Goal: Task Accomplishment & Management: Use online tool/utility

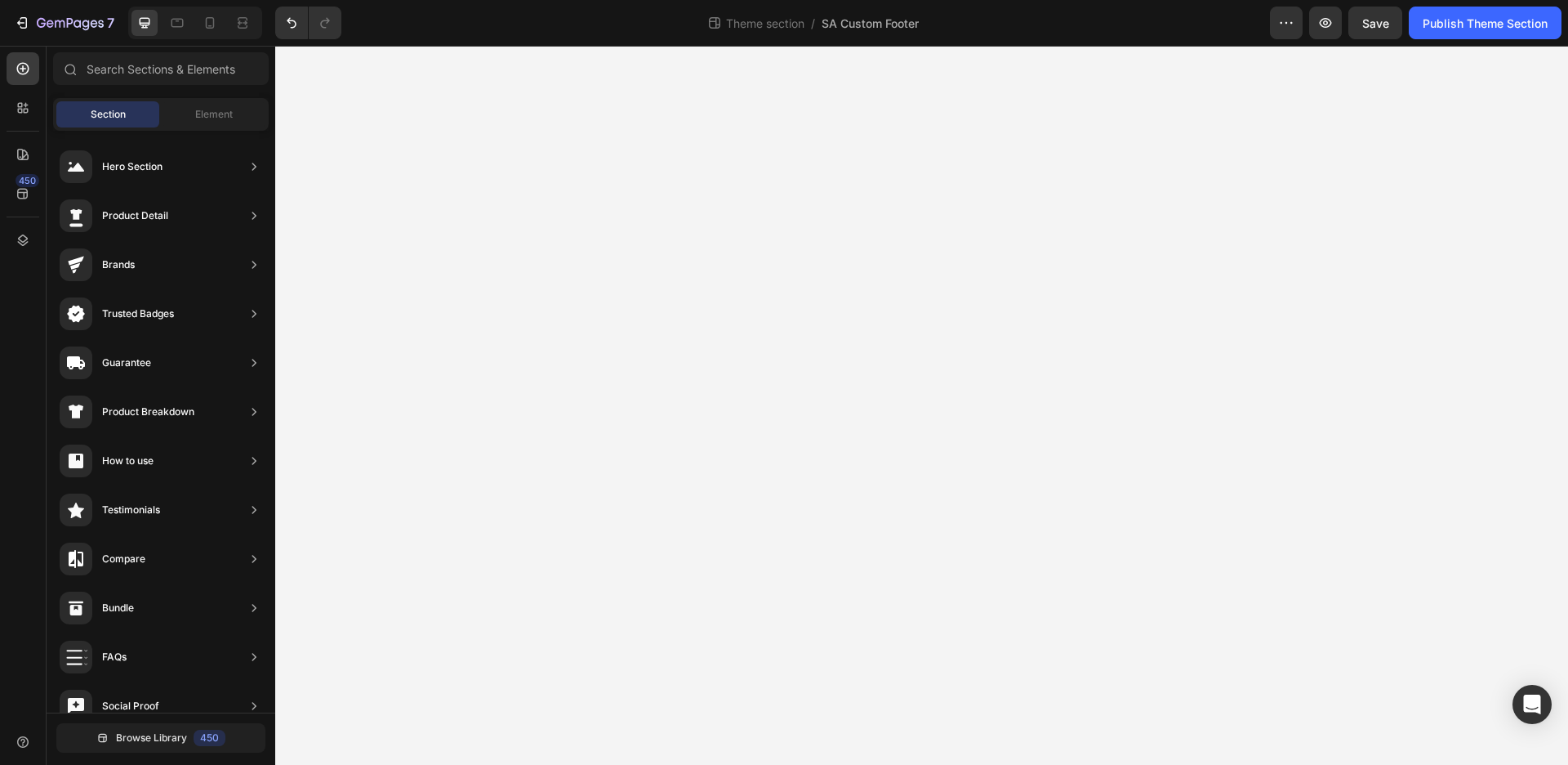
scroll to position [366, 0]
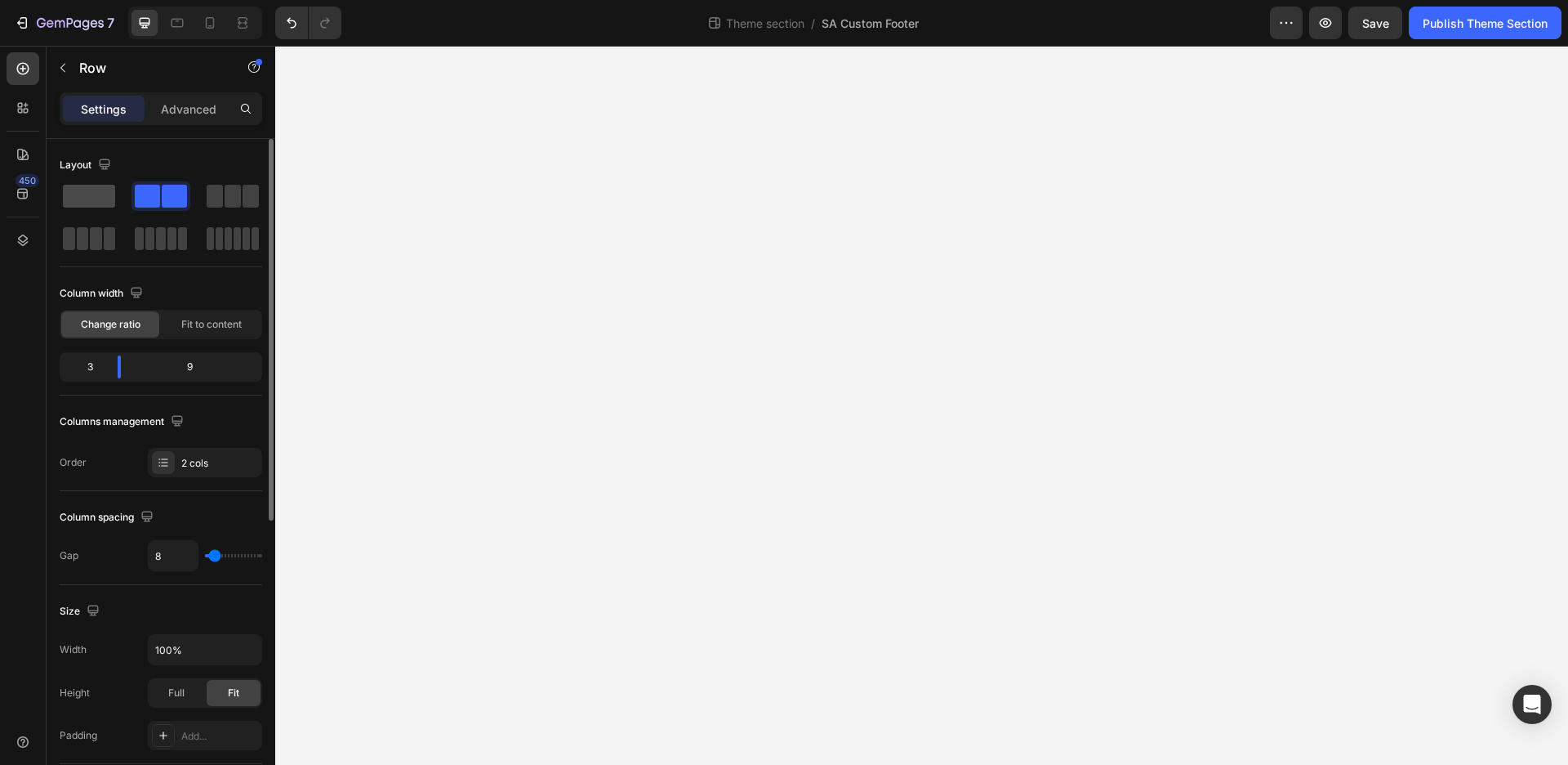
click at [80, 191] on span at bounding box center [89, 196] width 52 height 23
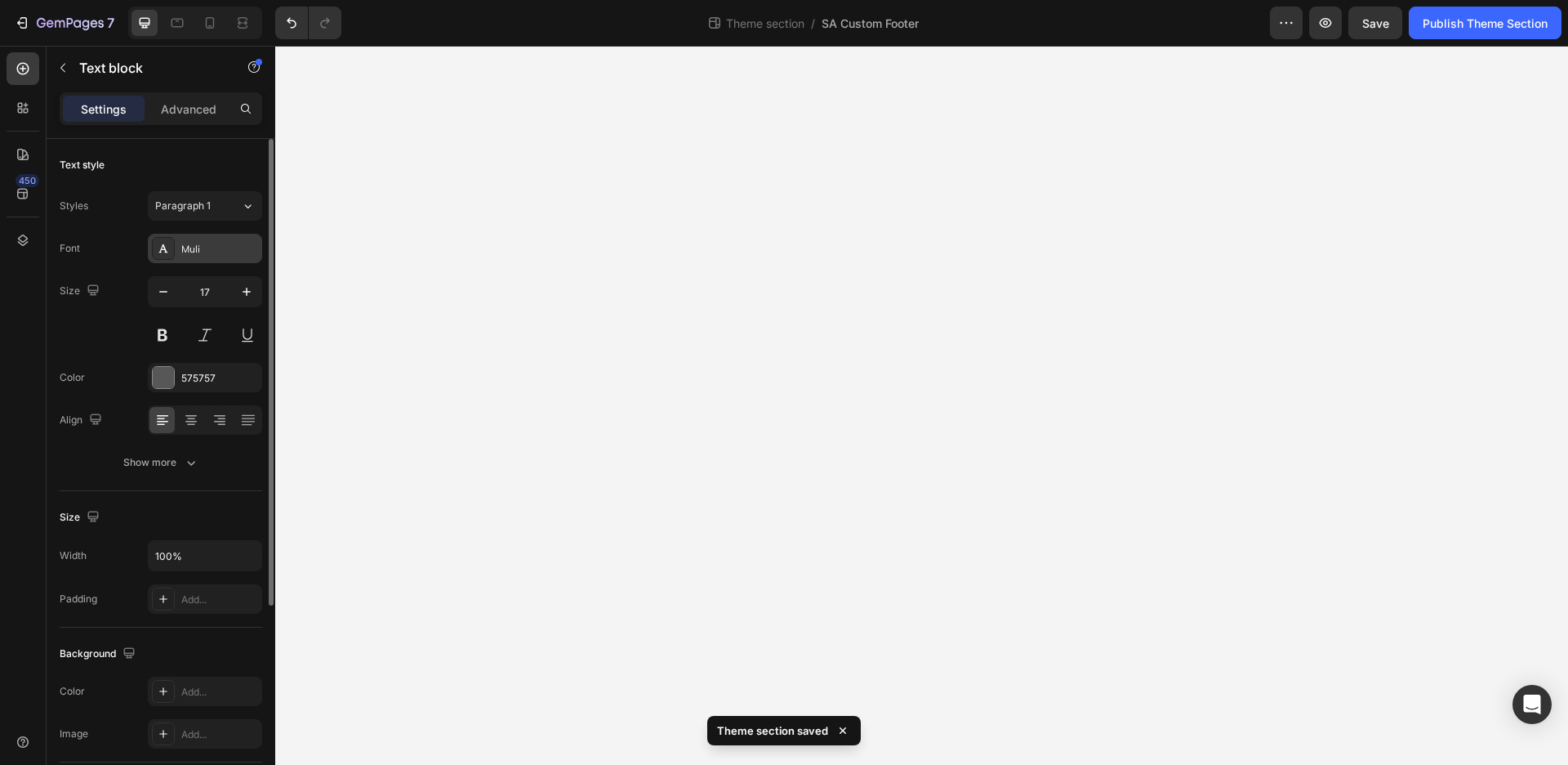
click at [228, 239] on div "Muli" at bounding box center [205, 248] width 114 height 30
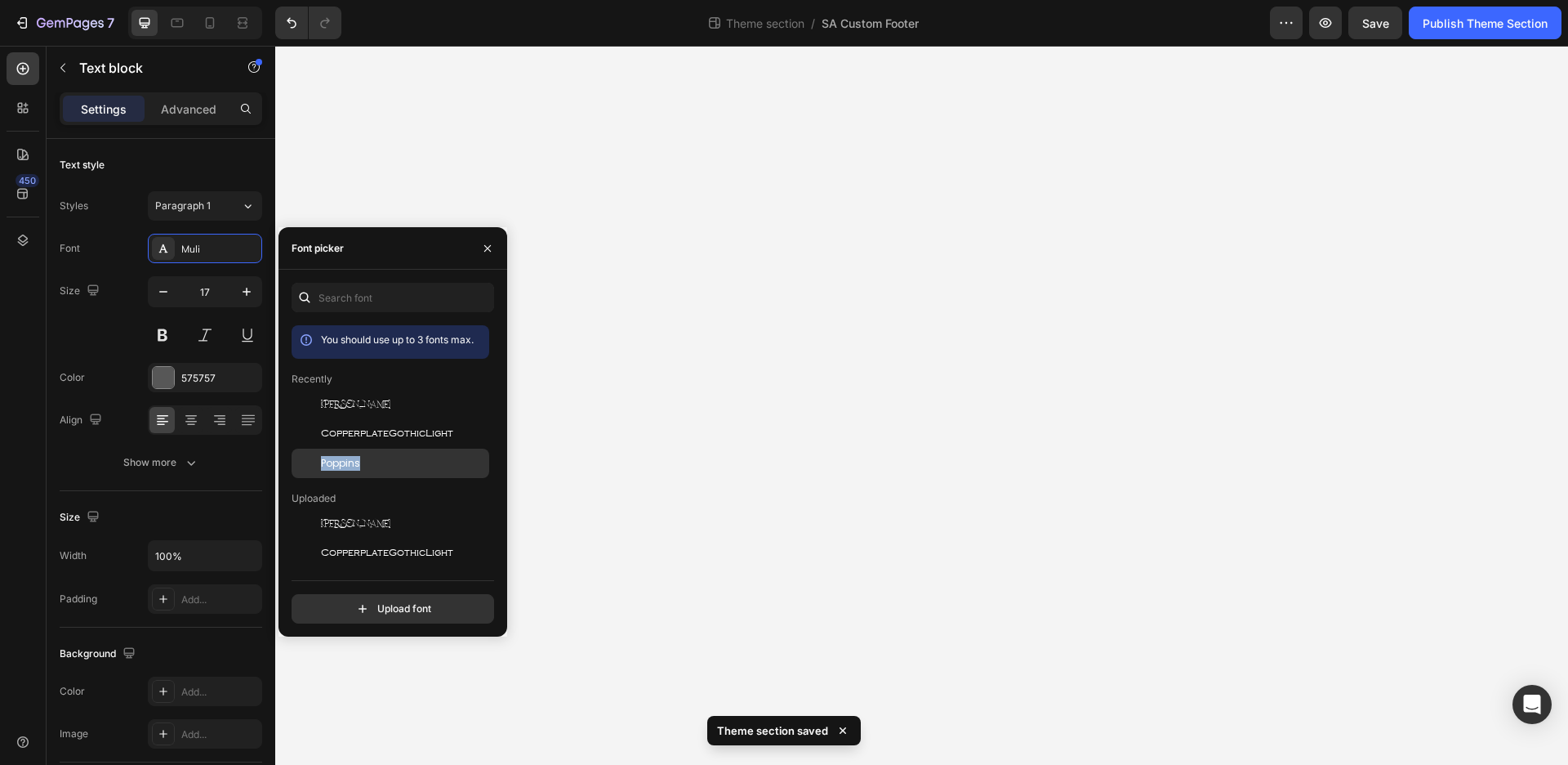
click at [370, 693] on div "Poppins" at bounding box center [390, 708] width 198 height 30
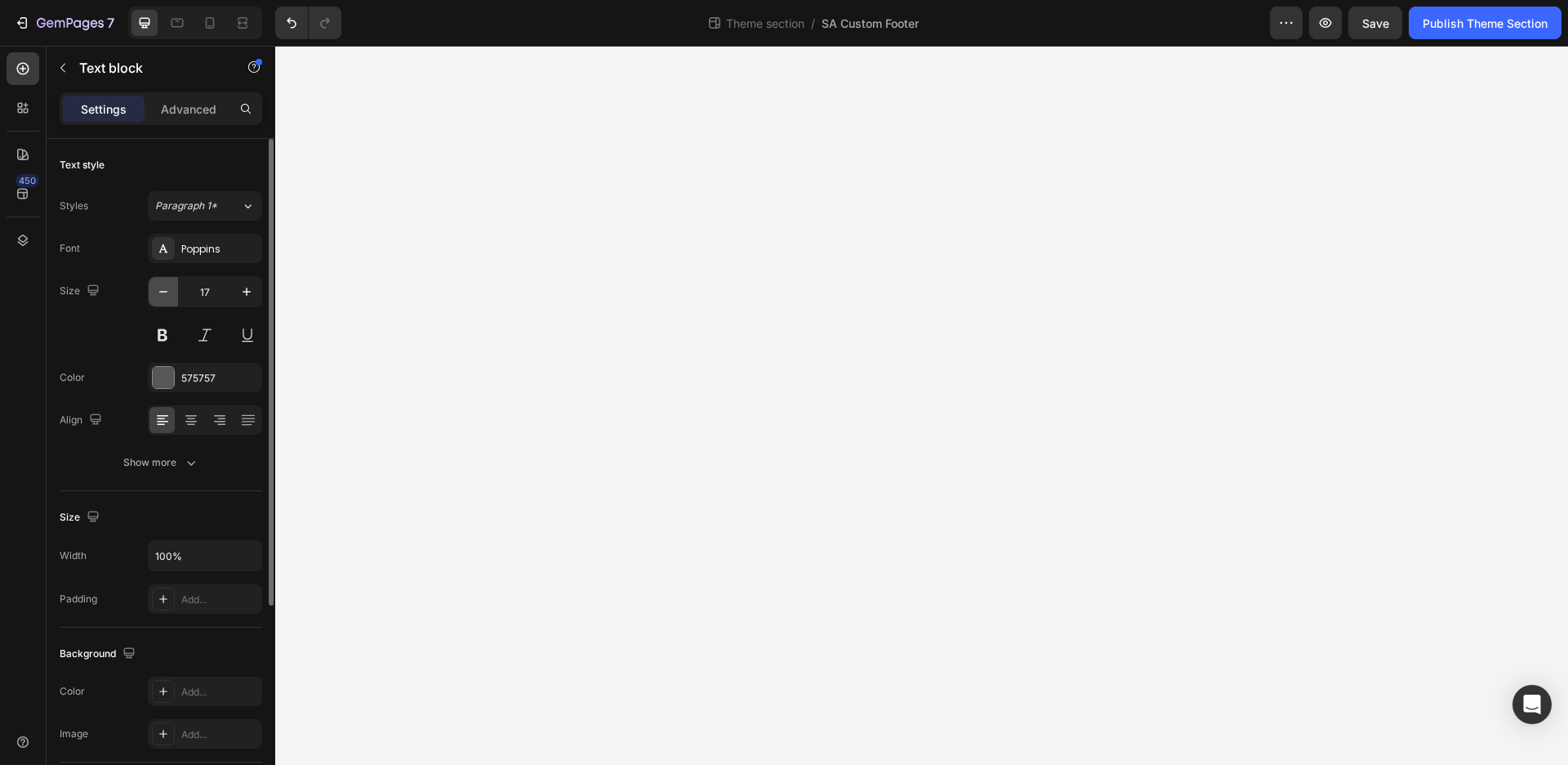
click at [156, 286] on icon "button" at bounding box center [163, 292] width 16 height 16
click at [157, 285] on icon "button" at bounding box center [163, 292] width 16 height 16
type input "15"
click at [182, 256] on div "Muli" at bounding box center [220, 249] width 77 height 14
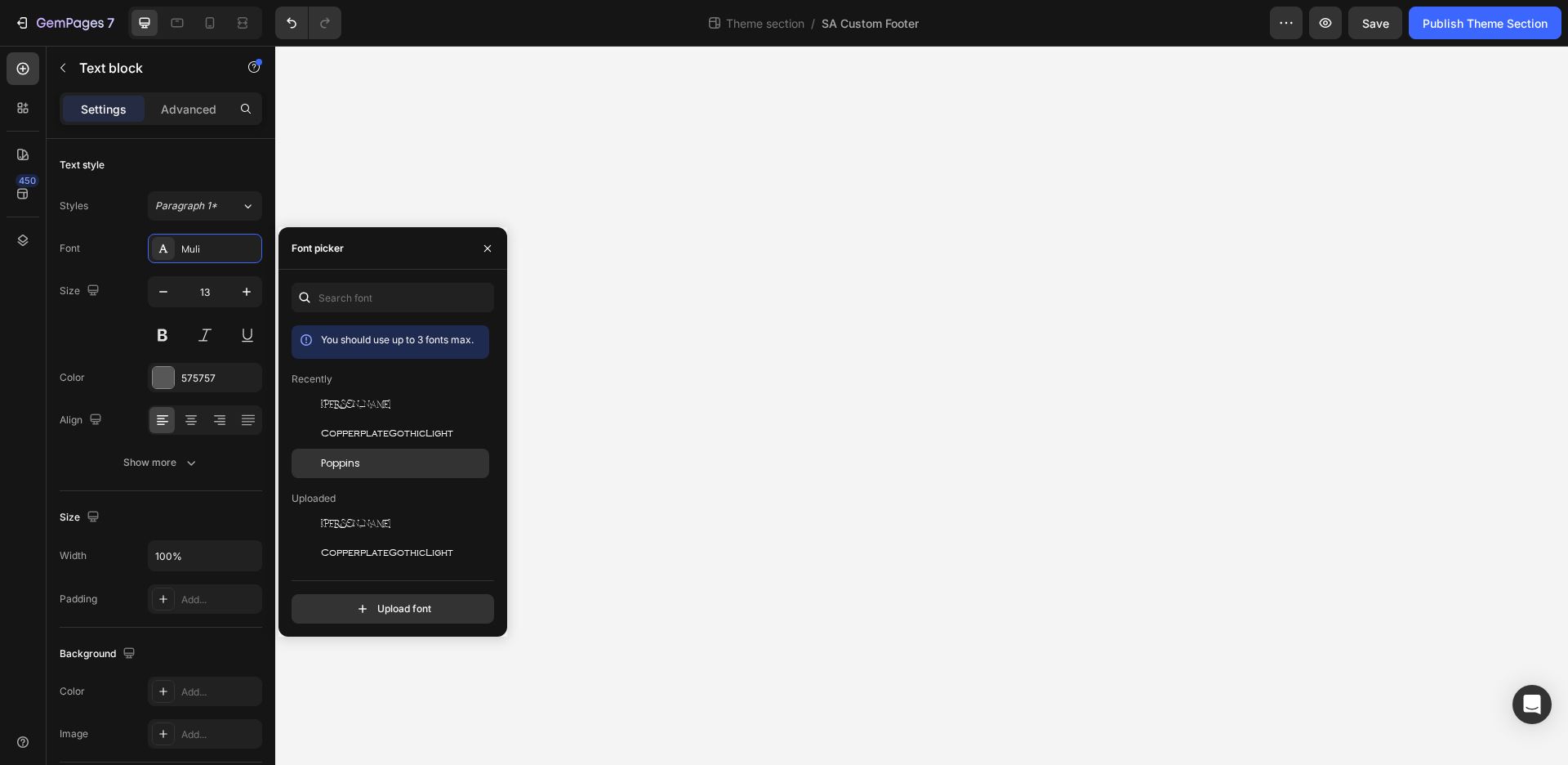
click at [364, 693] on div "Poppins" at bounding box center [390, 708] width 198 height 30
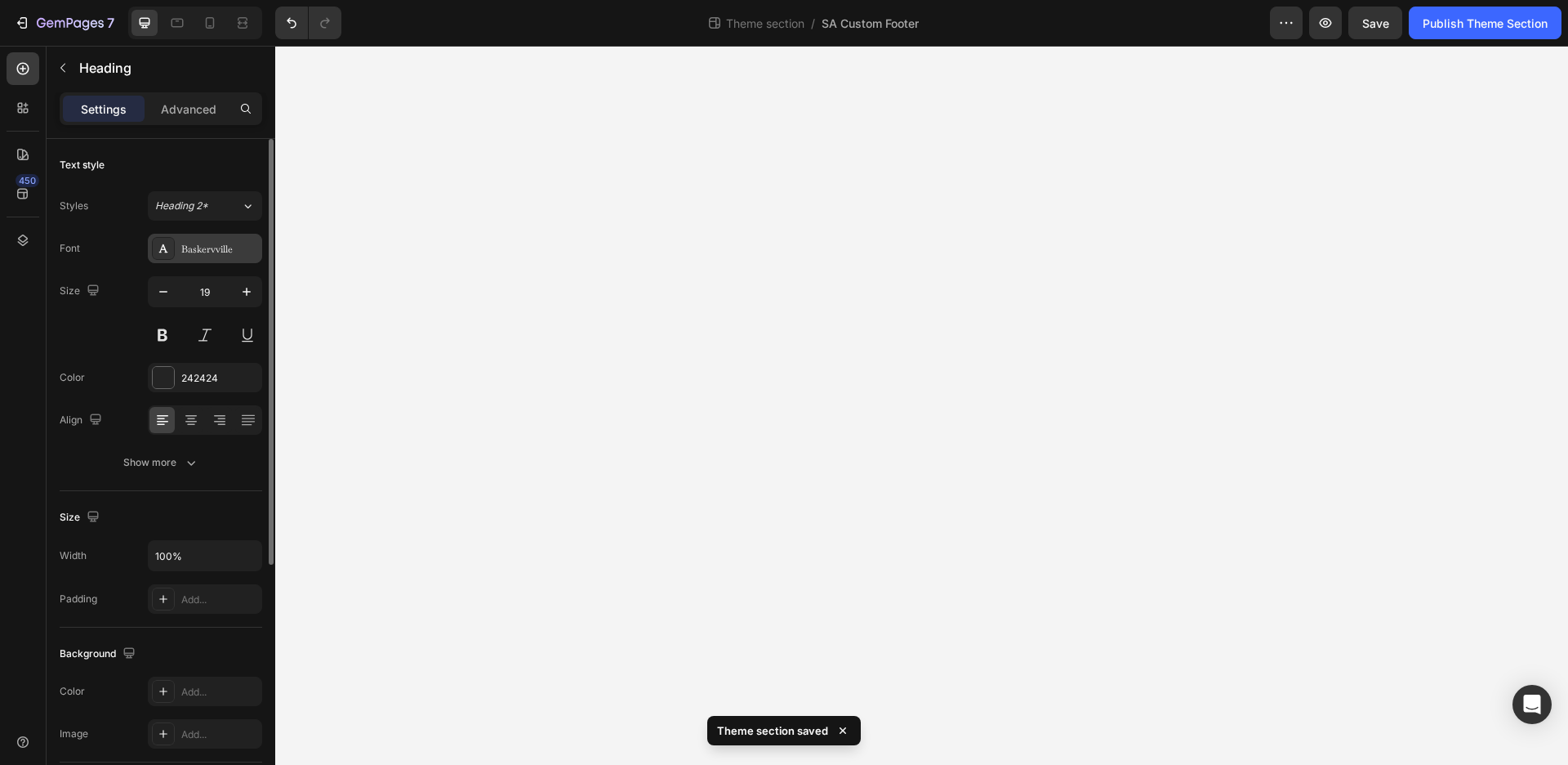
click at [183, 251] on div "Baskervville" at bounding box center [220, 249] width 77 height 14
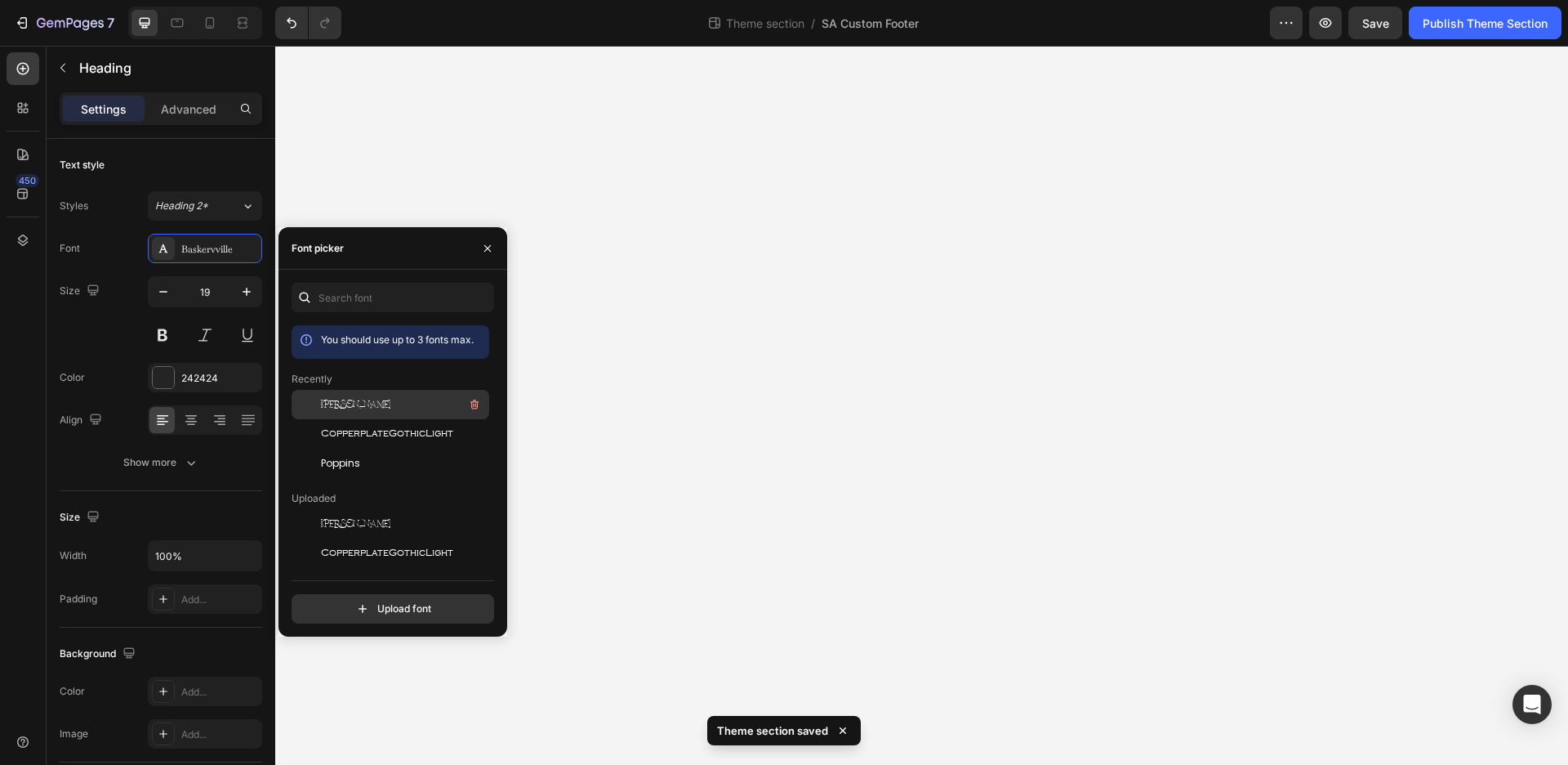
click at [415, 509] on div "Bruney" at bounding box center [390, 523] width 198 height 30
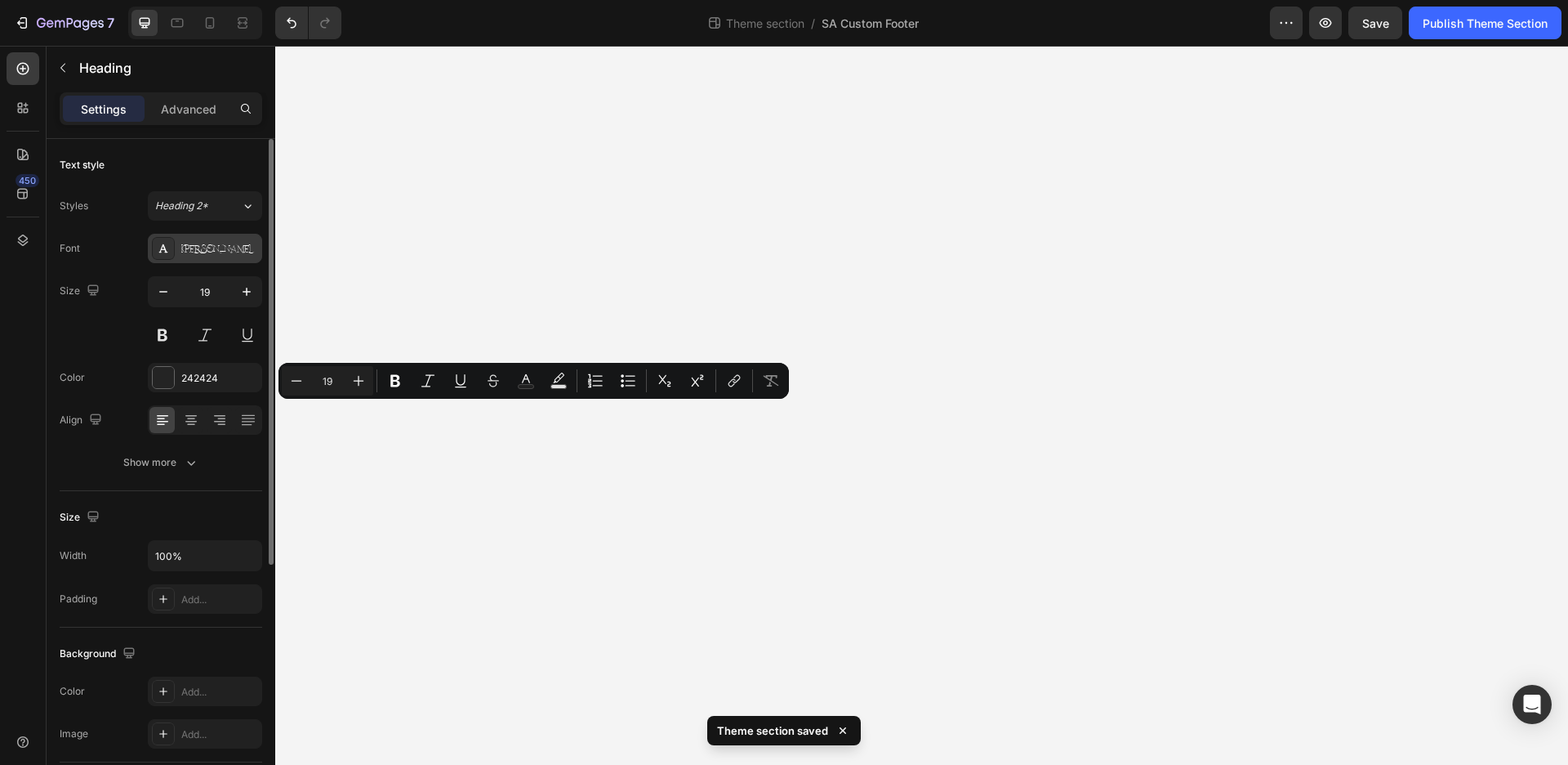
click at [208, 251] on div "Bruney" at bounding box center [220, 249] width 77 height 14
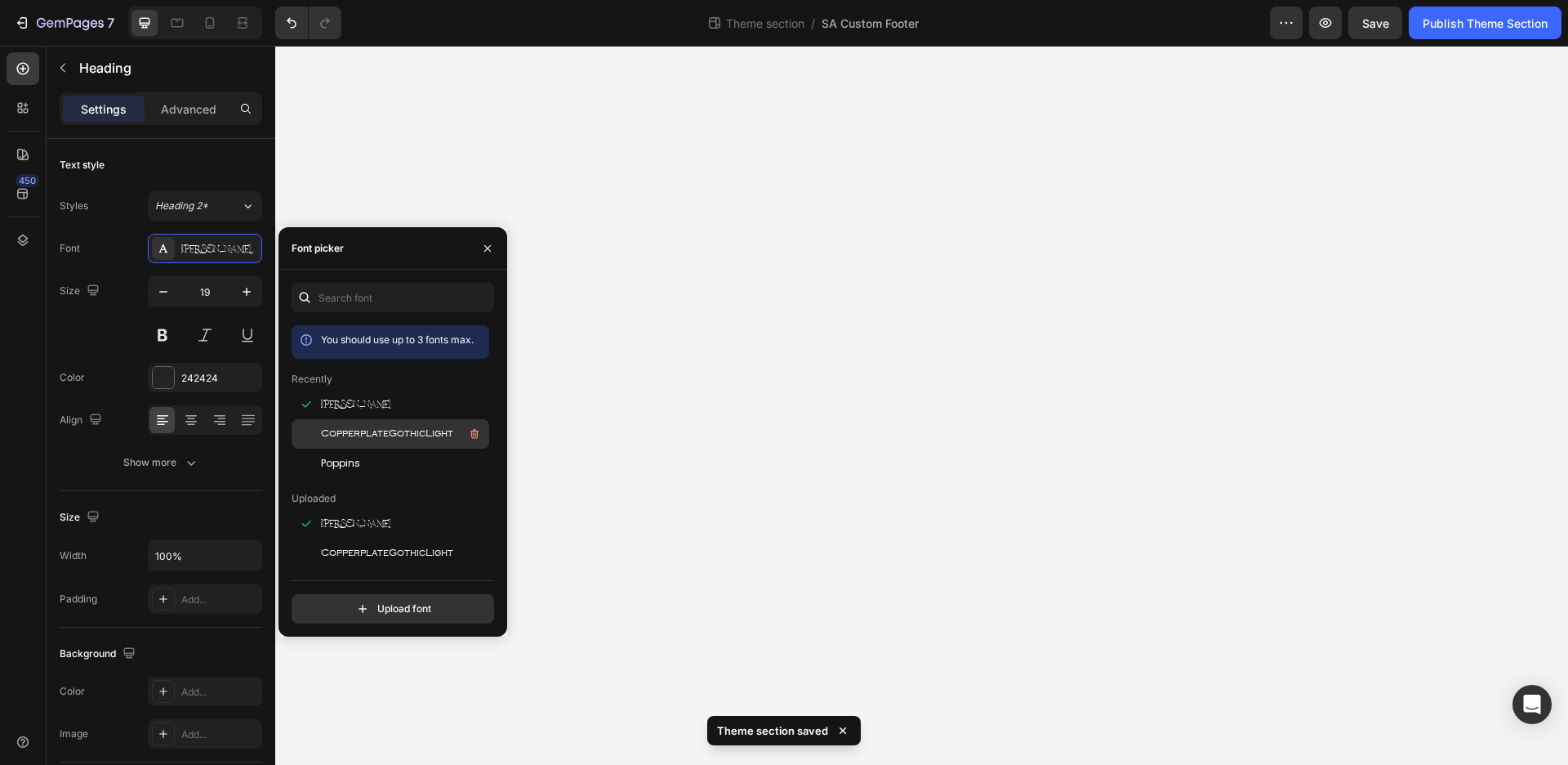
click at [386, 432] on span "CopperplateGothicLight" at bounding box center [387, 434] width 132 height 14
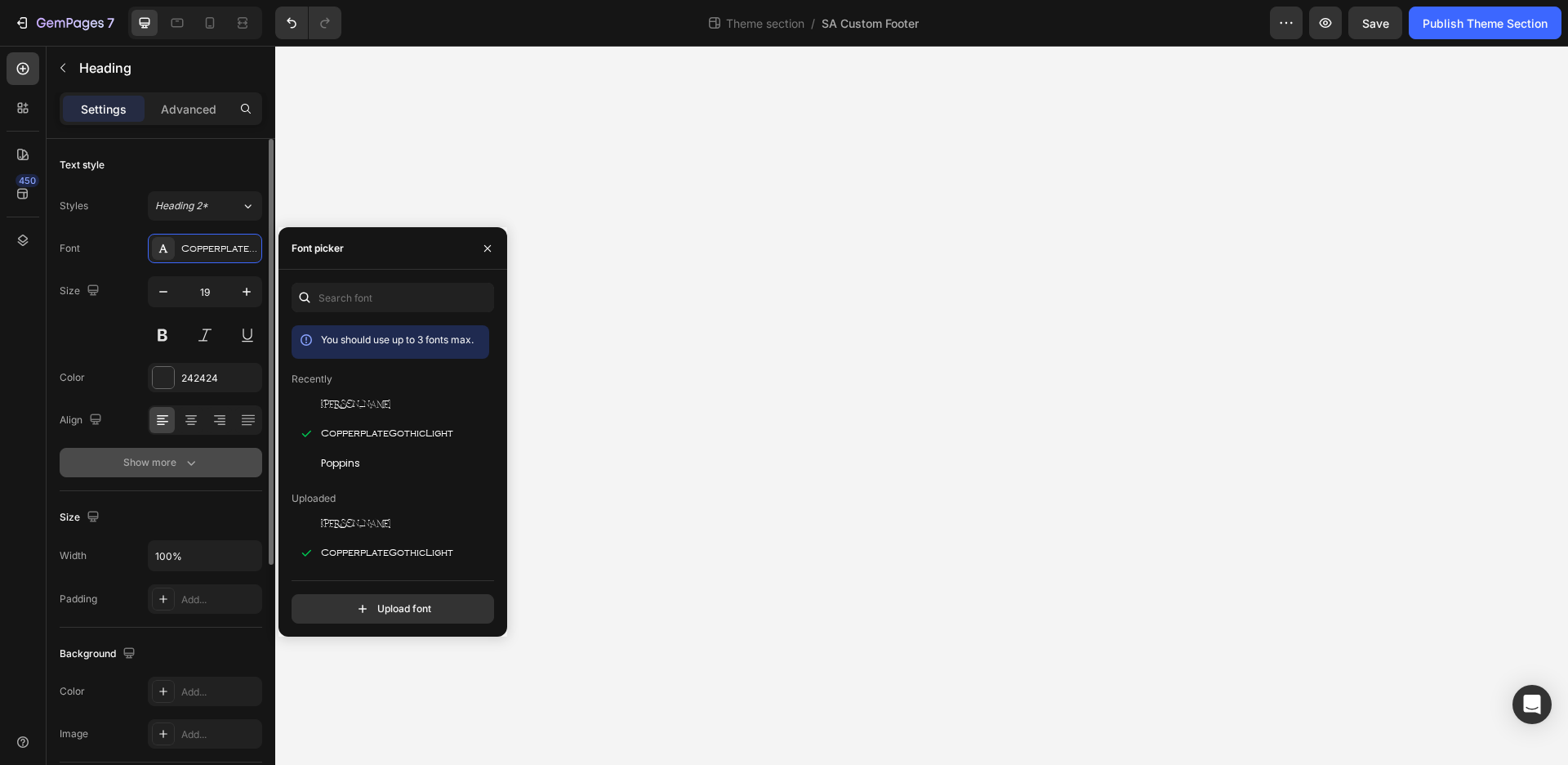
click at [142, 473] on button "Show more" at bounding box center [161, 462] width 202 height 30
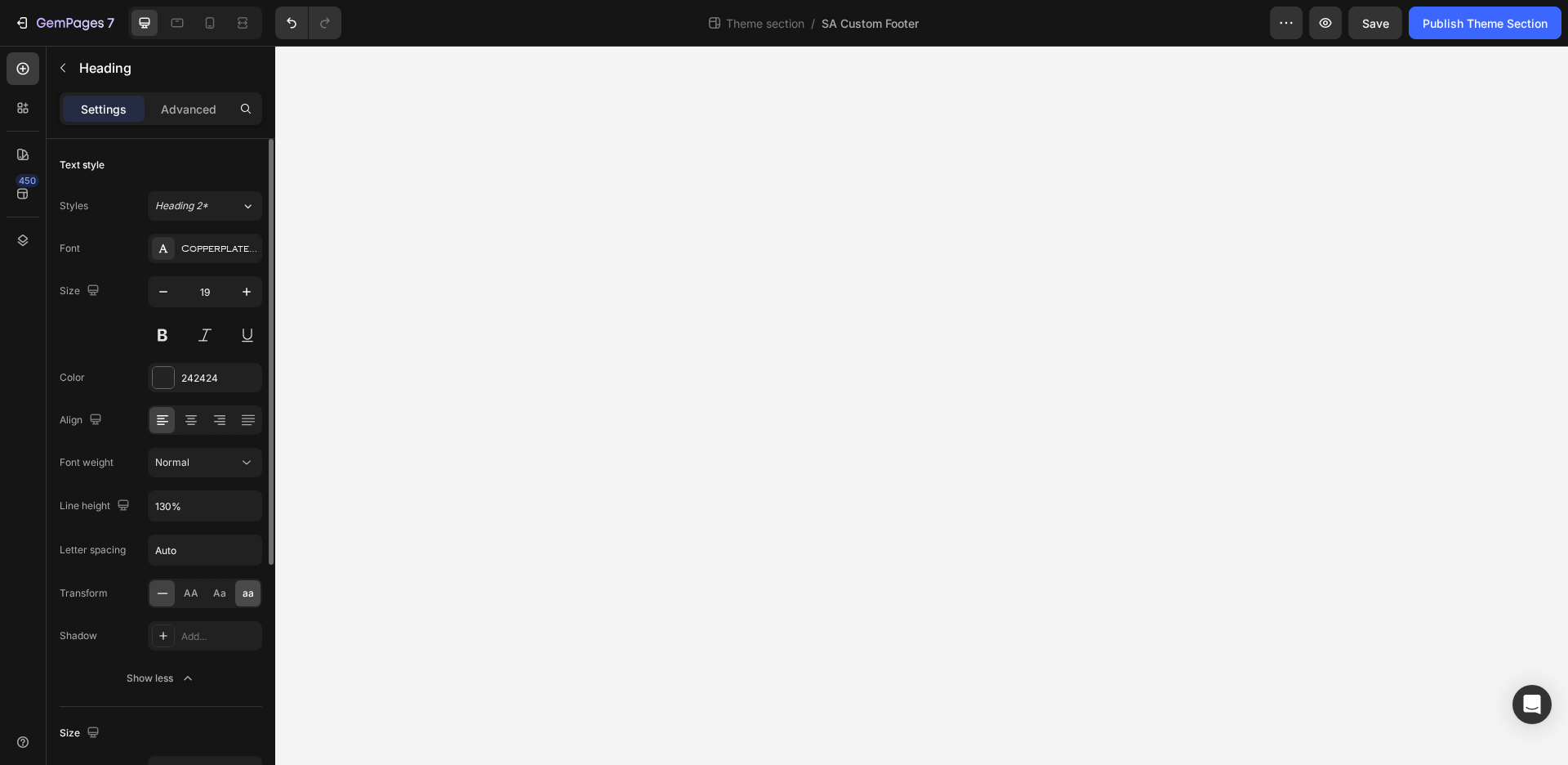
click at [249, 599] on div "aa" at bounding box center [248, 592] width 25 height 26
click at [202, 370] on div "242424" at bounding box center [205, 377] width 114 height 30
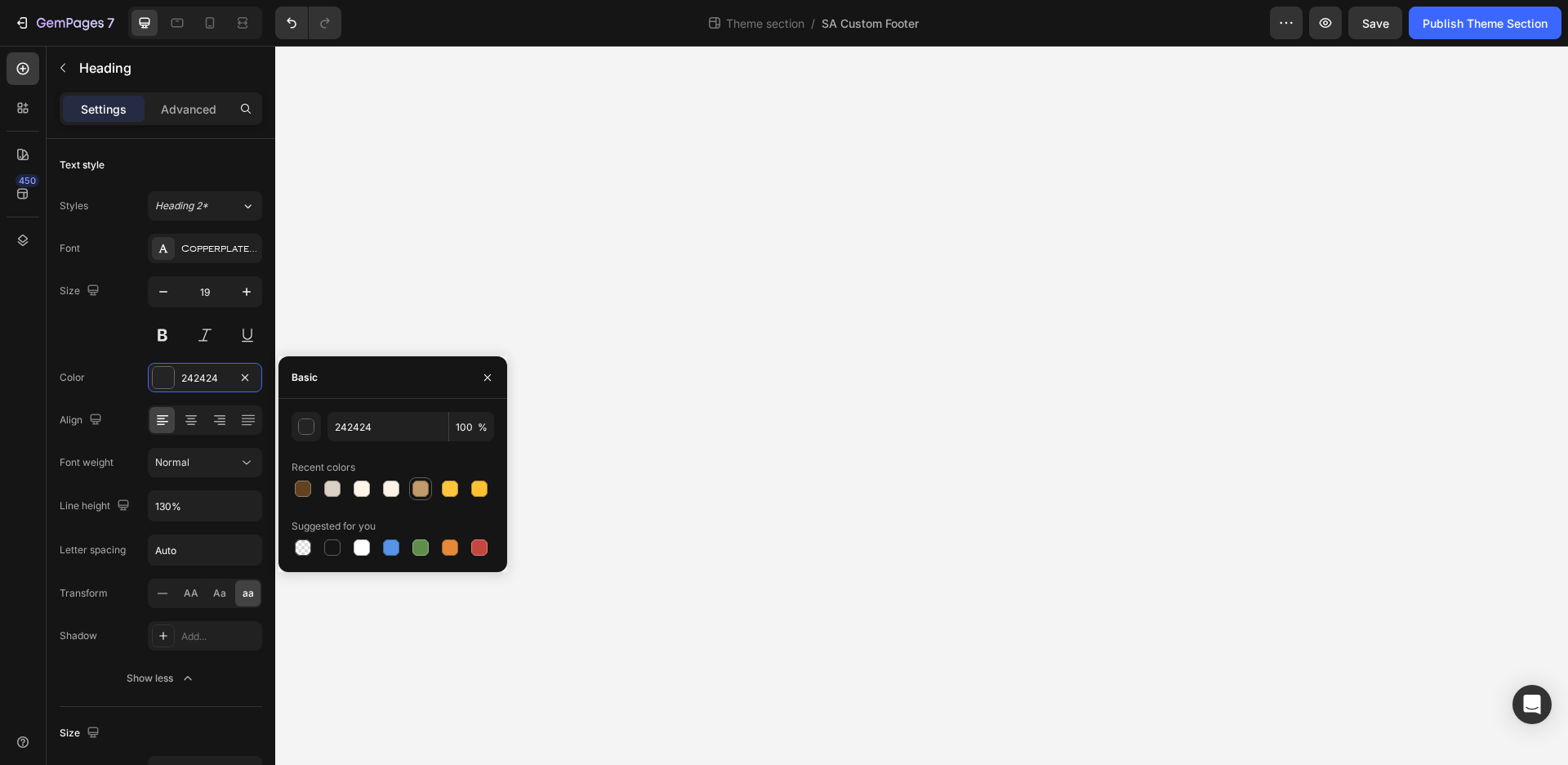
click at [416, 492] on div at bounding box center [420, 489] width 16 height 16
type input "C39A6A"
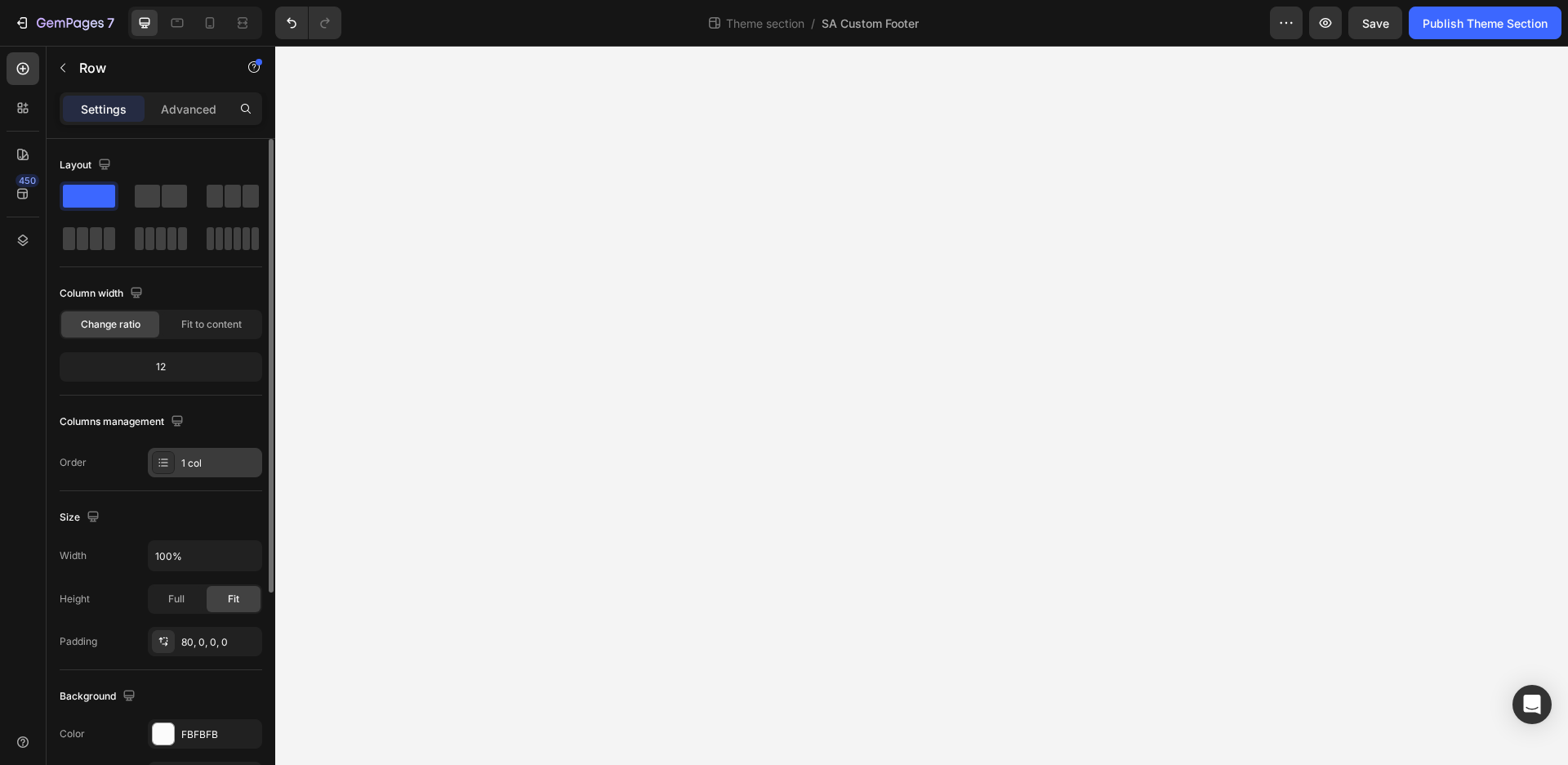
scroll to position [186, 0]
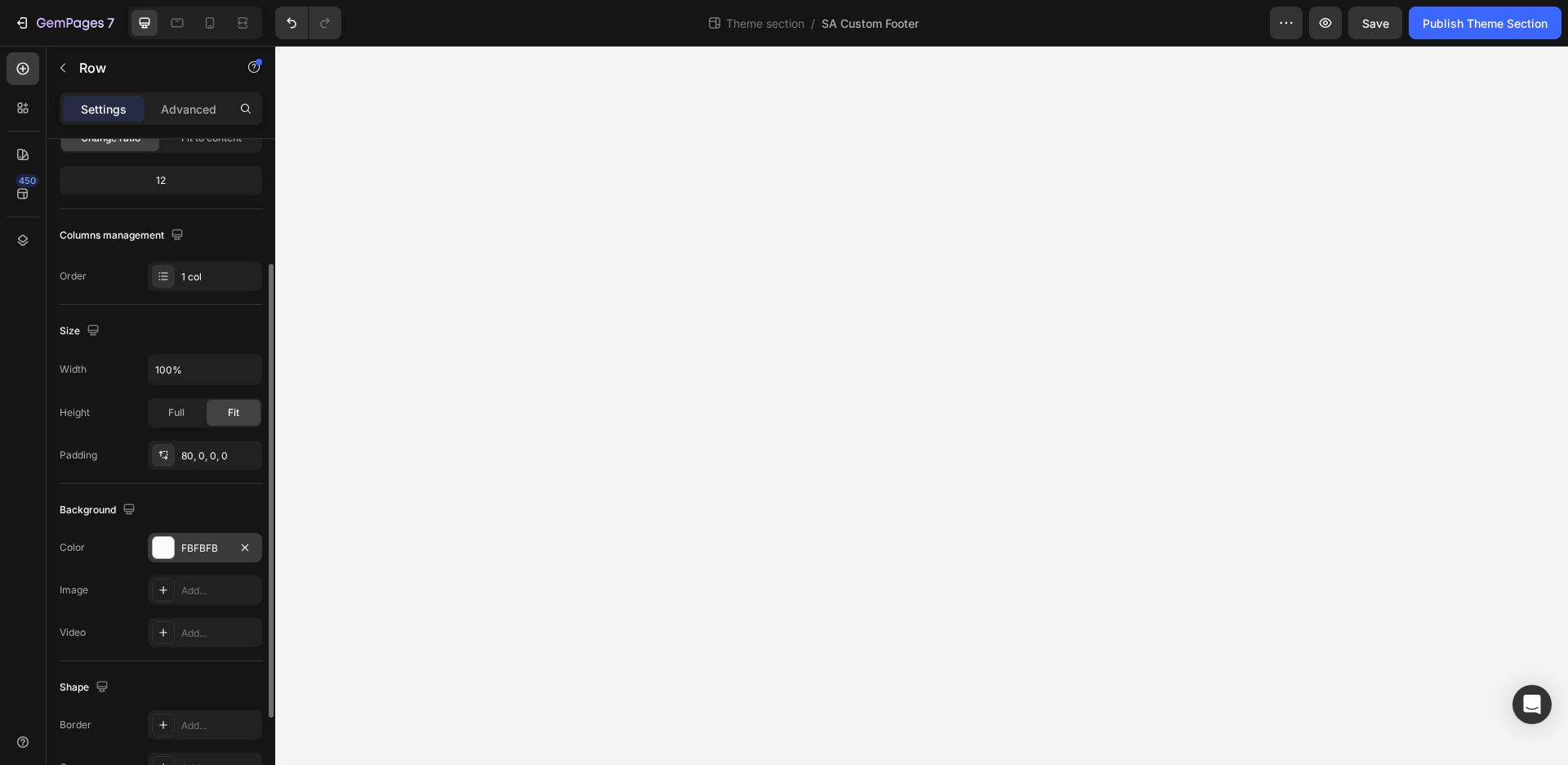
click at [189, 540] on div "FBFBFB" at bounding box center [205, 547] width 114 height 30
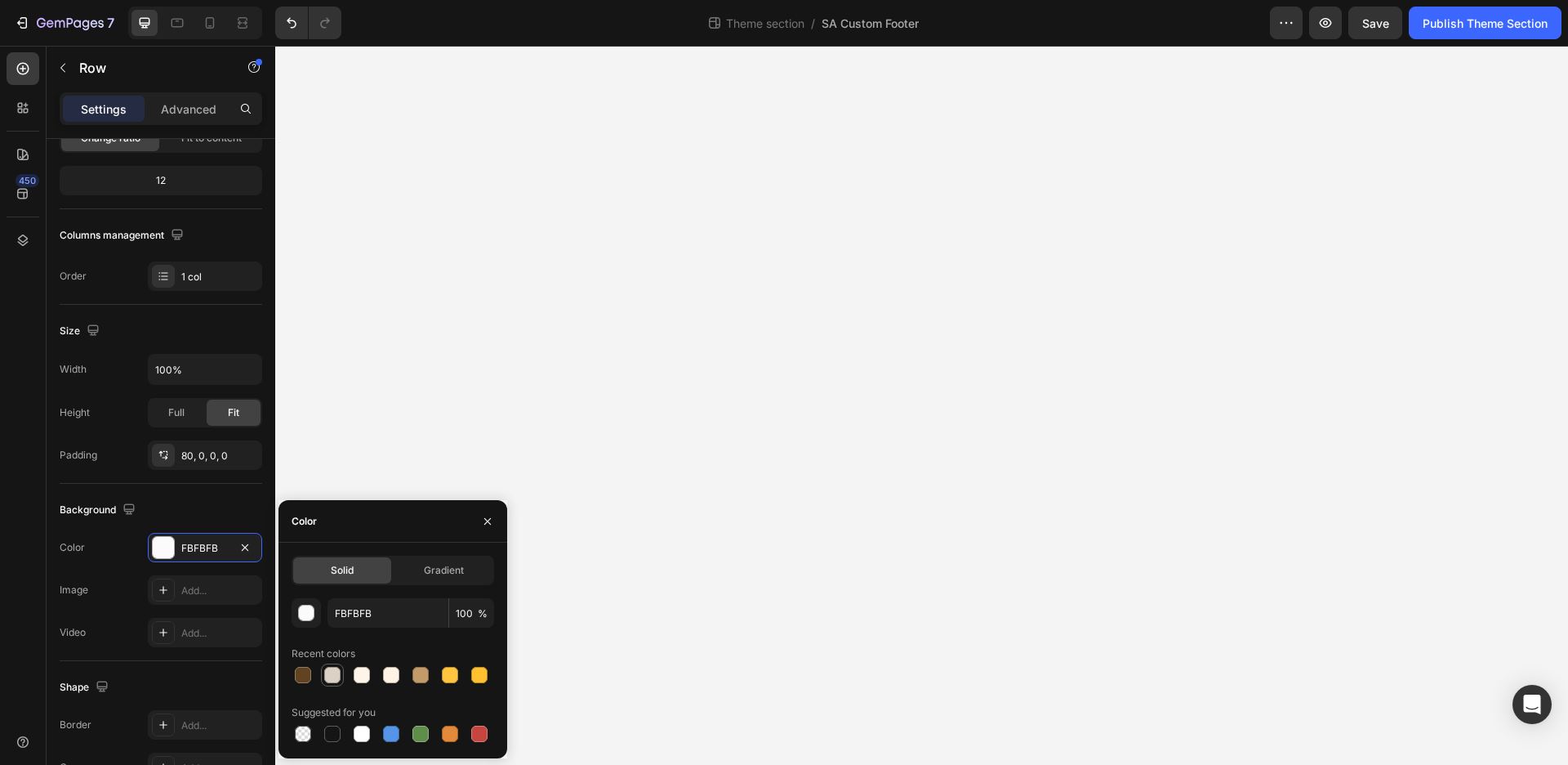
click at [337, 680] on div at bounding box center [332, 675] width 16 height 16
type input "DCD1C5"
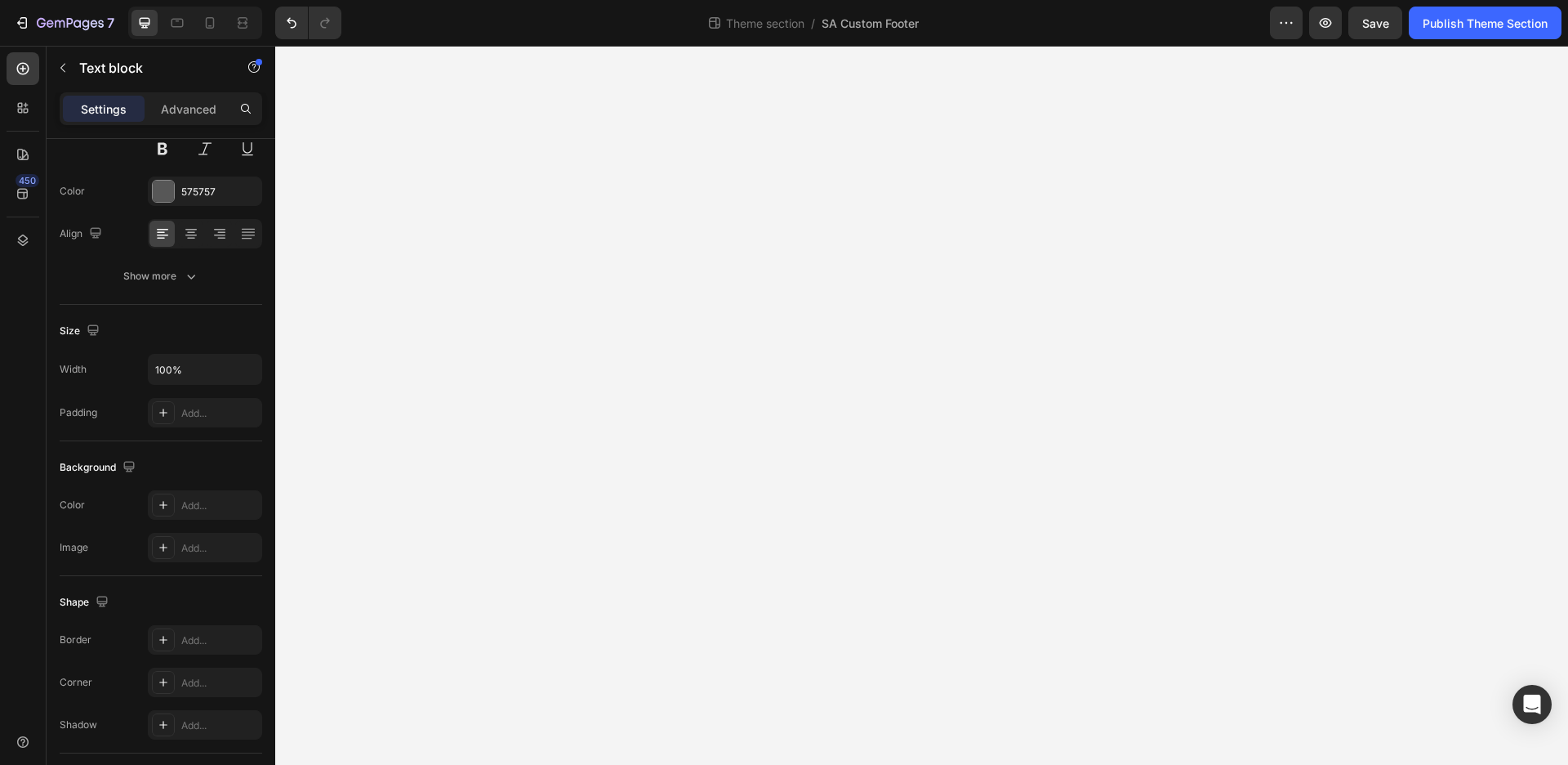
scroll to position [0, 0]
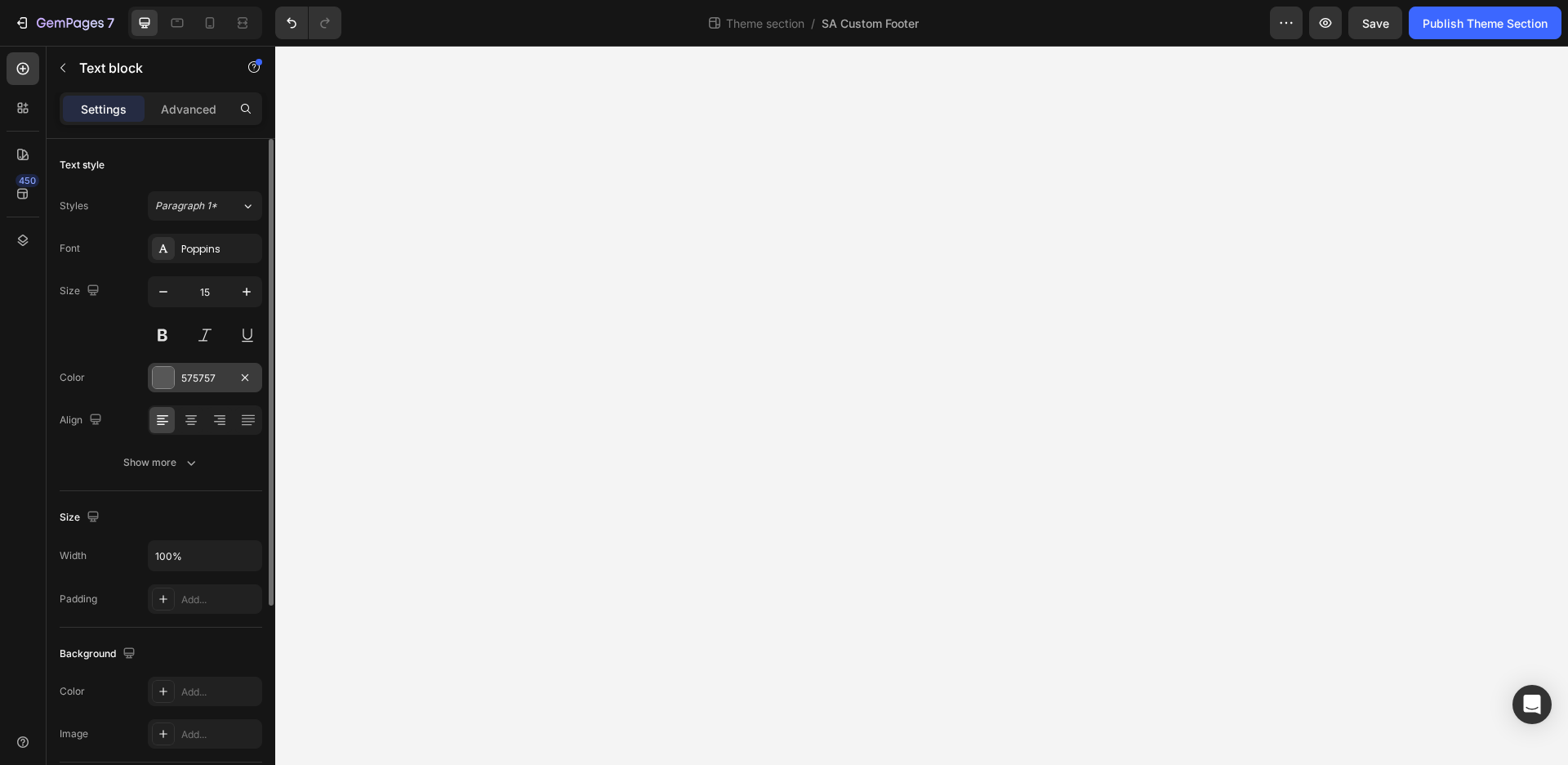
click at [216, 380] on div "575757" at bounding box center [205, 378] width 47 height 14
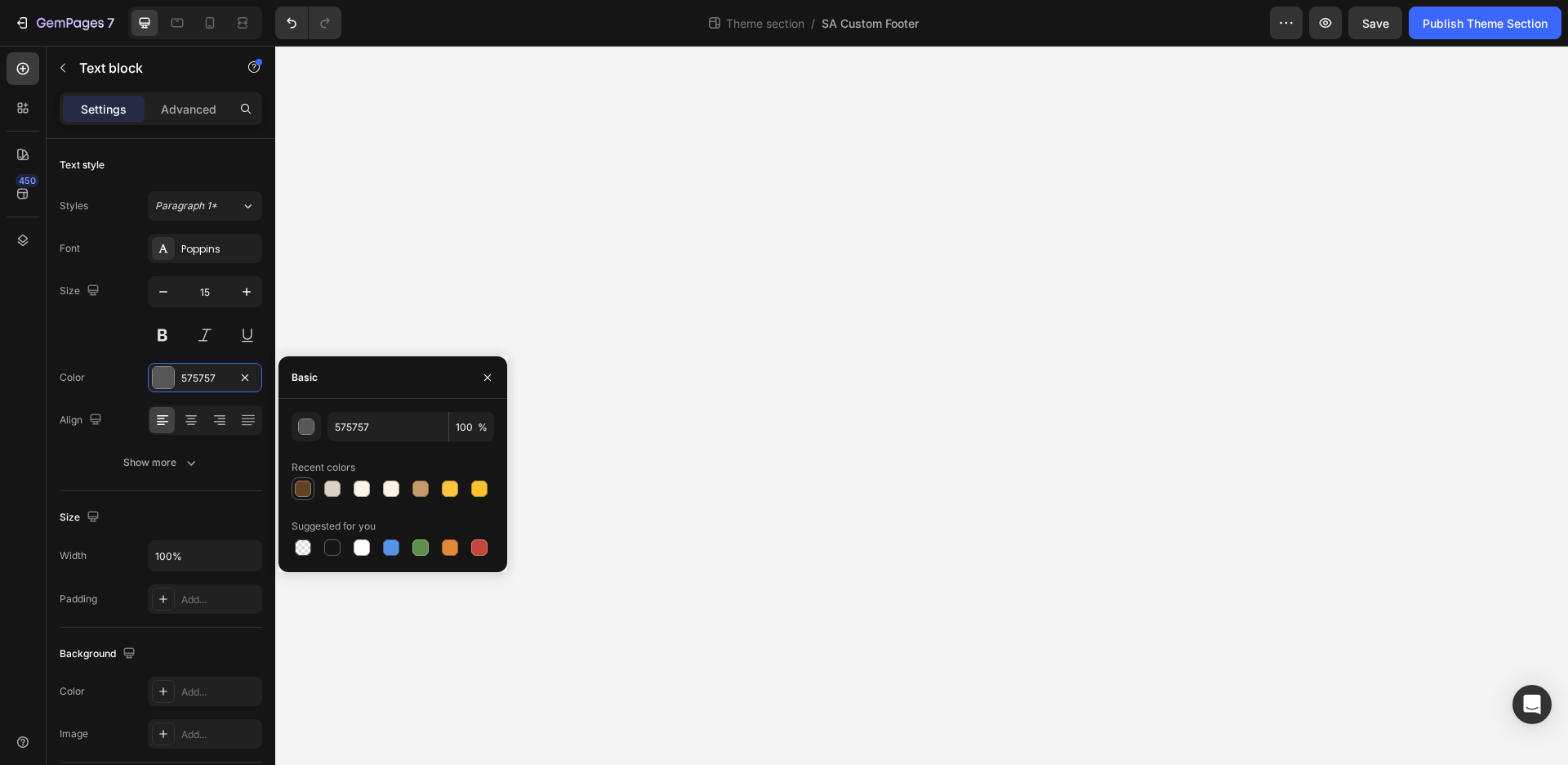
click at [301, 489] on div at bounding box center [303, 489] width 16 height 16
type input "614221"
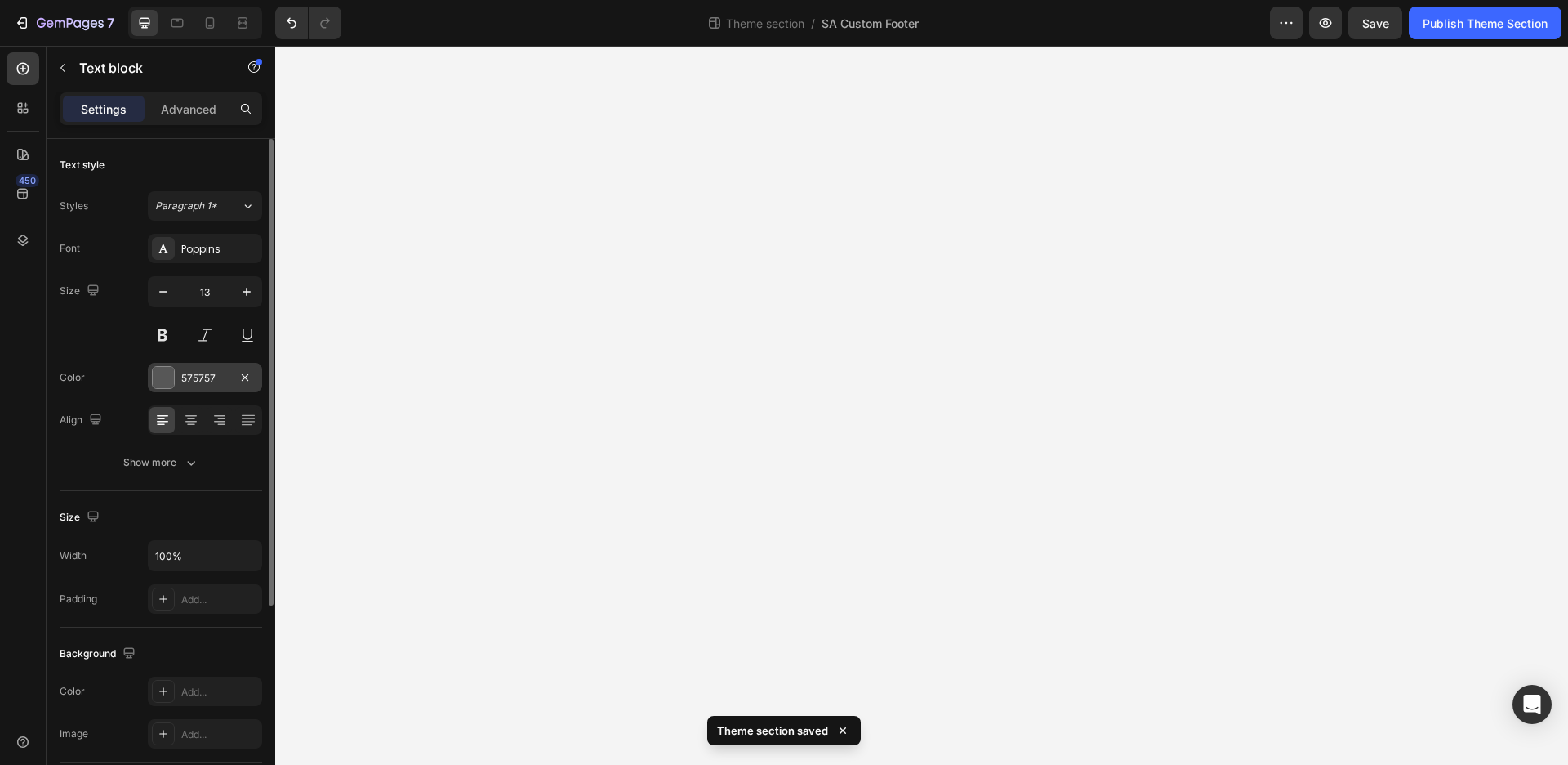
click at [183, 387] on div "575757" at bounding box center [205, 377] width 114 height 30
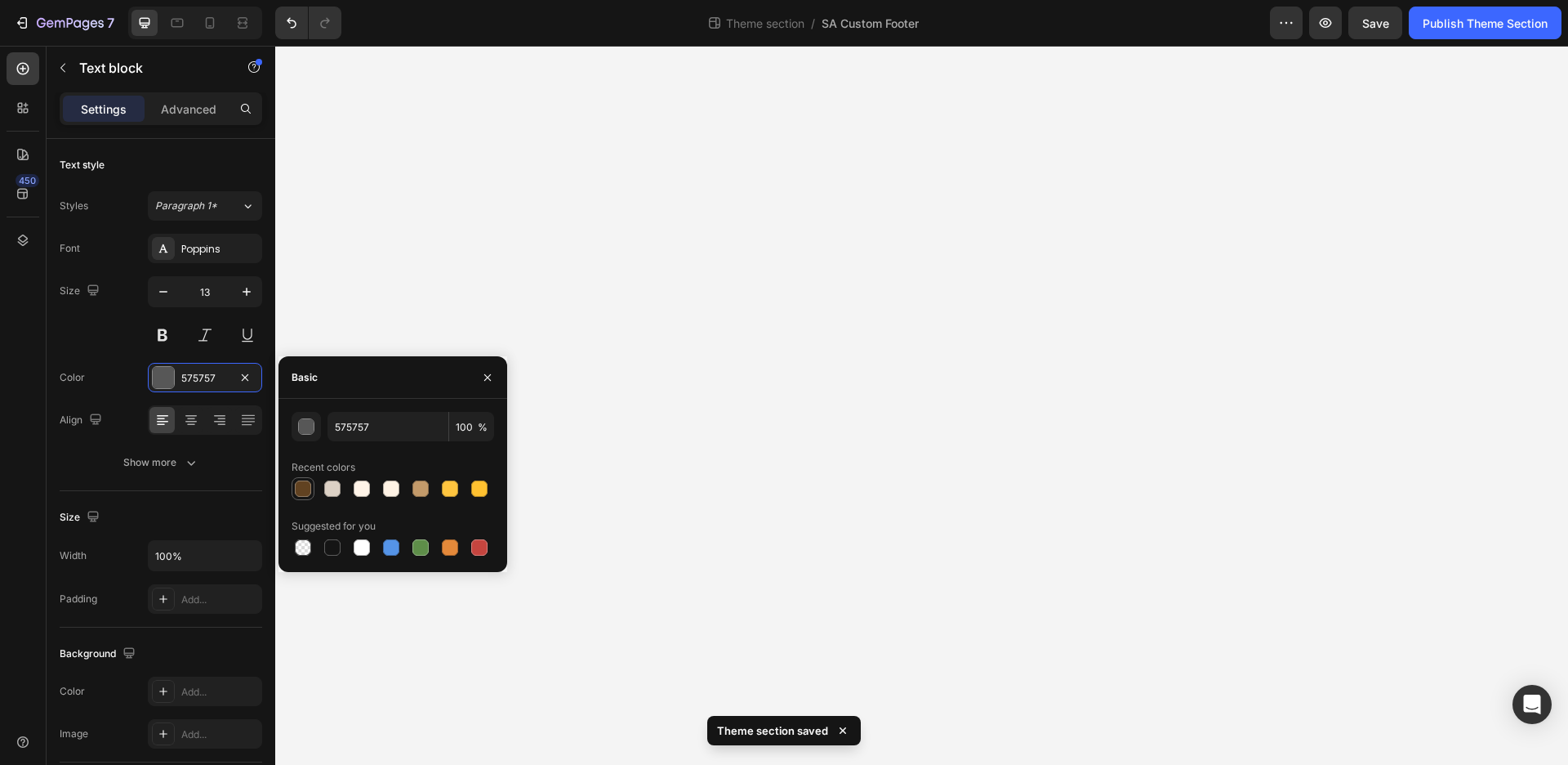
click at [309, 486] on div at bounding box center [303, 489] width 16 height 16
type input "614221"
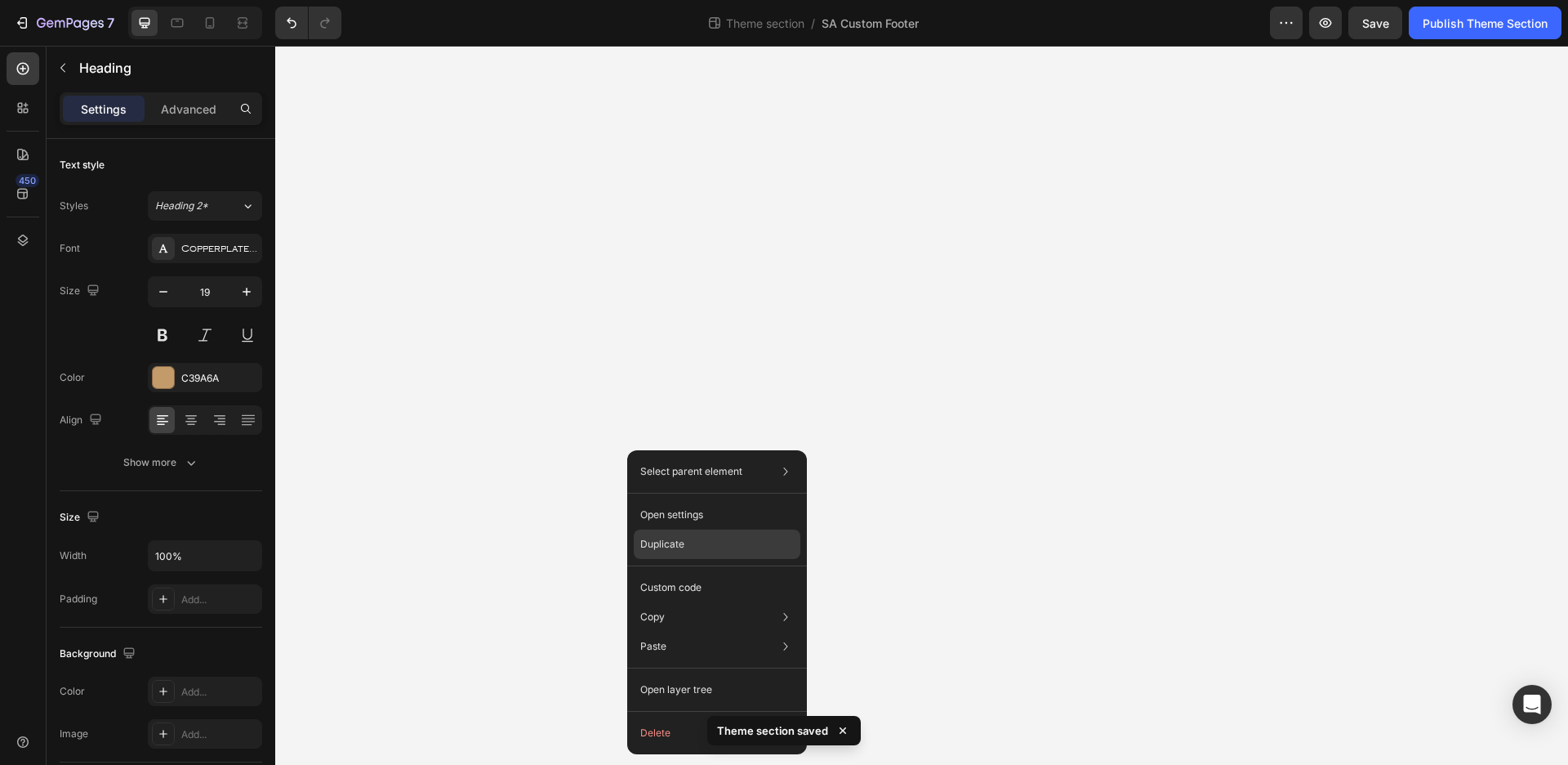
click at [694, 573] on div "Duplicate" at bounding box center [716, 587] width 166 height 30
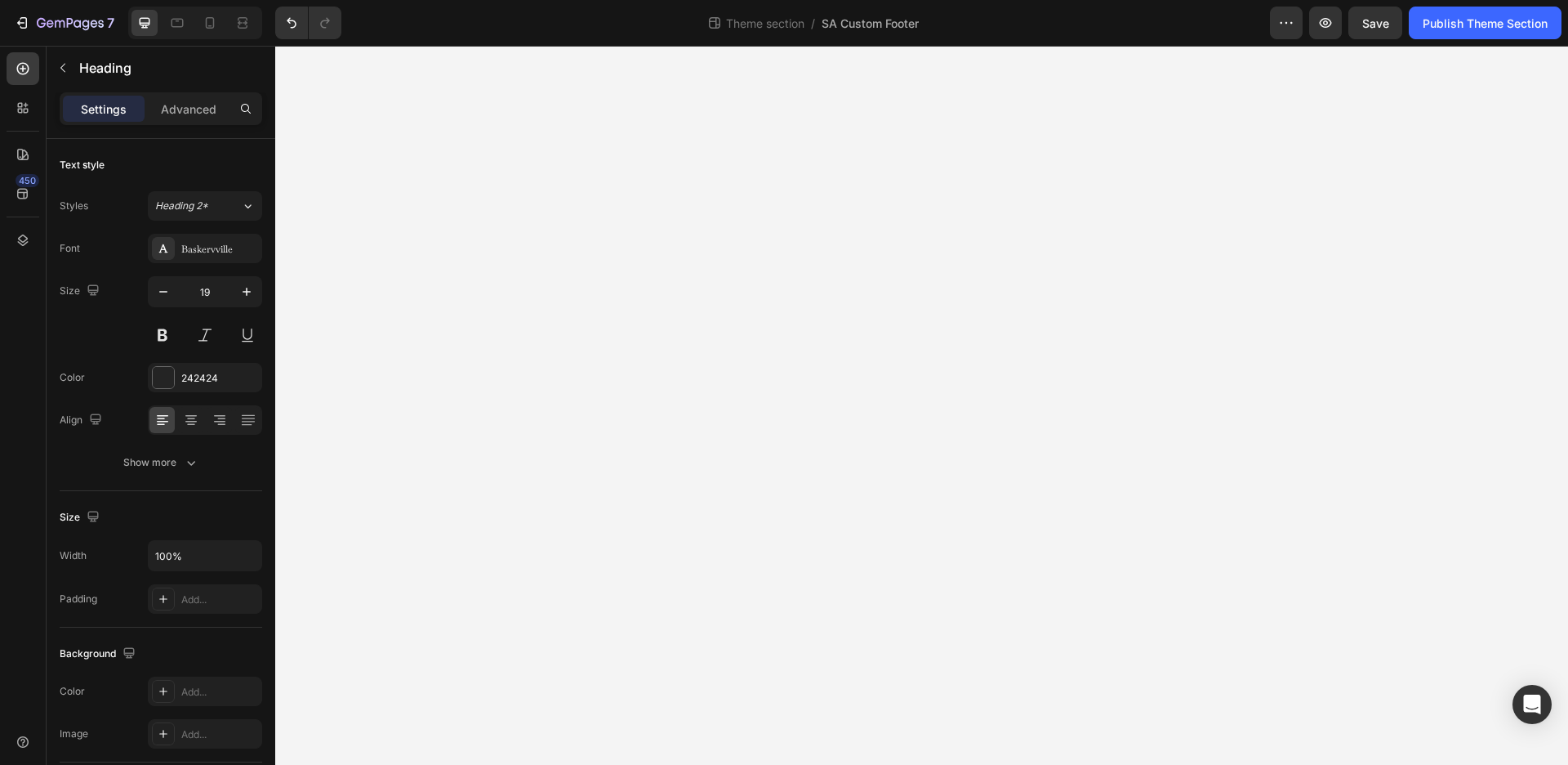
scroll to position [366, 0]
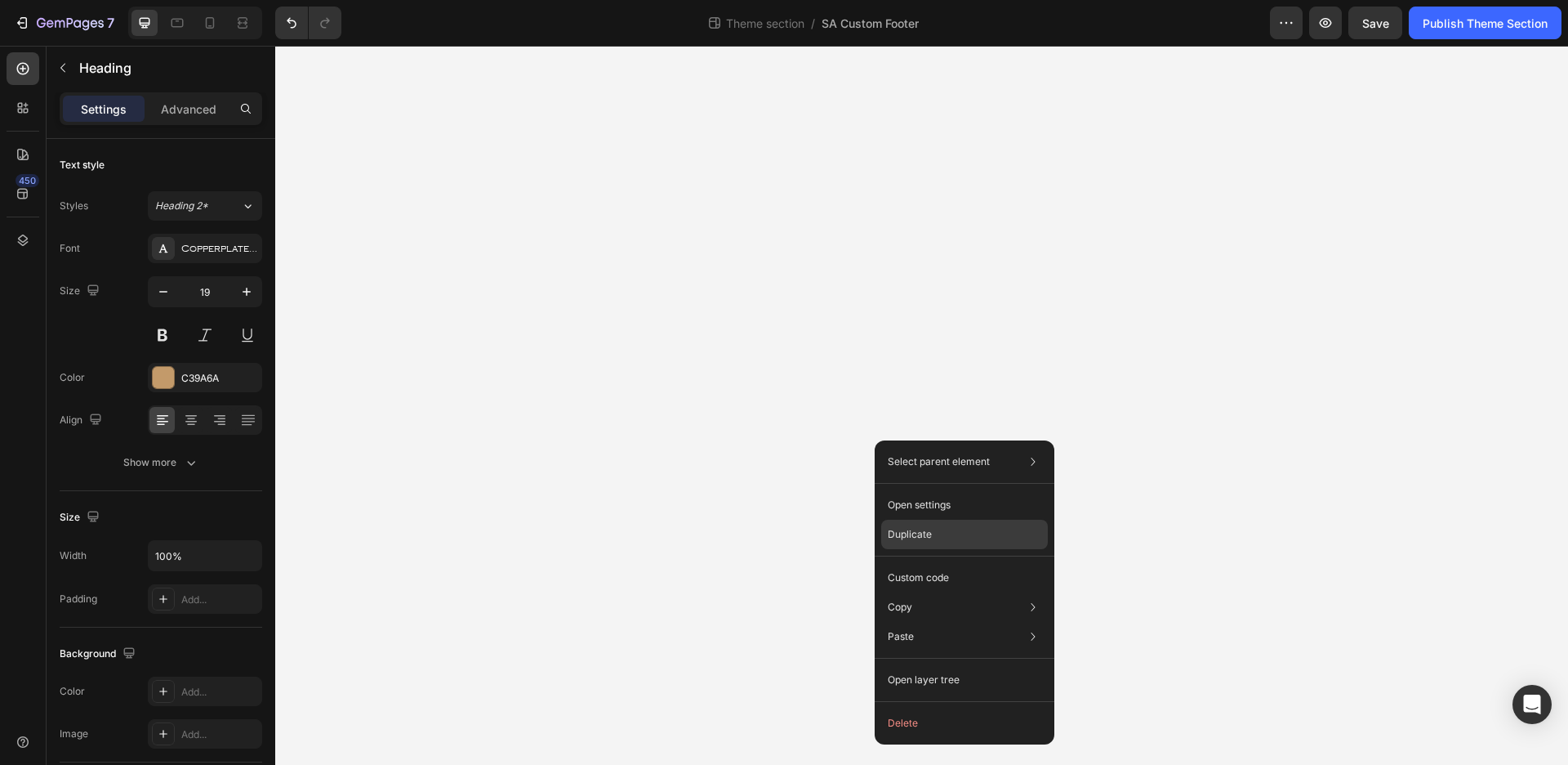
click at [942, 563] on div "Duplicate" at bounding box center [964, 577] width 166 height 30
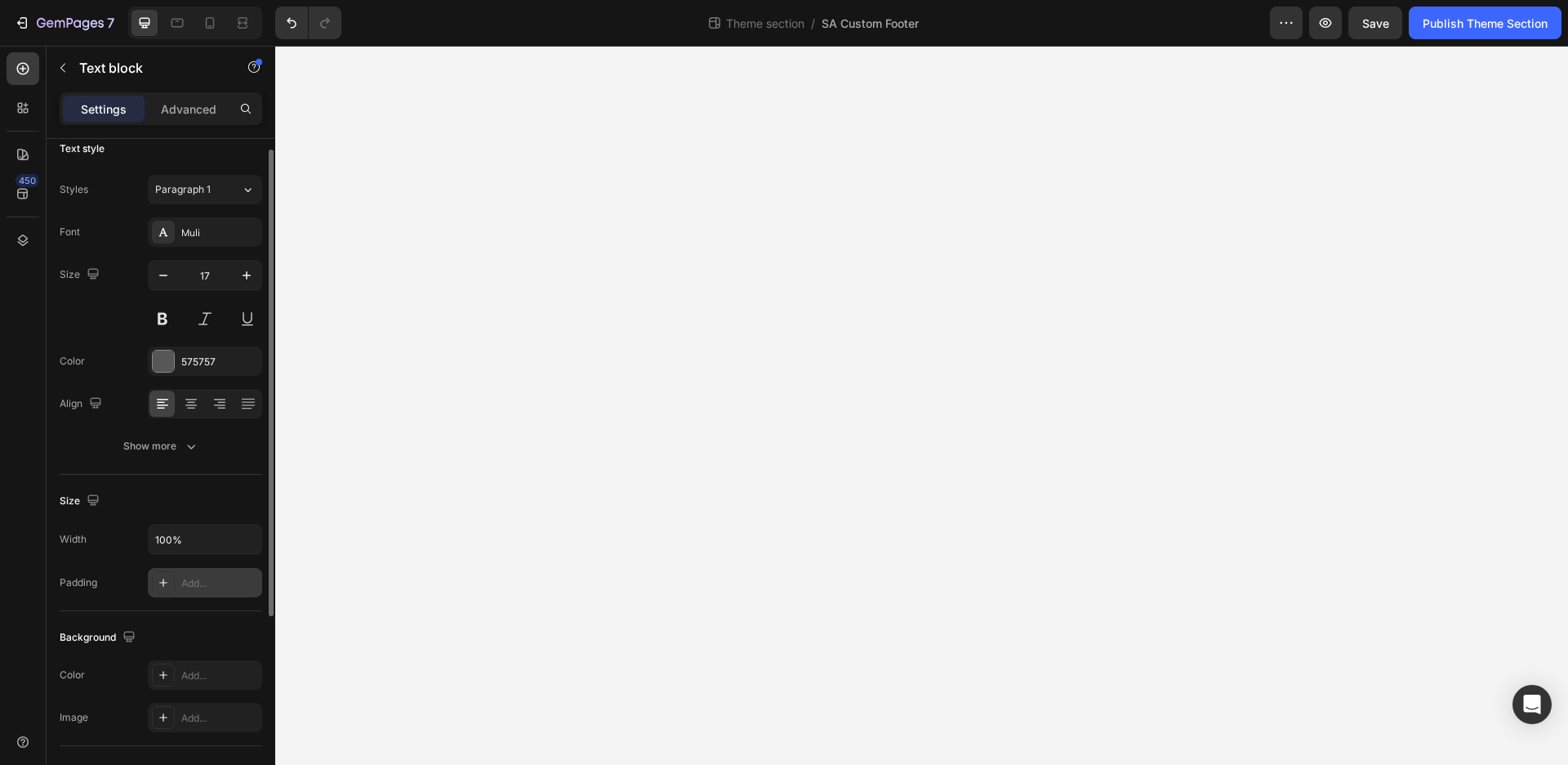
scroll to position [0, 0]
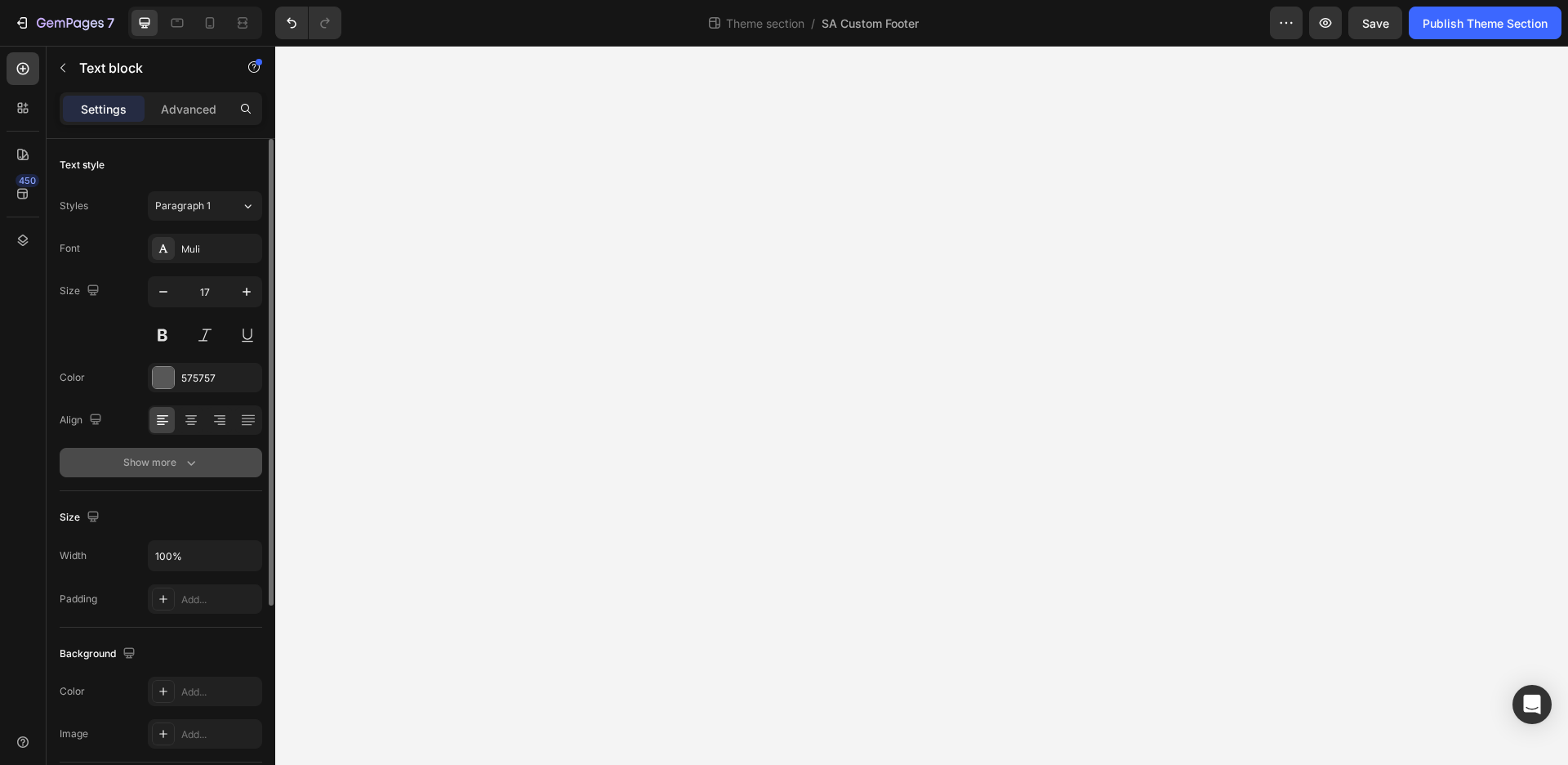
click at [182, 459] on div "Show more" at bounding box center [161, 463] width 76 height 16
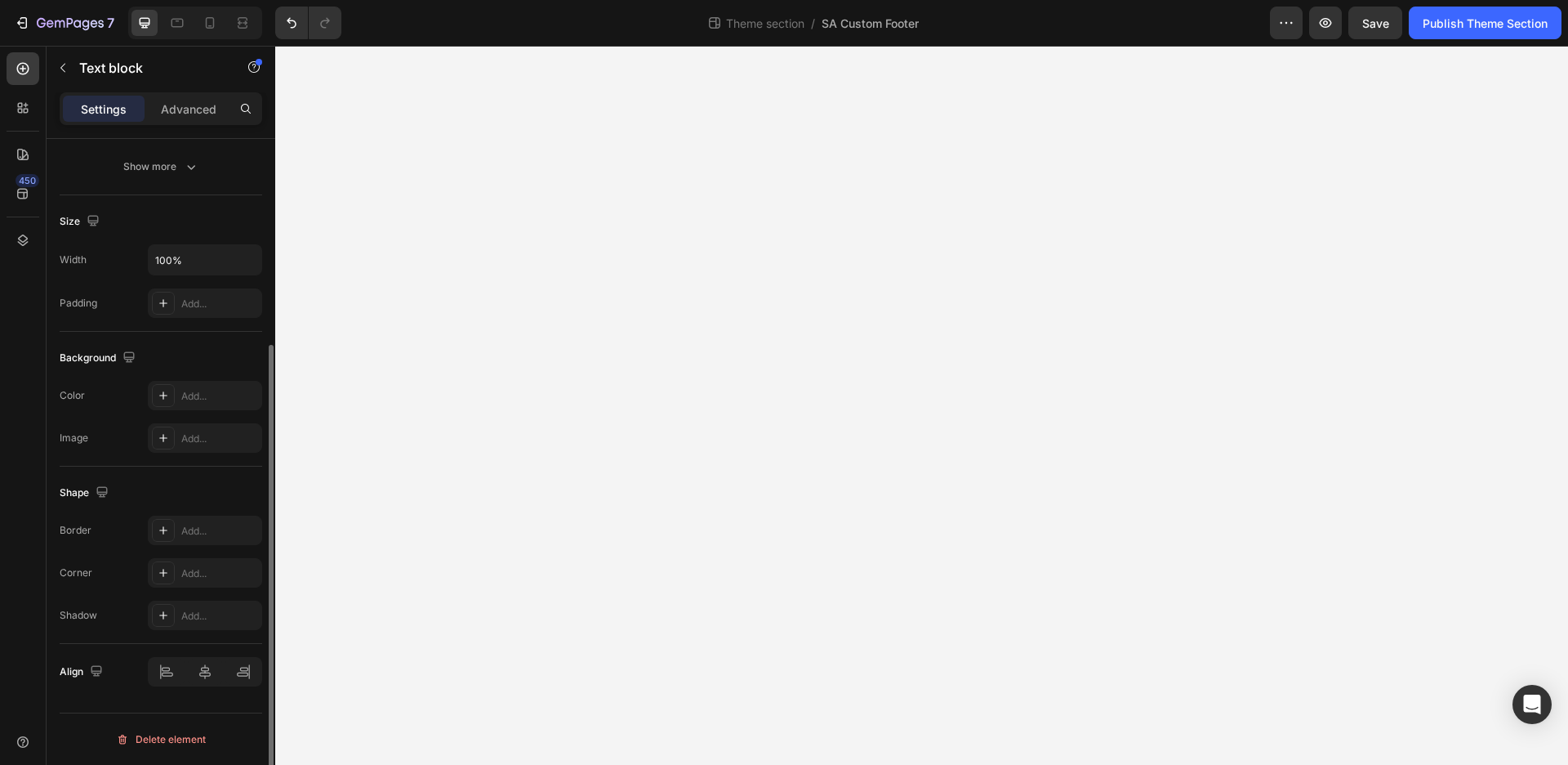
scroll to position [296, 0]
click at [69, 70] on icon "button" at bounding box center [63, 67] width 13 height 13
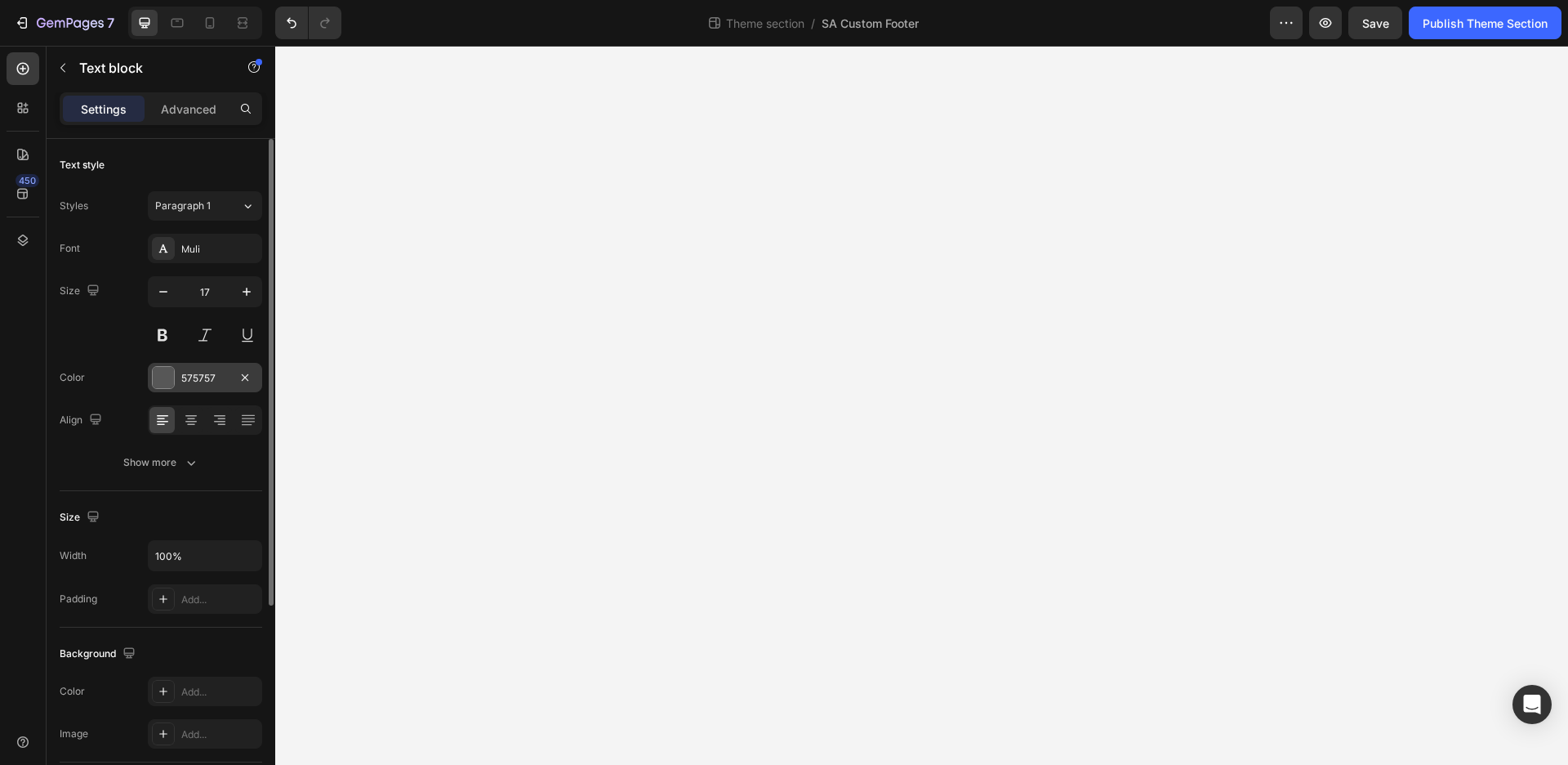
click at [198, 369] on div "575757" at bounding box center [205, 377] width 114 height 30
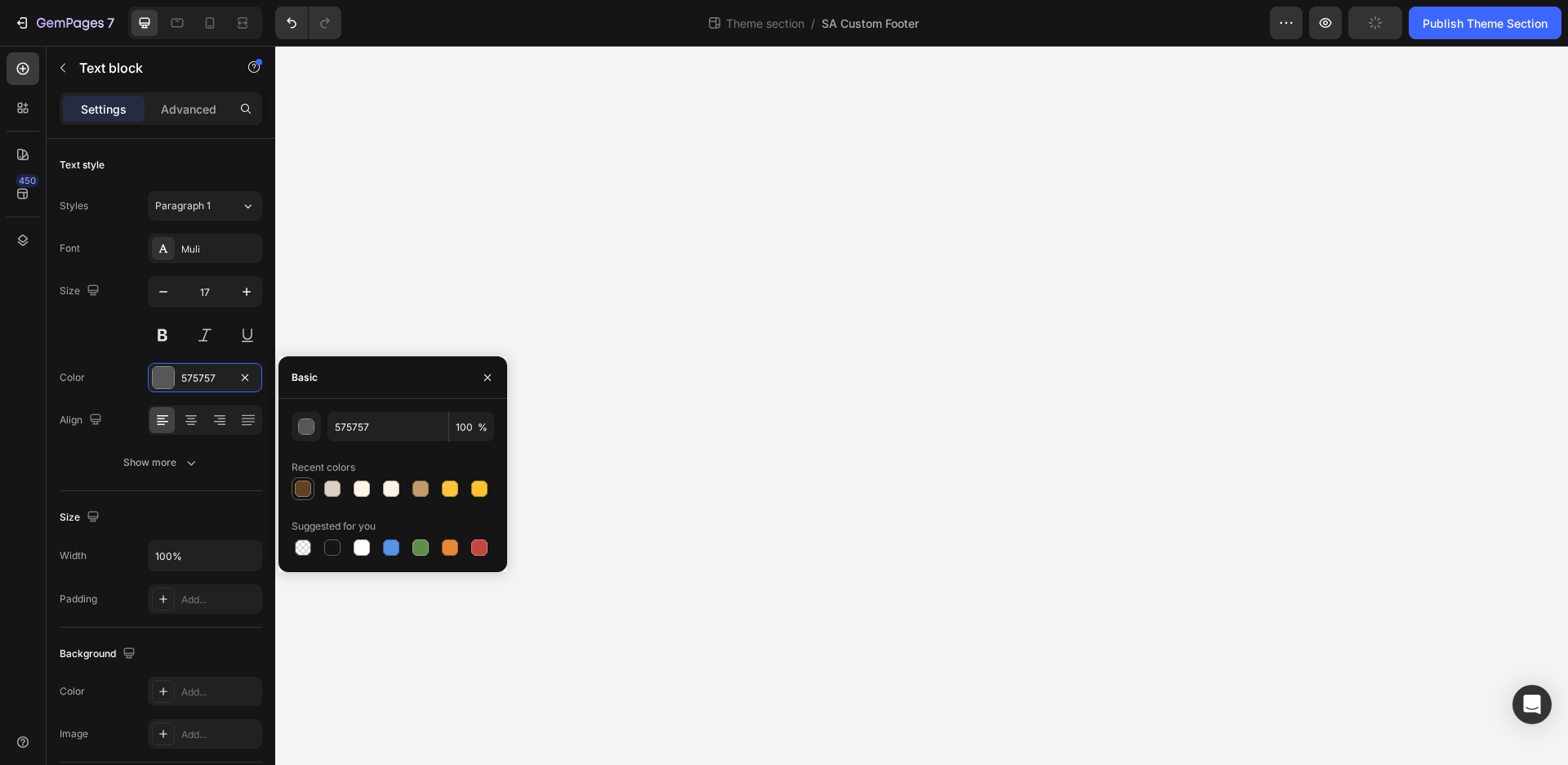
click at [299, 496] on div at bounding box center [303, 489] width 16 height 16
type input "614221"
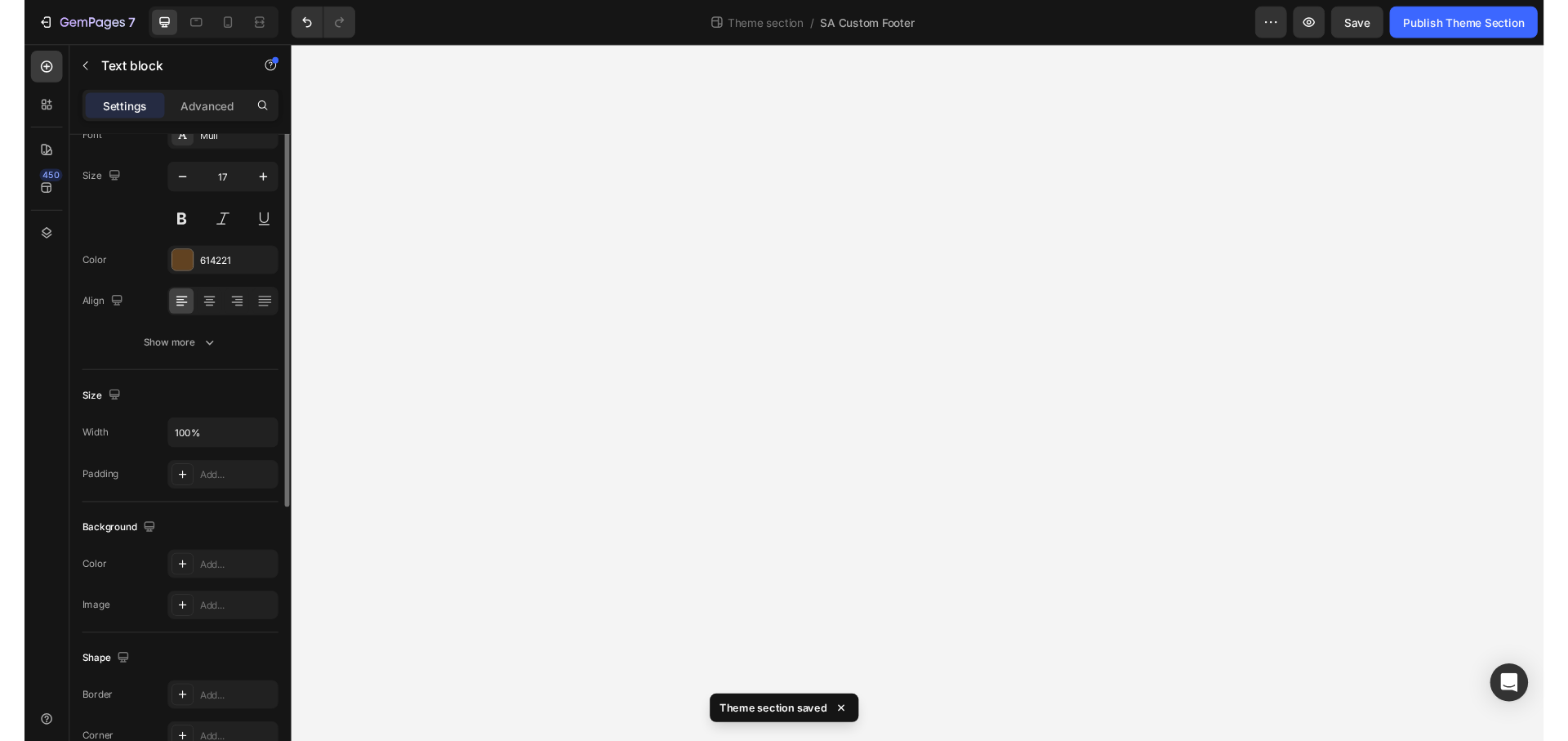
scroll to position [0, 0]
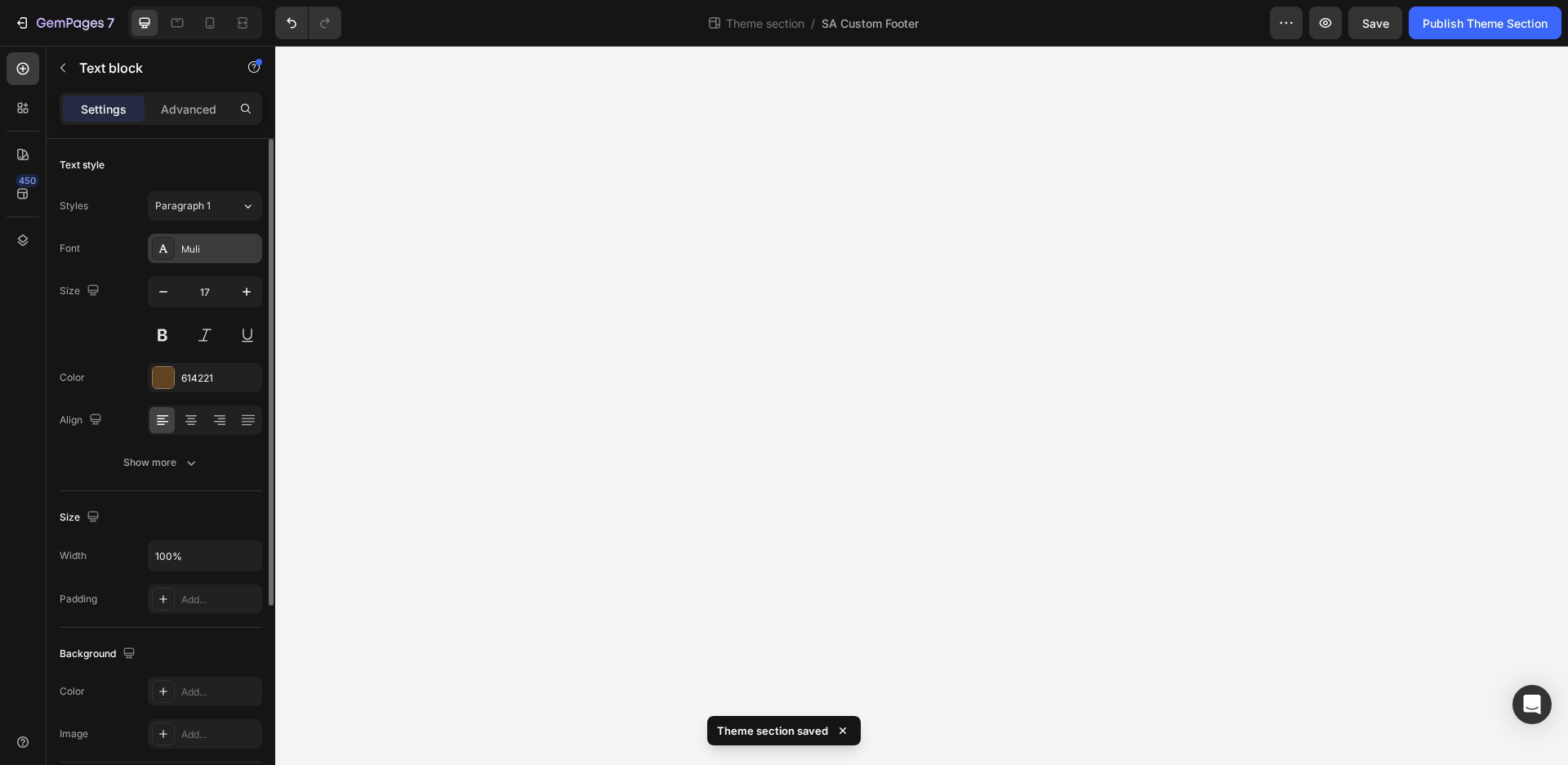
click at [217, 240] on div "Muli" at bounding box center [205, 248] width 114 height 30
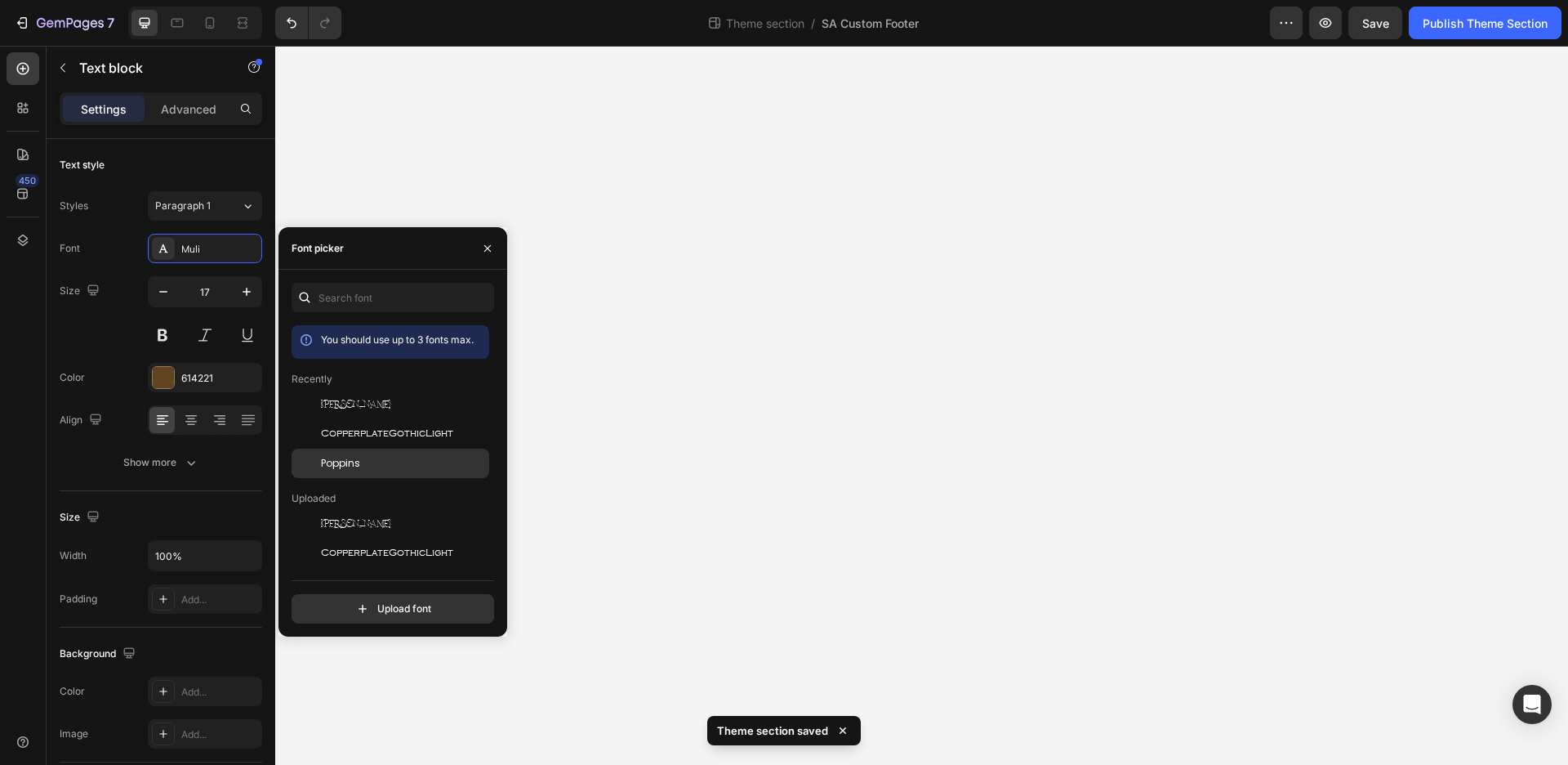
click at [358, 465] on span "Poppins" at bounding box center [341, 463] width 39 height 14
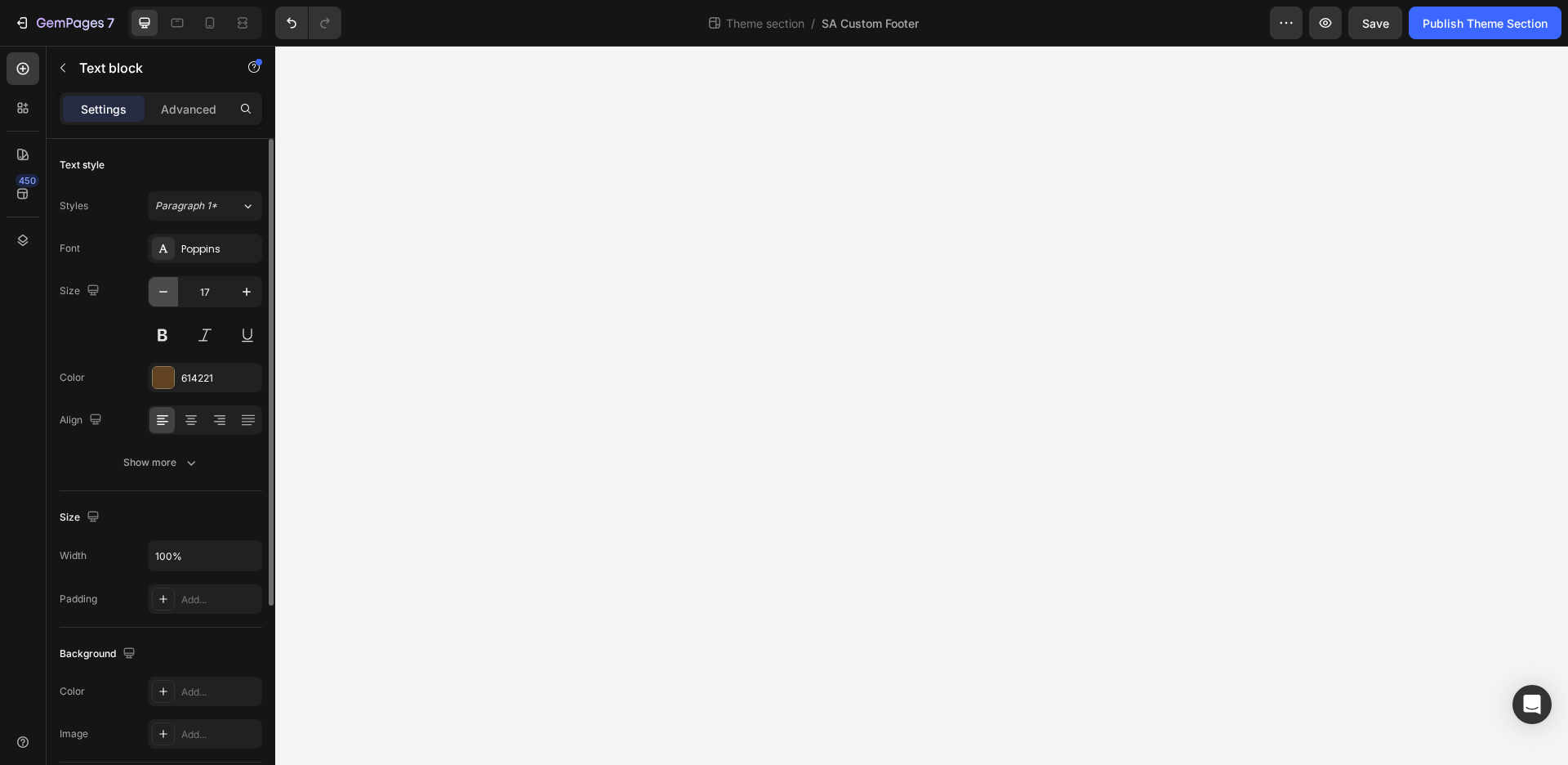
click at [163, 294] on icon "button" at bounding box center [163, 292] width 16 height 16
click at [165, 299] on icon "button" at bounding box center [163, 292] width 16 height 16
type input "15"
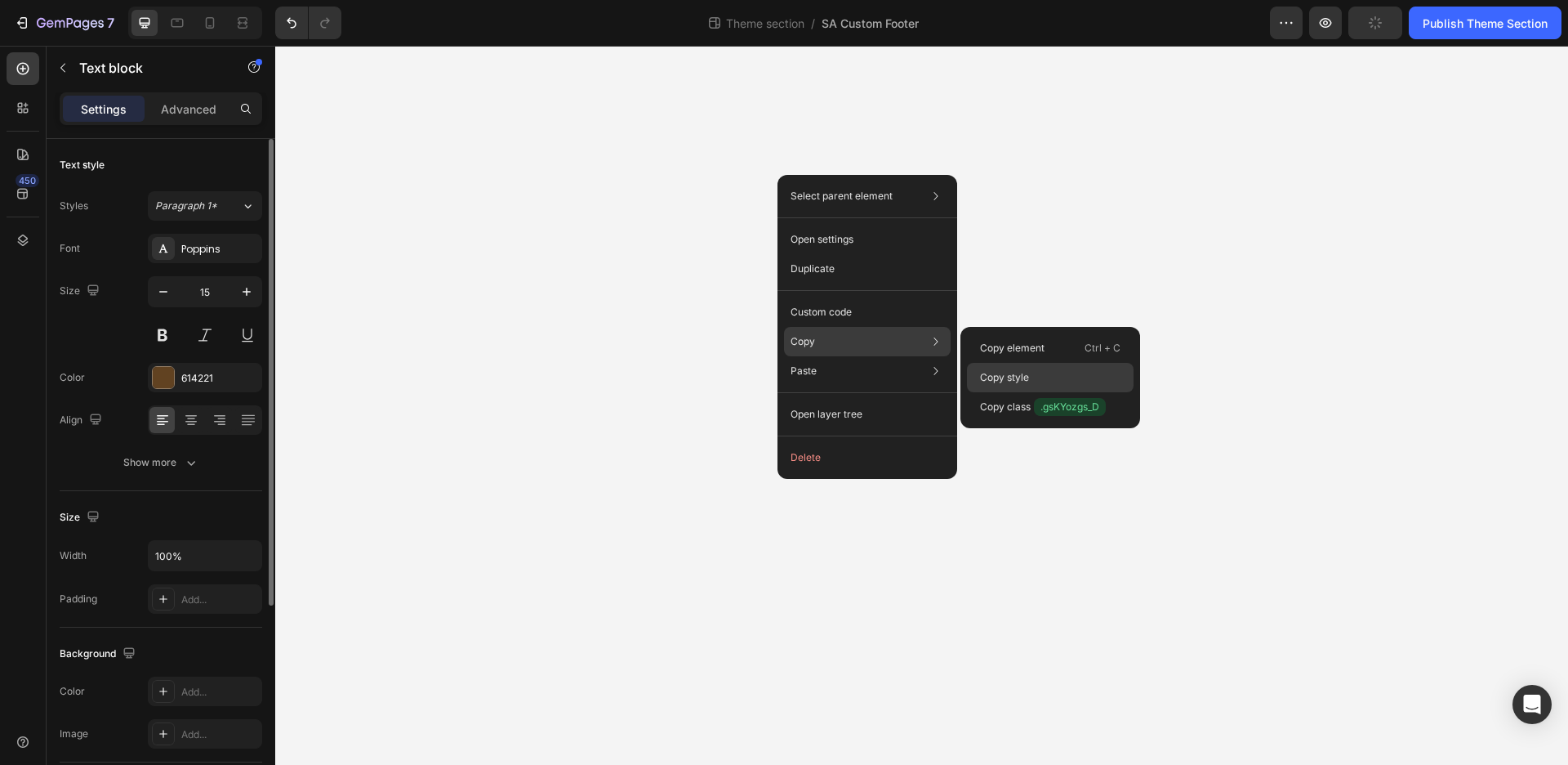
click at [1051, 392] on div "Copy style" at bounding box center [1050, 406] width 166 height 30
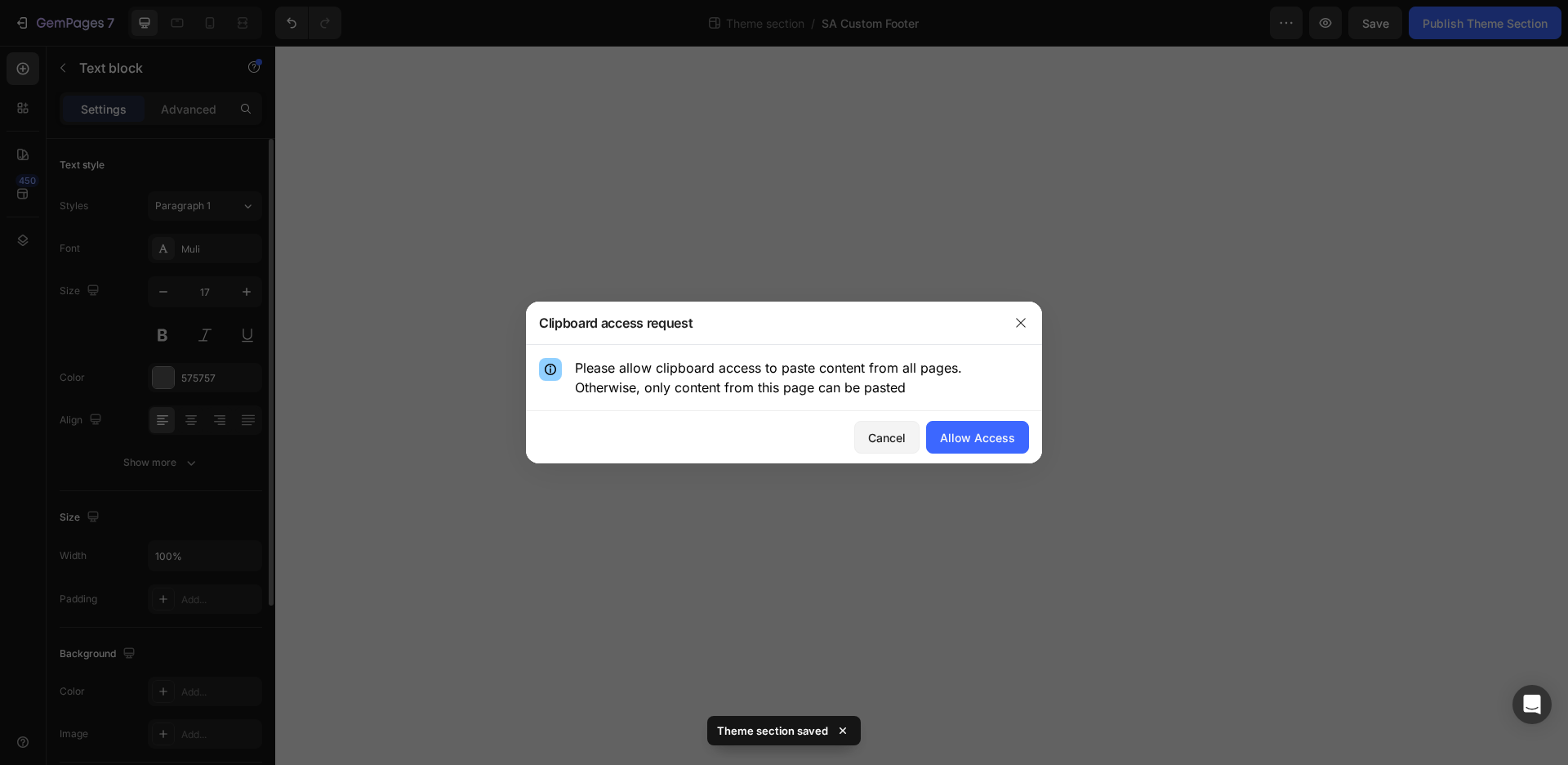
click at [979, 455] on div "Cancel Allow Access" at bounding box center [784, 437] width 516 height 52
click at [979, 443] on div "Allow Access" at bounding box center [978, 437] width 75 height 17
type input "15"
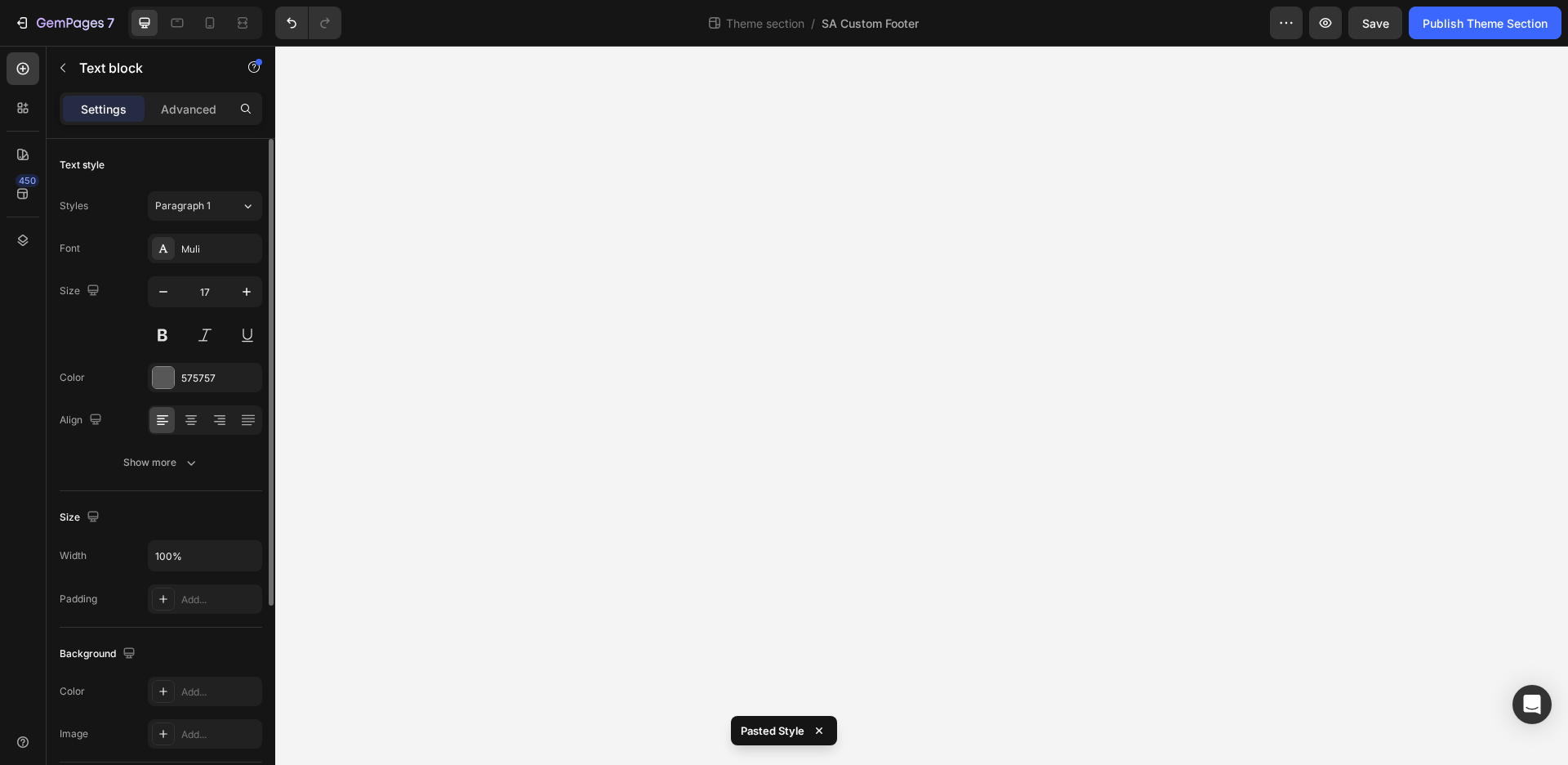
type input "15"
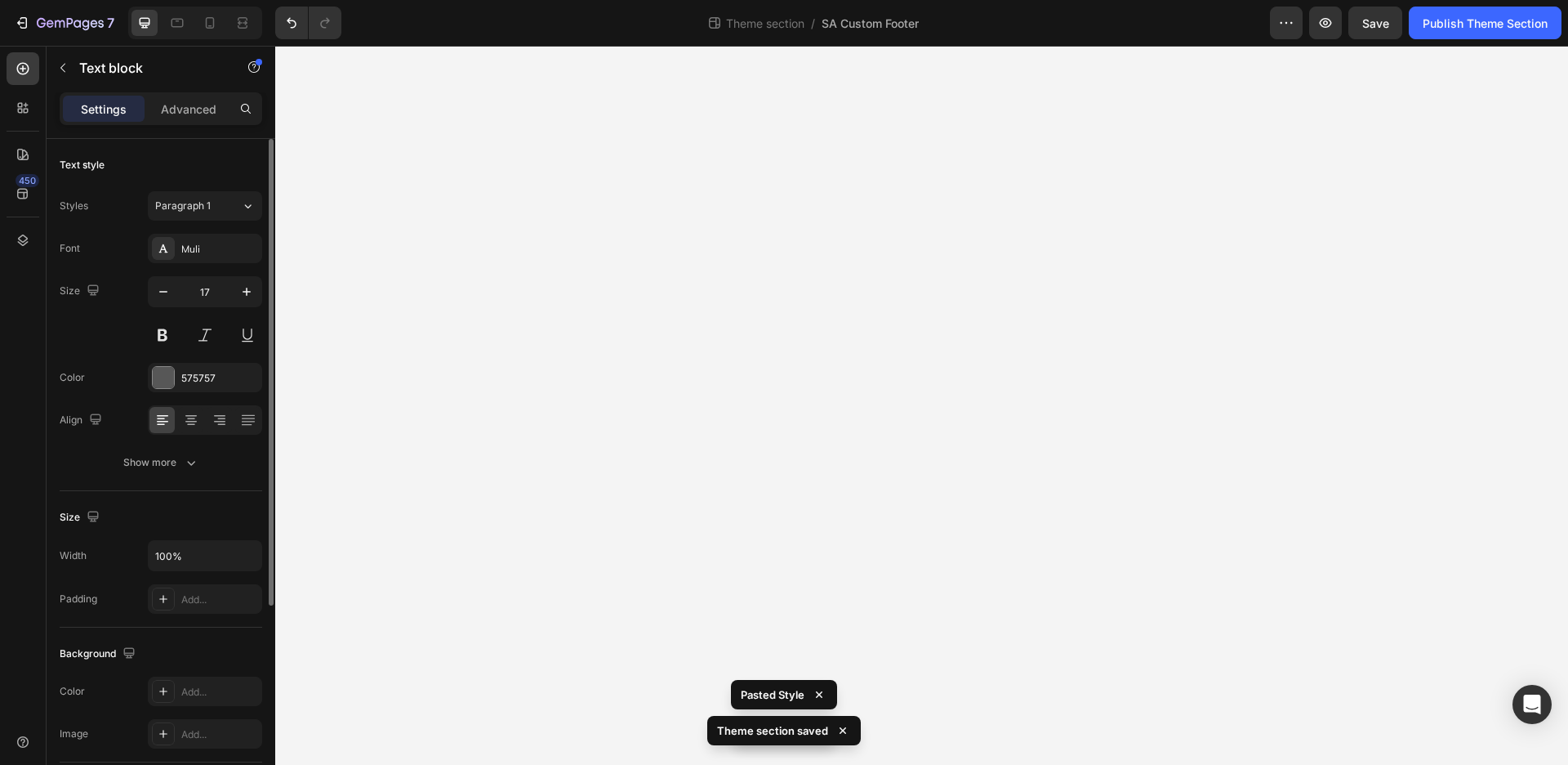
type input "15"
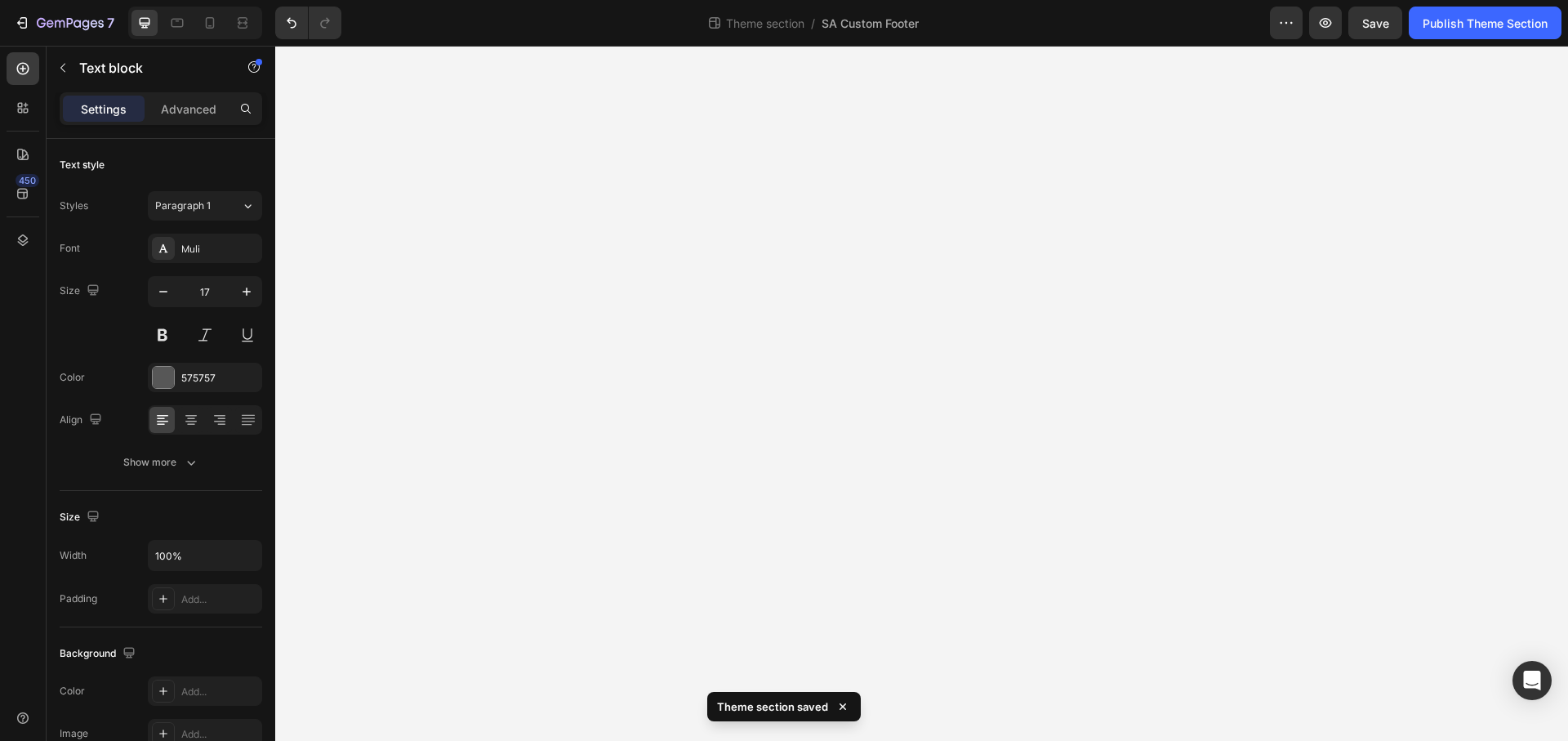
type input "15"
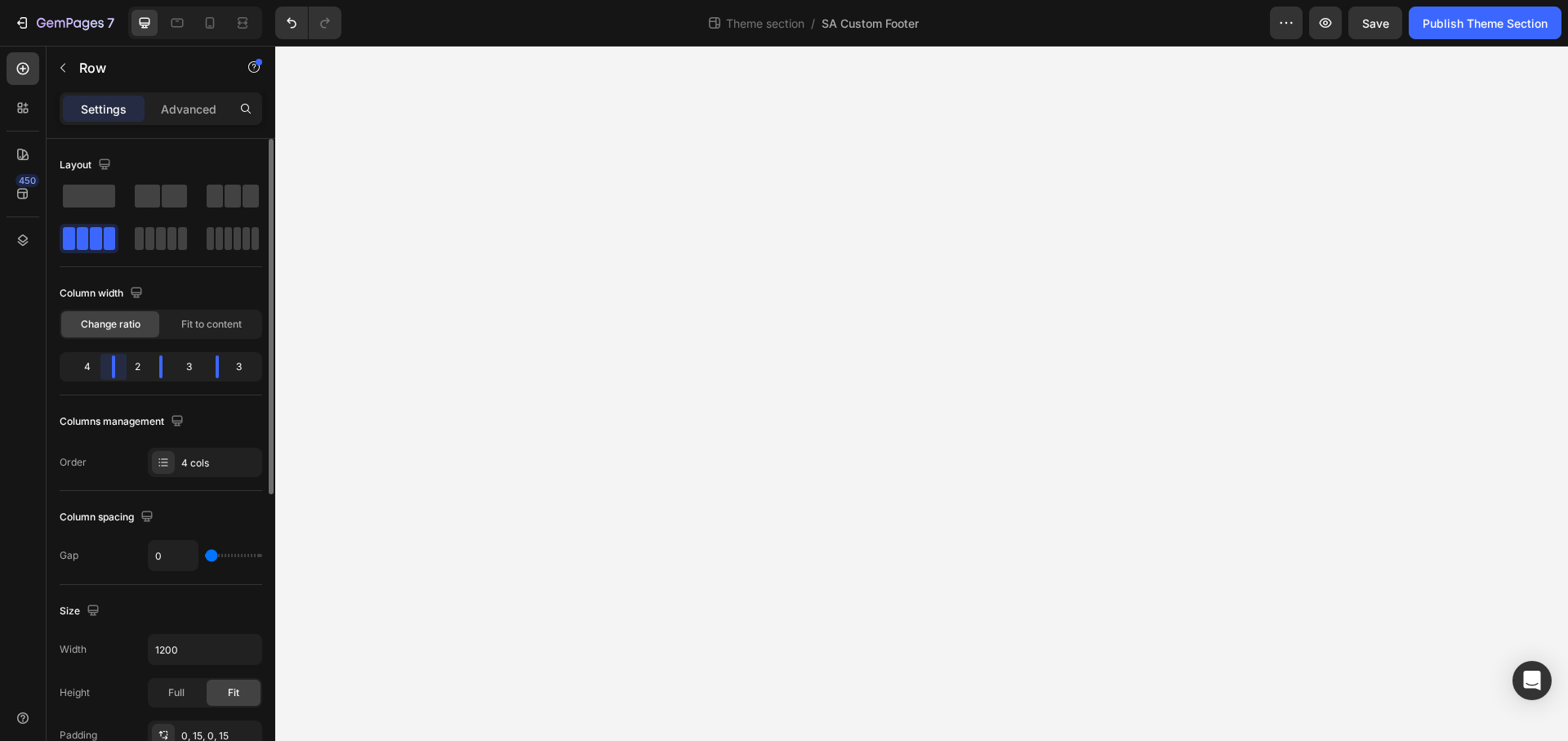
drag, startPoint x: 108, startPoint y: 367, endPoint x: 131, endPoint y: 368, distance: 23.0
click at [122, 370] on div "Layout Column width Change ratio Fit to content 4 2 3 3 Columns management Orde…" at bounding box center [161, 463] width 229 height 649
drag, startPoint x: 159, startPoint y: 368, endPoint x: 174, endPoint y: 370, distance: 15.1
click at [174, 370] on div "Layout Column width Change ratio Fit to content 4 3 2 3 Columns management Orde…" at bounding box center [161, 463] width 229 height 649
drag, startPoint x: 215, startPoint y: 370, endPoint x: 183, endPoint y: 382, distance: 34.2
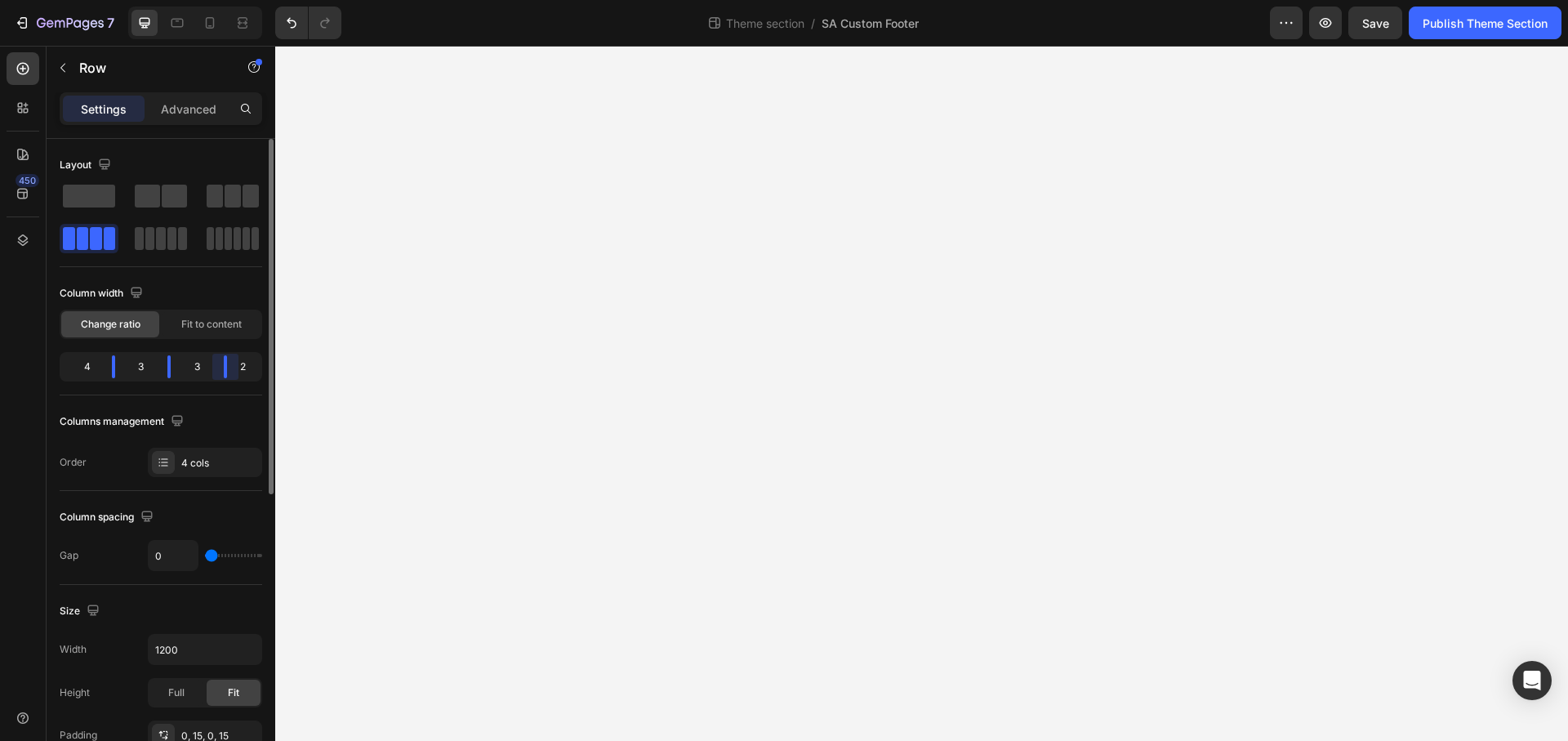
click at [228, 372] on div "Layout Column width Change ratio Fit to content 4 3 3 2 Columns management Orde…" at bounding box center [161, 463] width 229 height 649
drag, startPoint x: 115, startPoint y: 362, endPoint x: 123, endPoint y: 368, distance: 10.0
click at [136, 368] on div "Layout Column width Change ratio Fit to content 4 3 3 2 Columns management Orde…" at bounding box center [161, 463] width 229 height 649
drag, startPoint x: 118, startPoint y: 367, endPoint x: 147, endPoint y: 395, distance: 40.3
click at [141, 363] on div "Layout Column width Change ratio Fit to content 5 2 3 2 Columns management Orde…" at bounding box center [161, 463] width 229 height 649
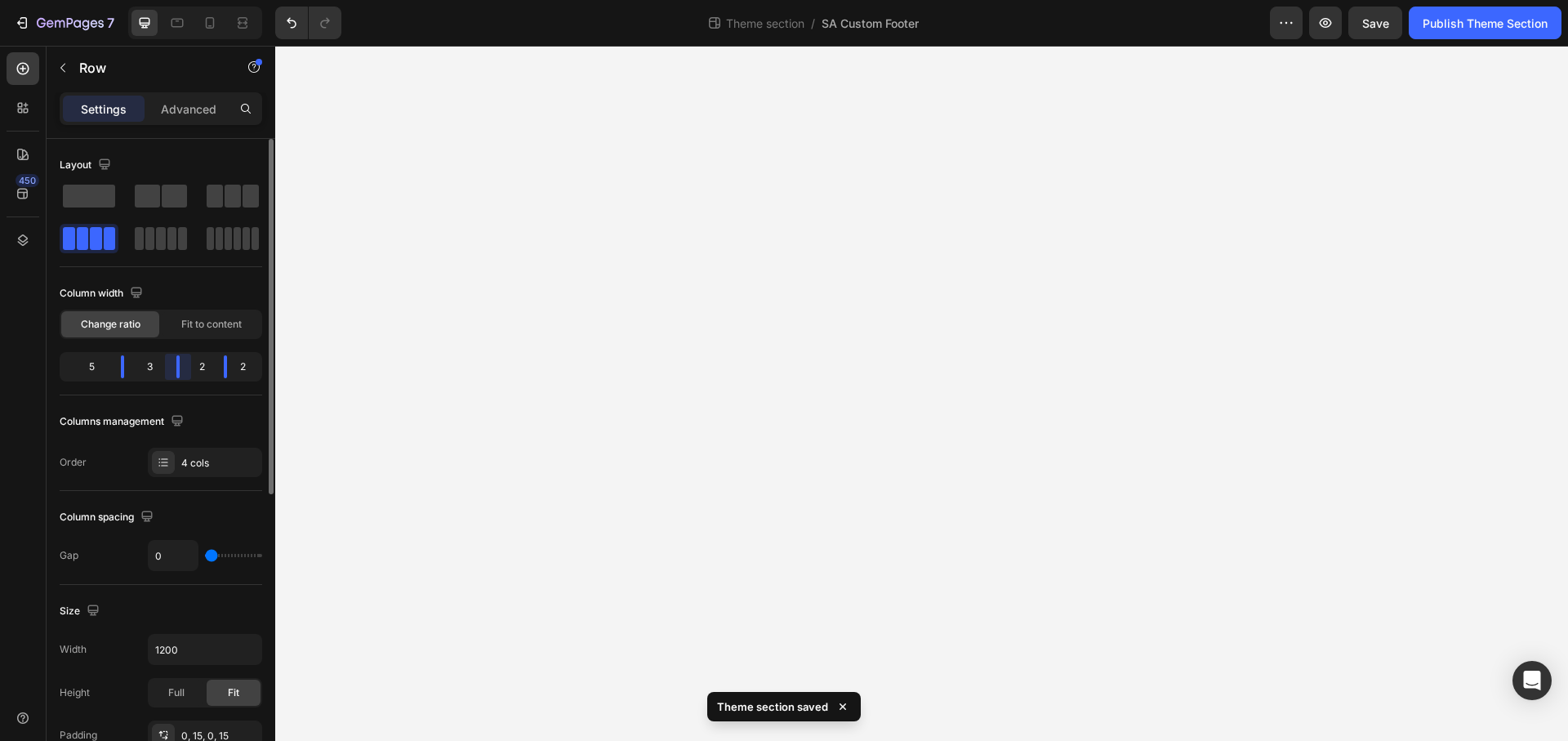
drag, startPoint x: 174, startPoint y: 364, endPoint x: 156, endPoint y: 365, distance: 18.0
click at [192, 371] on div "Layout Column width Change ratio Fit to content 5 3 2 2 Columns management Orde…" at bounding box center [161, 463] width 229 height 649
drag, startPoint x: 126, startPoint y: 367, endPoint x: 153, endPoint y: 380, distance: 30.0
click at [155, 378] on div "Layout Column width Change ratio Fit to content 6 2 2 2 Columns management Orde…" at bounding box center [161, 463] width 229 height 649
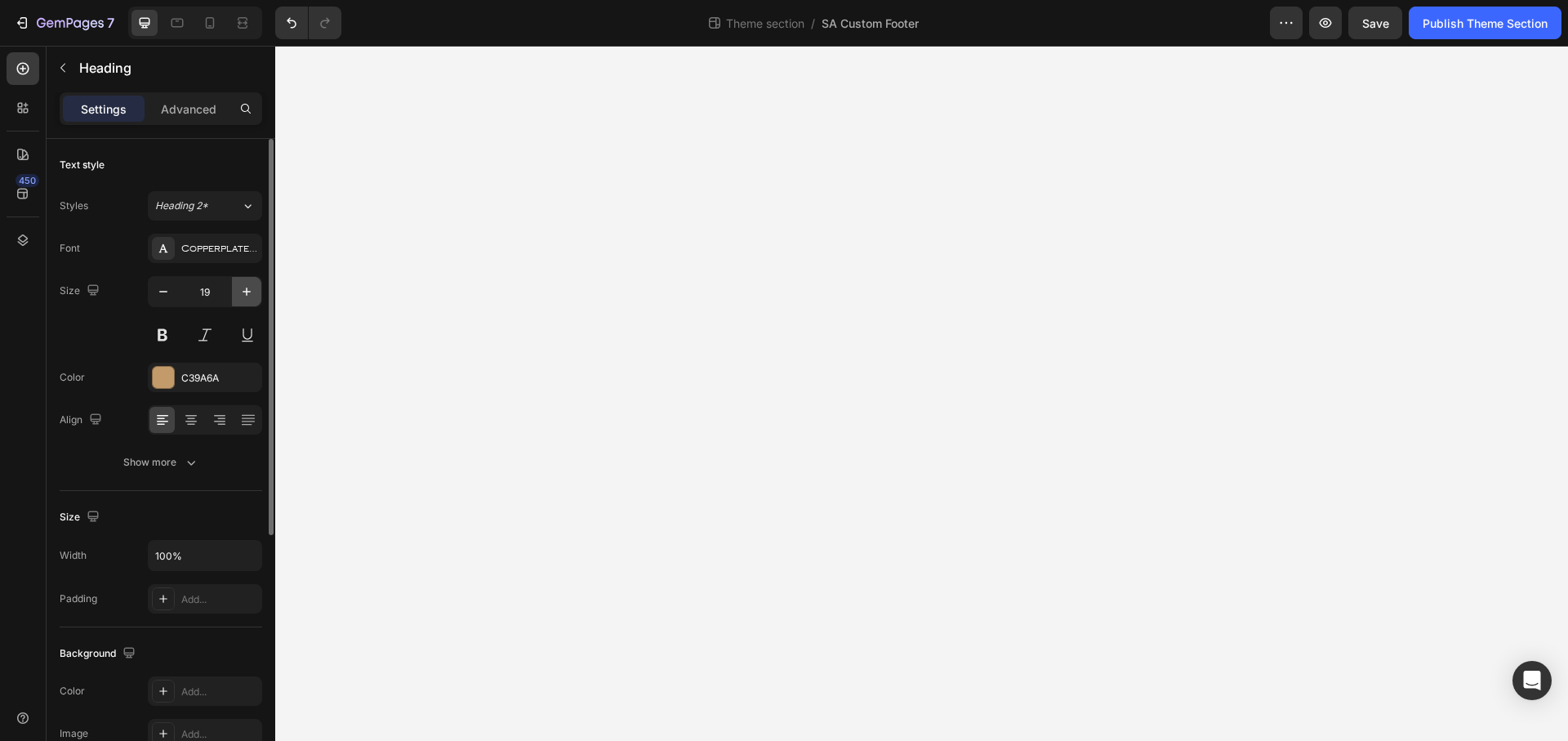
click at [250, 298] on icon "button" at bounding box center [247, 292] width 16 height 16
click at [249, 296] on icon "button" at bounding box center [247, 292] width 16 height 16
click at [249, 297] on icon "button" at bounding box center [247, 292] width 16 height 16
click at [249, 298] on icon "button" at bounding box center [247, 292] width 16 height 16
click at [249, 297] on icon "button" at bounding box center [247, 292] width 16 height 16
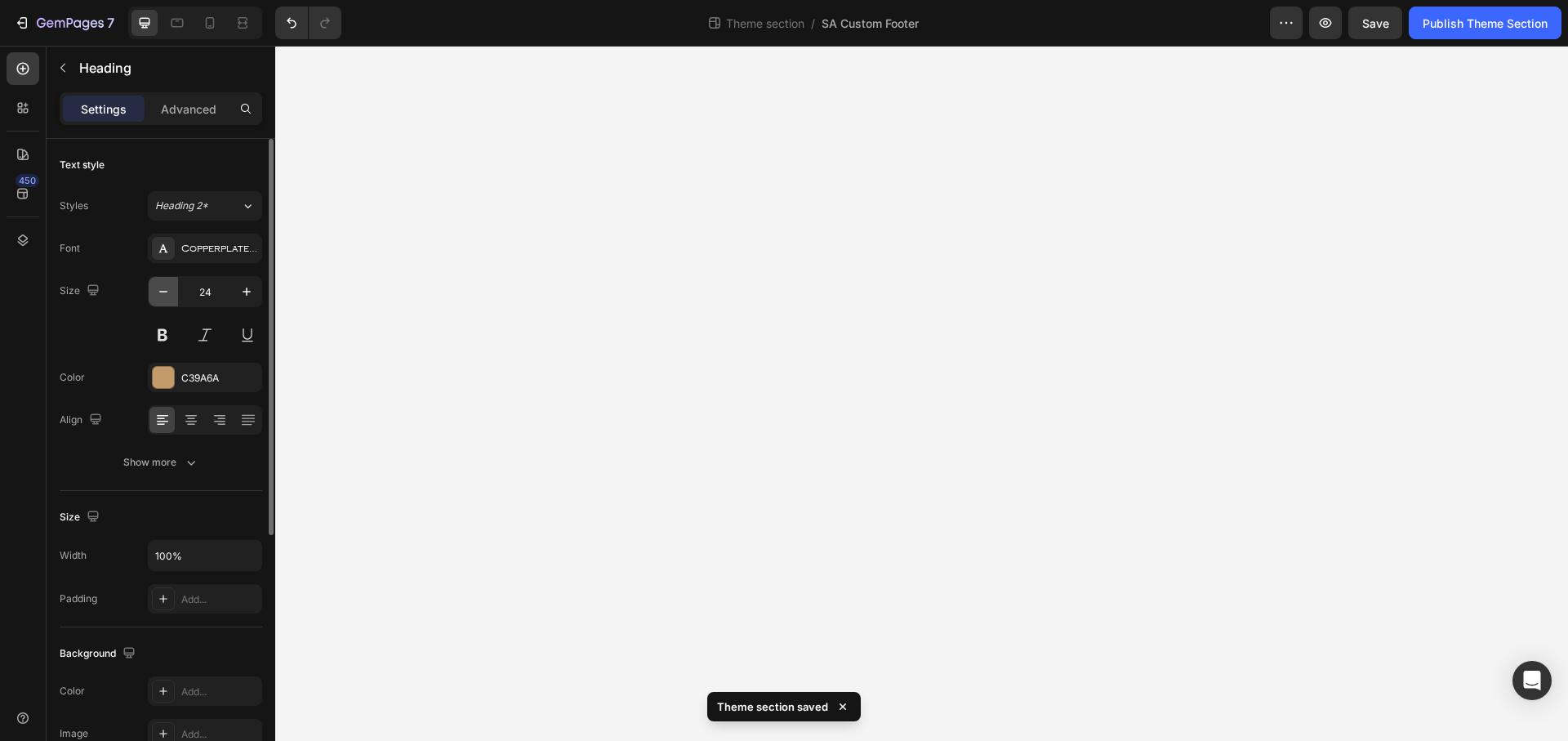
click at [161, 287] on icon "button" at bounding box center [163, 292] width 16 height 16
type input "23"
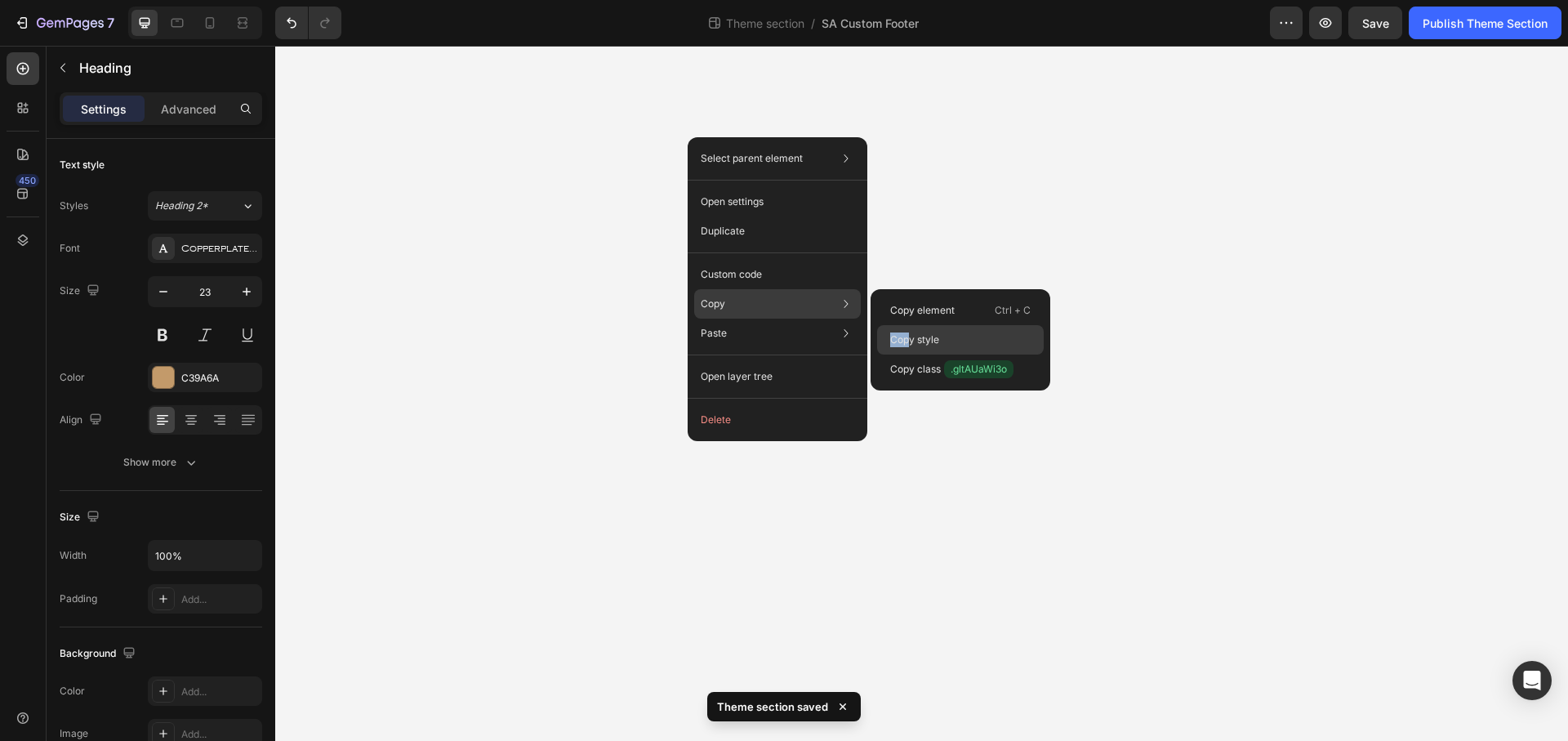
click at [911, 354] on div "Copy style" at bounding box center [961, 369] width 166 height 30
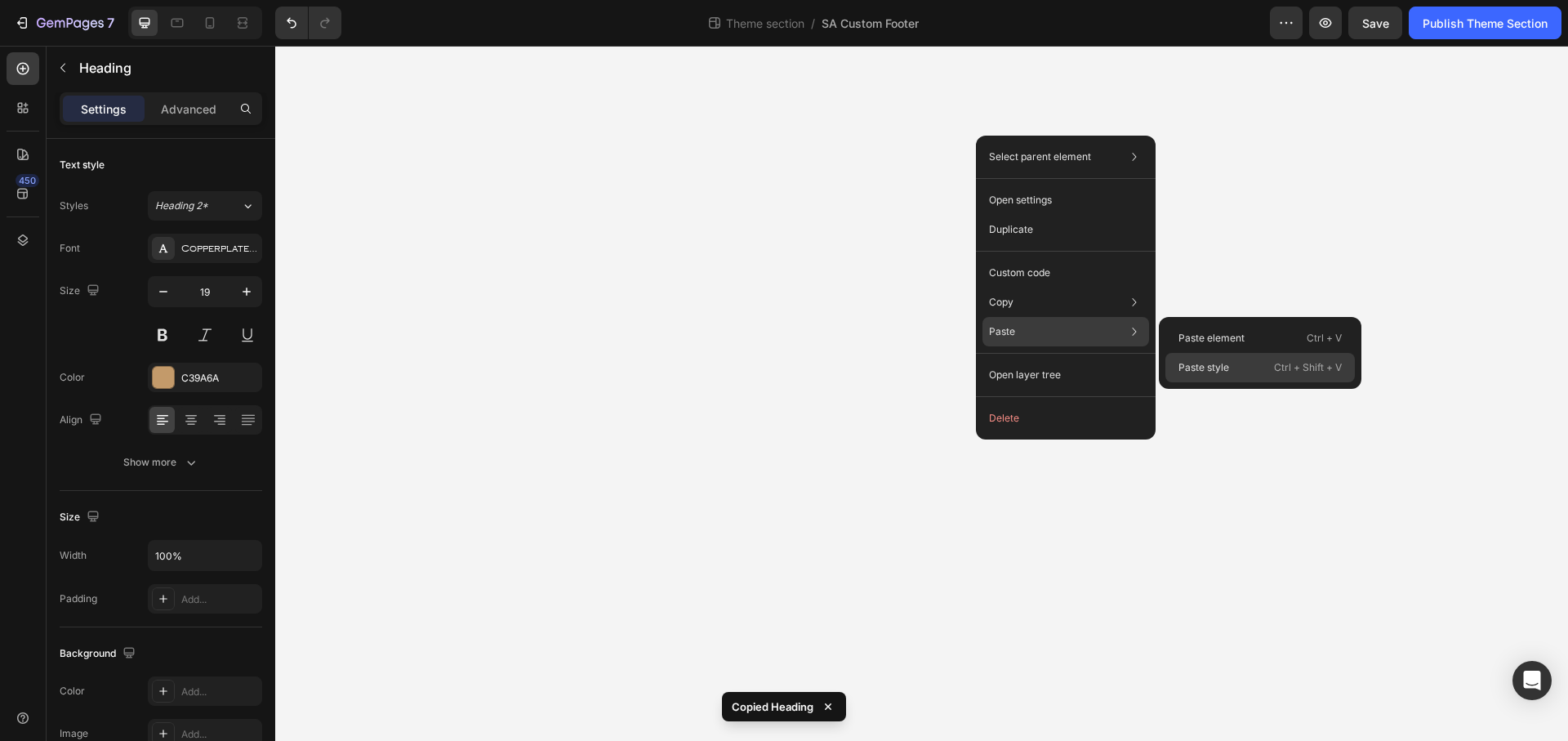
click at [1216, 373] on p "Paste style" at bounding box center [1203, 368] width 51 height 14
type input "23"
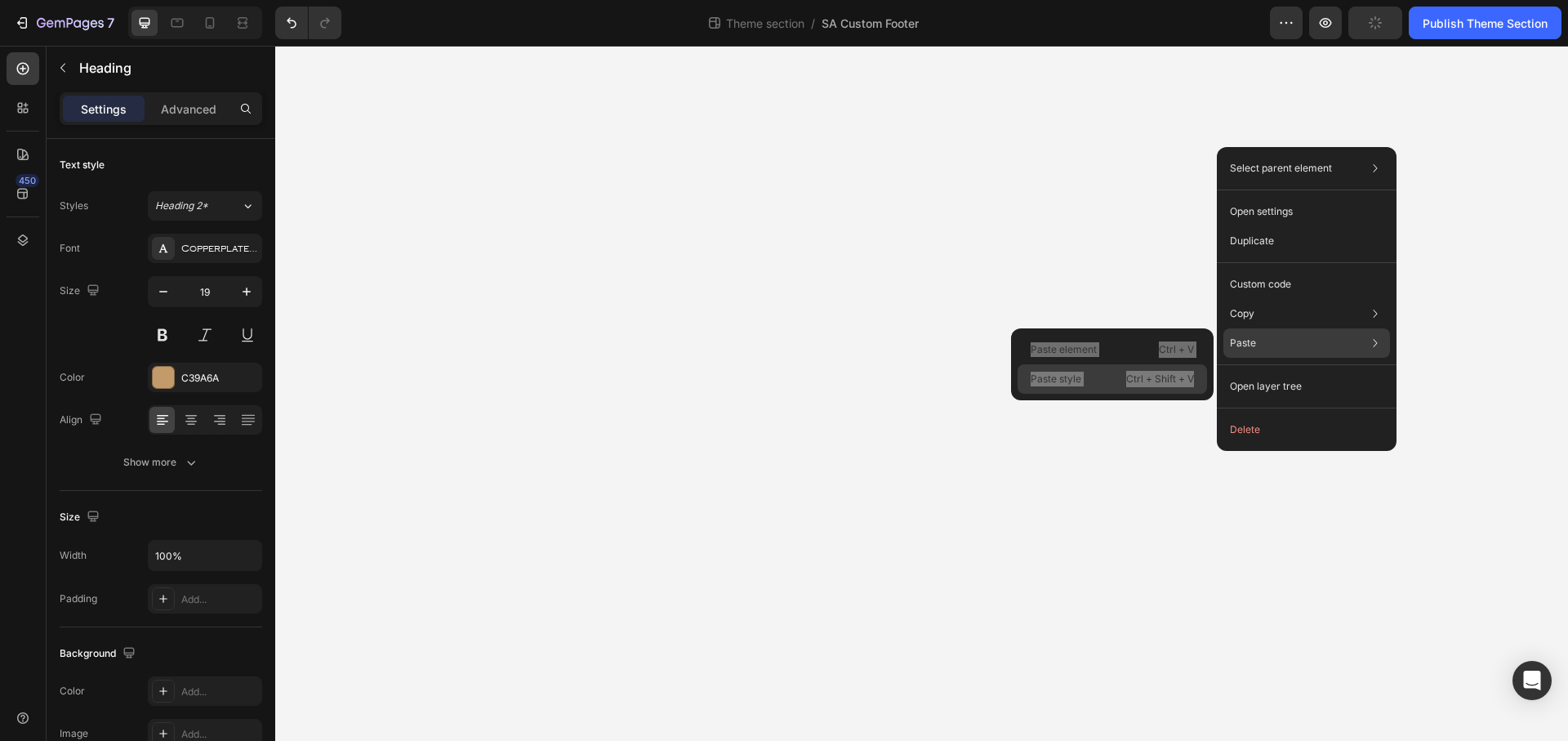
click at [1108, 388] on div "Paste style Ctrl + Shift + V" at bounding box center [1113, 379] width 190 height 30
type input "23"
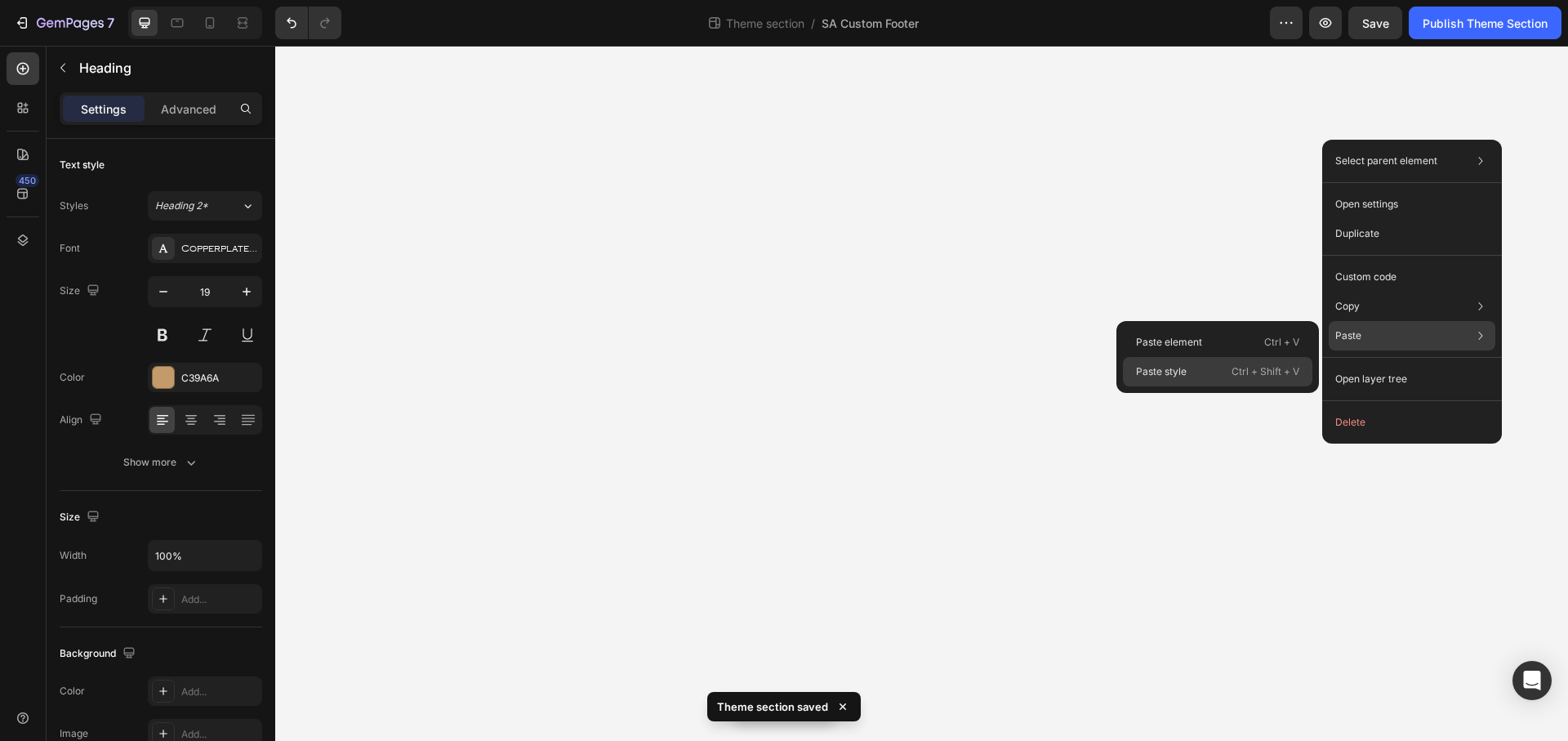
click at [1169, 367] on p "Paste style" at bounding box center [1161, 371] width 51 height 14
type input "23"
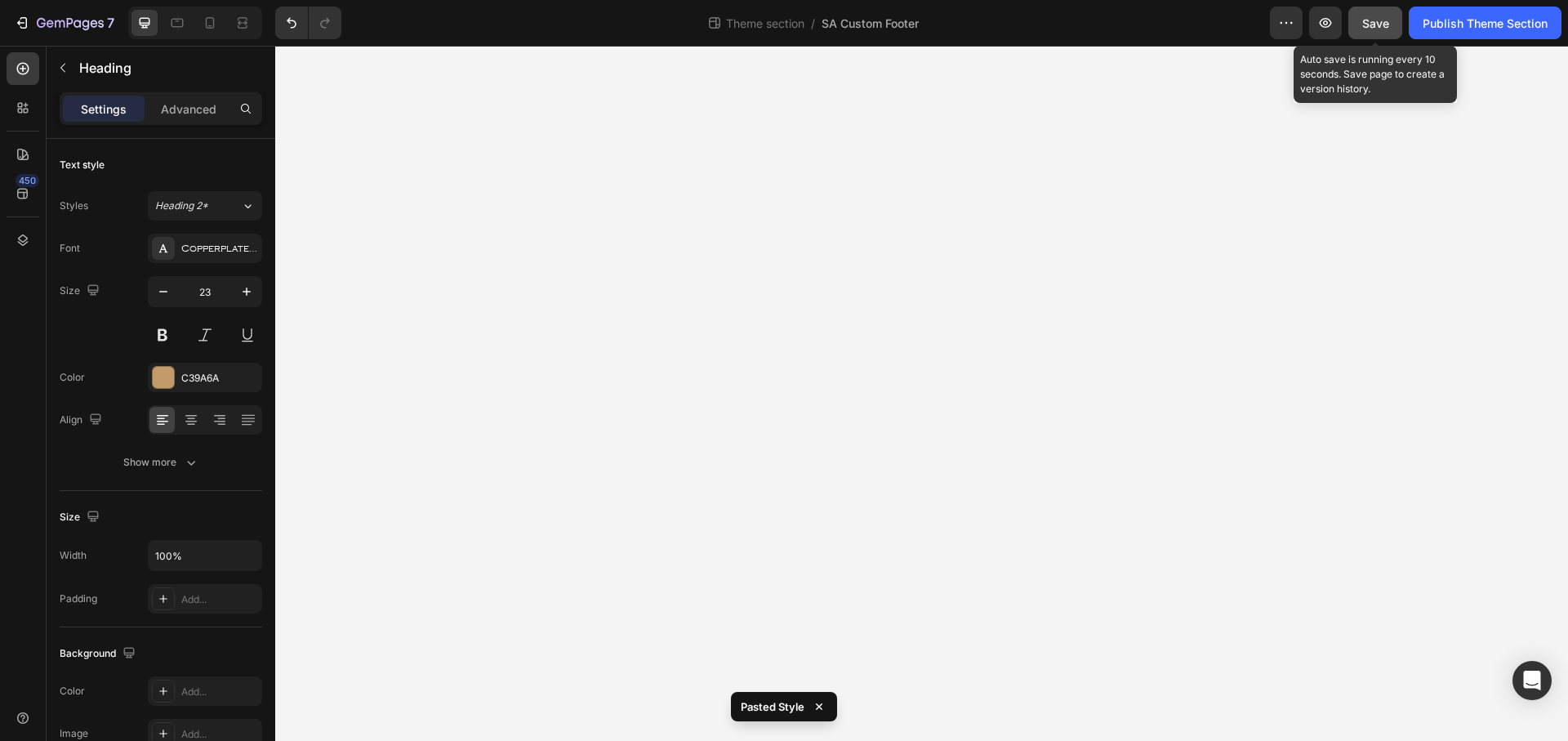
click at [1375, 26] on span "Save" at bounding box center [1376, 23] width 27 height 14
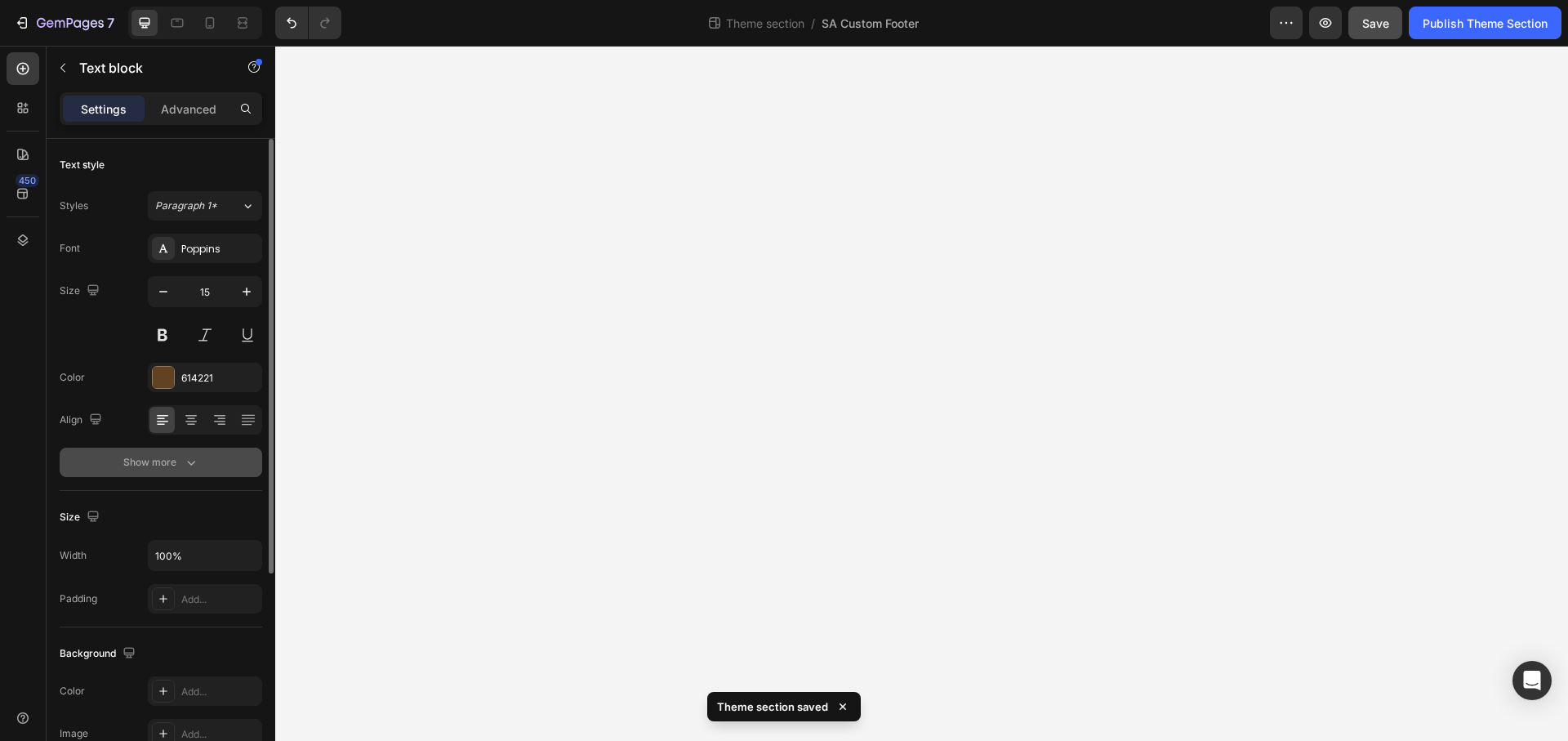
click at [171, 472] on button "Show more" at bounding box center [161, 462] width 202 height 30
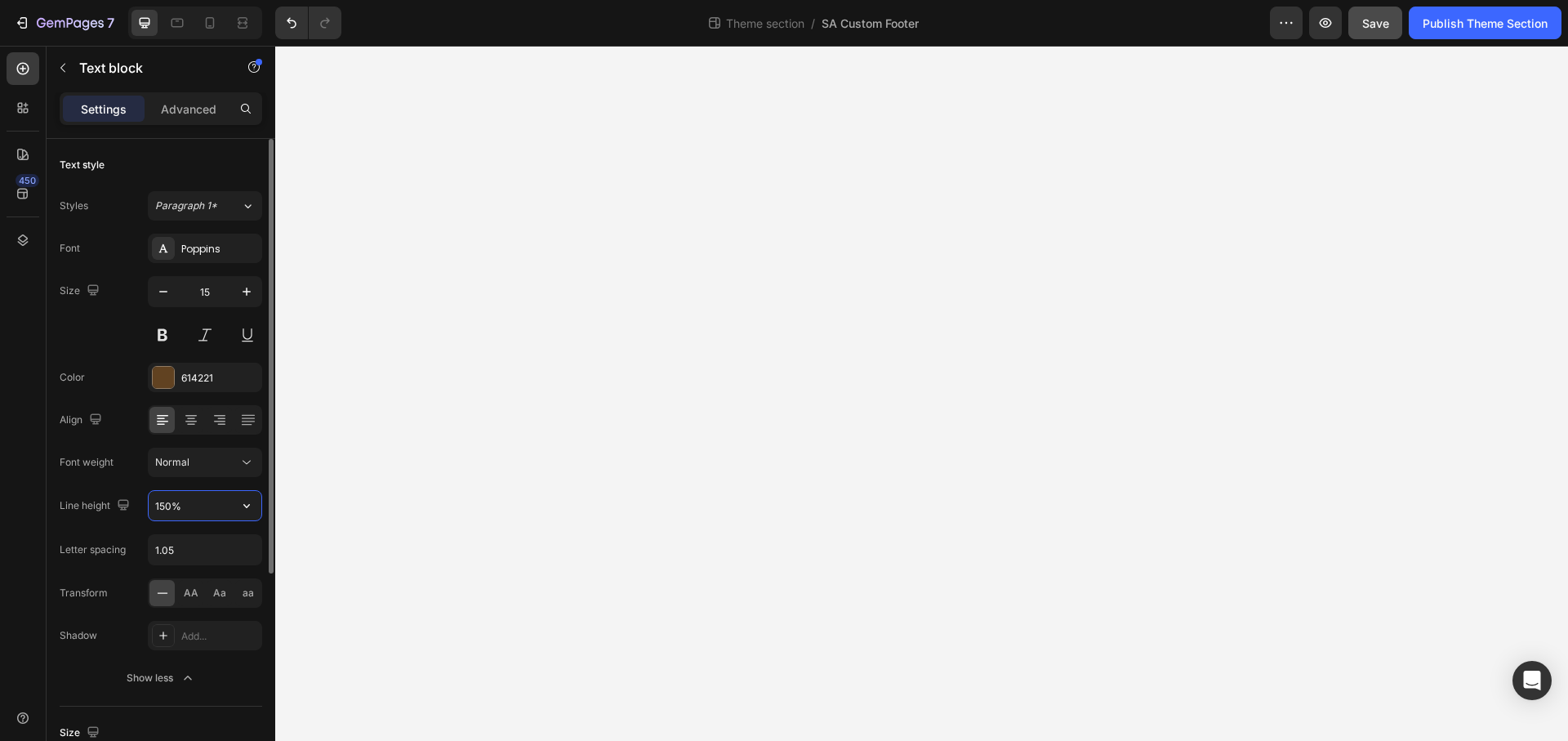
click at [185, 508] on input "150%" at bounding box center [205, 506] width 113 height 30
click at [242, 505] on button "button" at bounding box center [246, 506] width 30 height 30
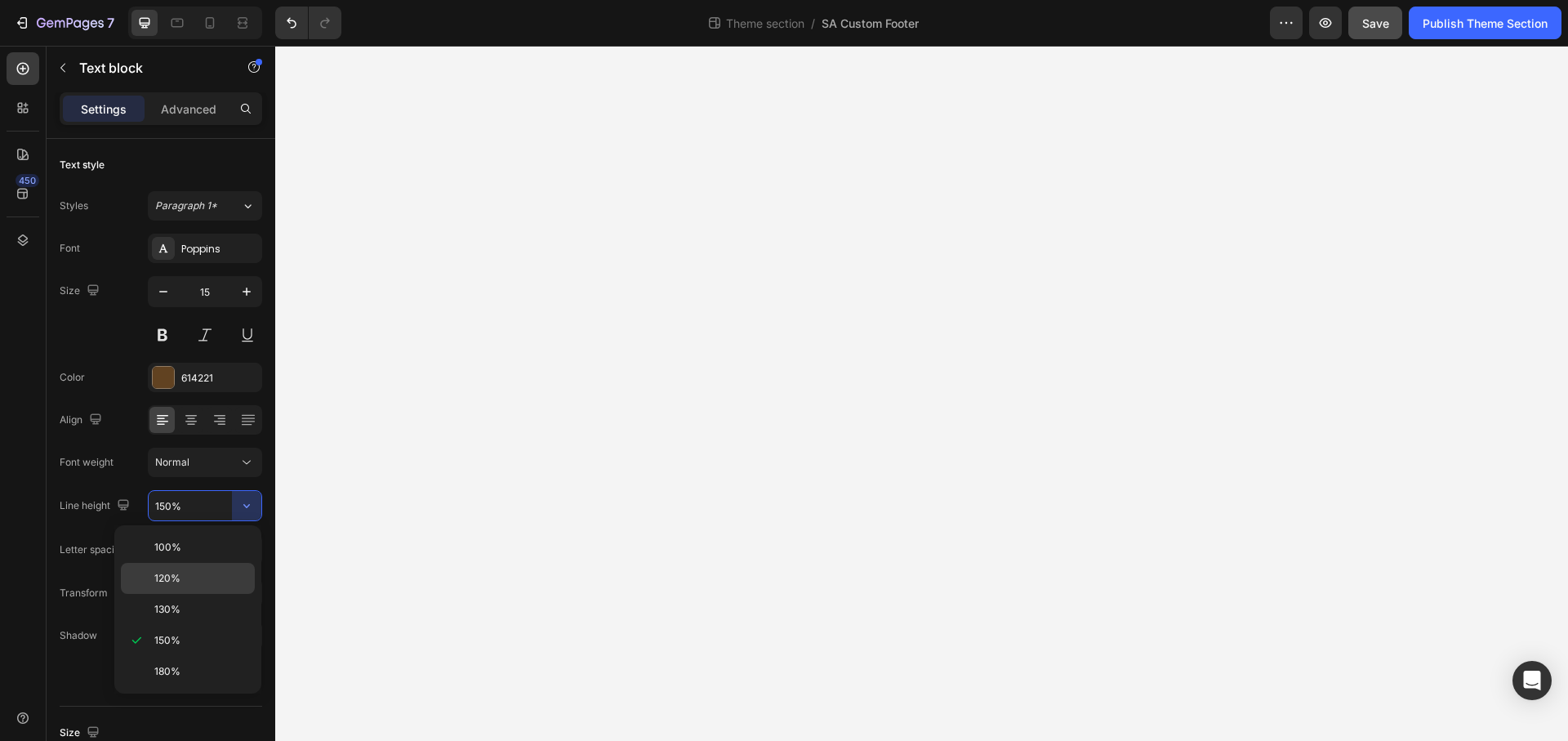
click at [226, 585] on p "120%" at bounding box center [201, 578] width 93 height 14
type input "120%"
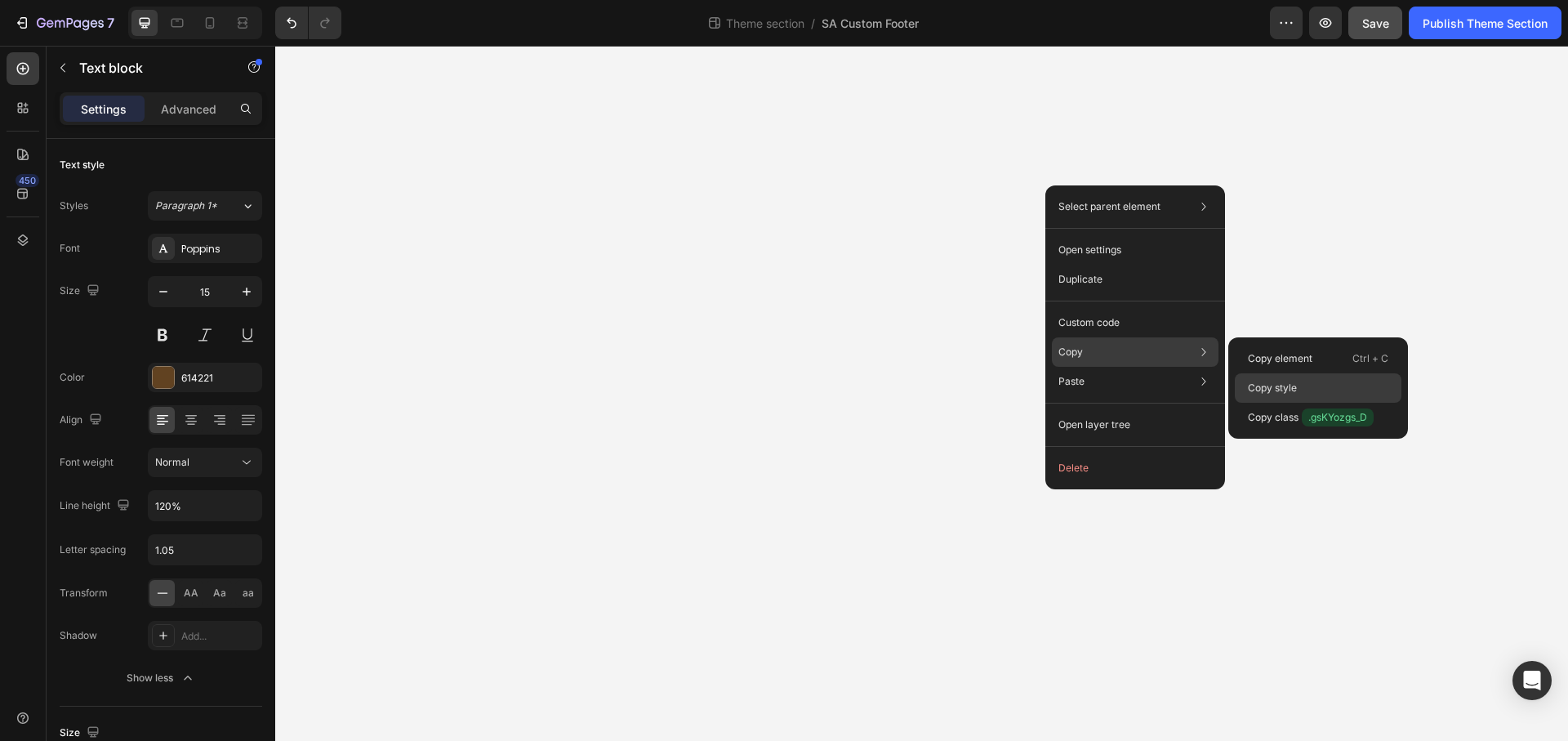
click at [1302, 403] on div "Copy style" at bounding box center [1318, 417] width 166 height 30
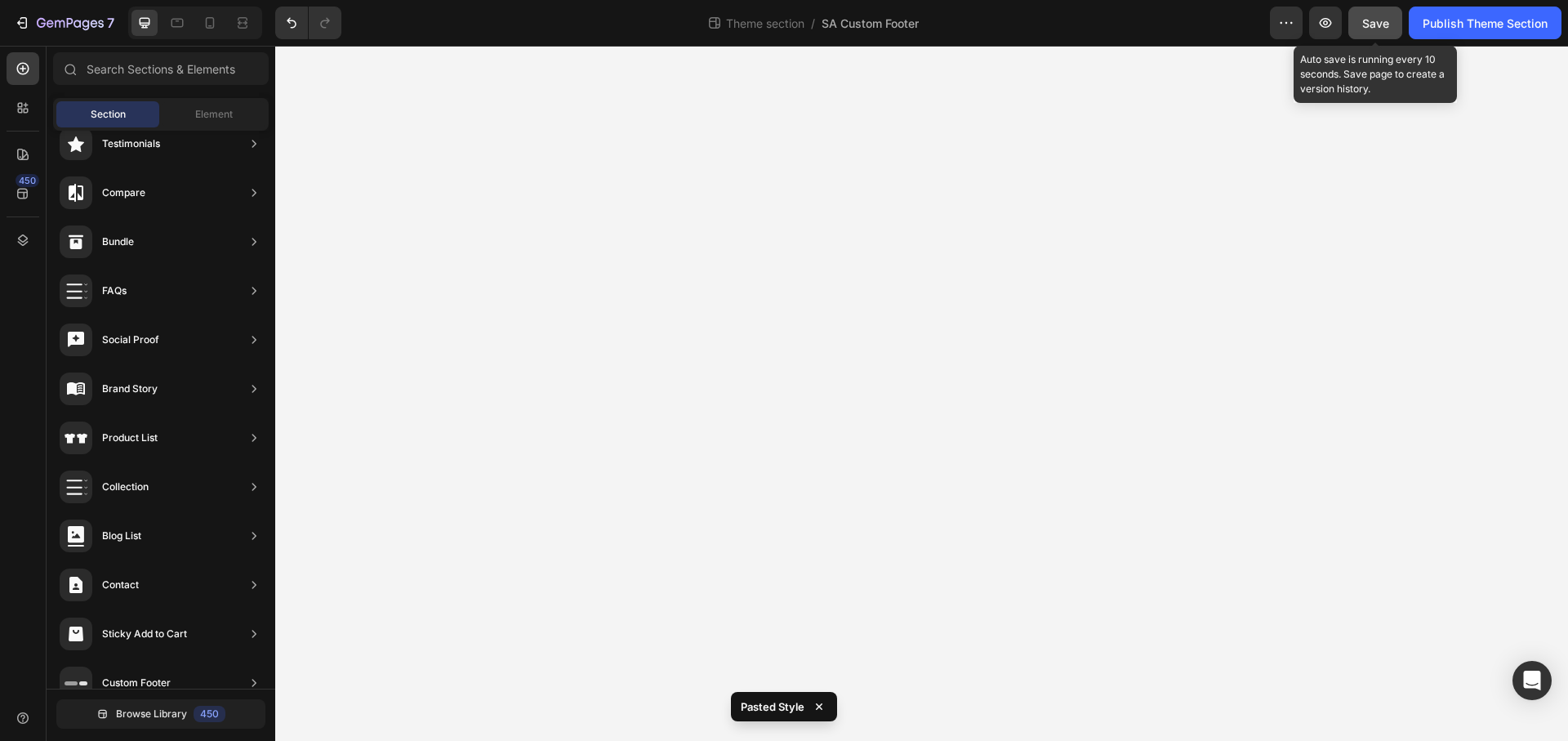
click at [1365, 30] on div "Save" at bounding box center [1376, 22] width 27 height 17
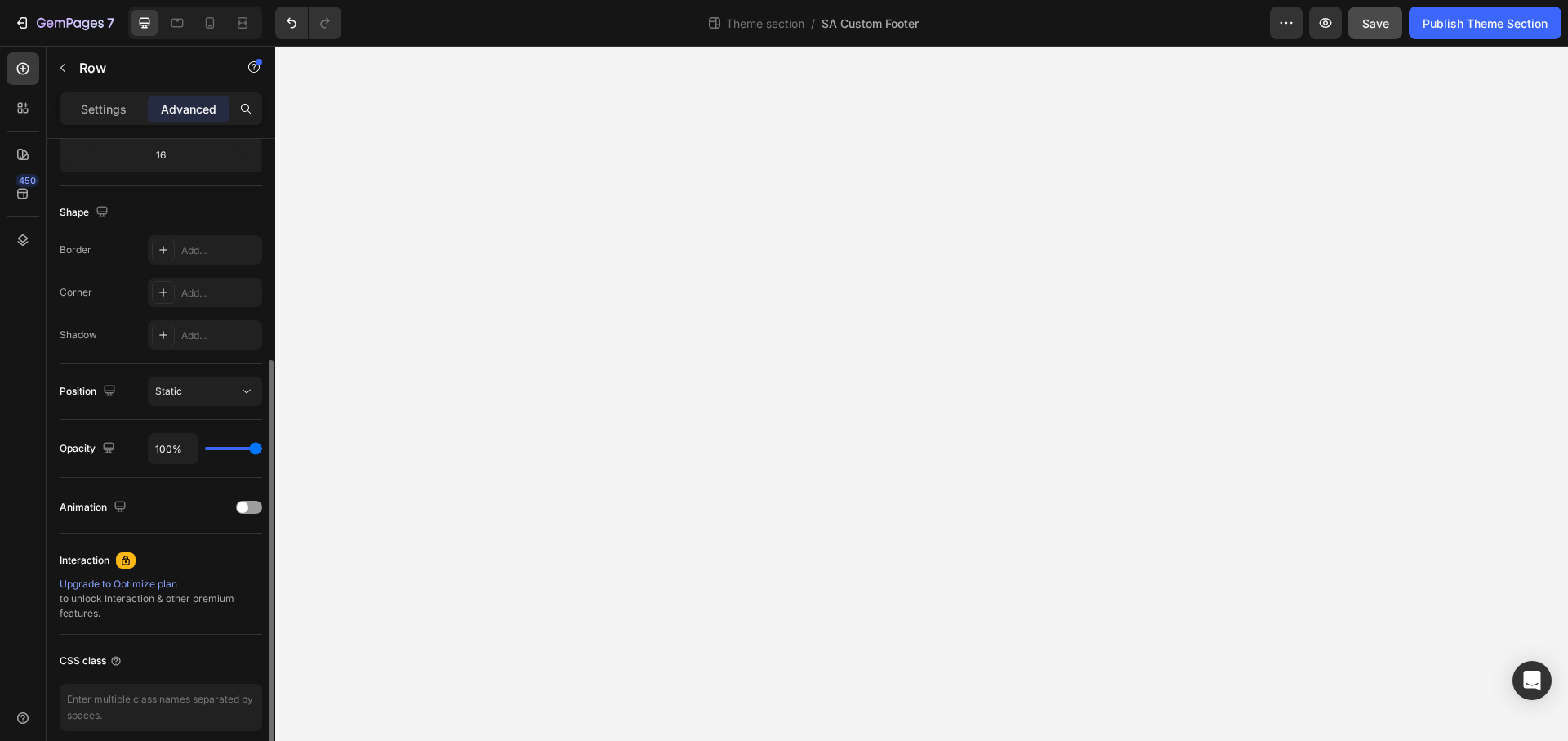
scroll to position [279, 0]
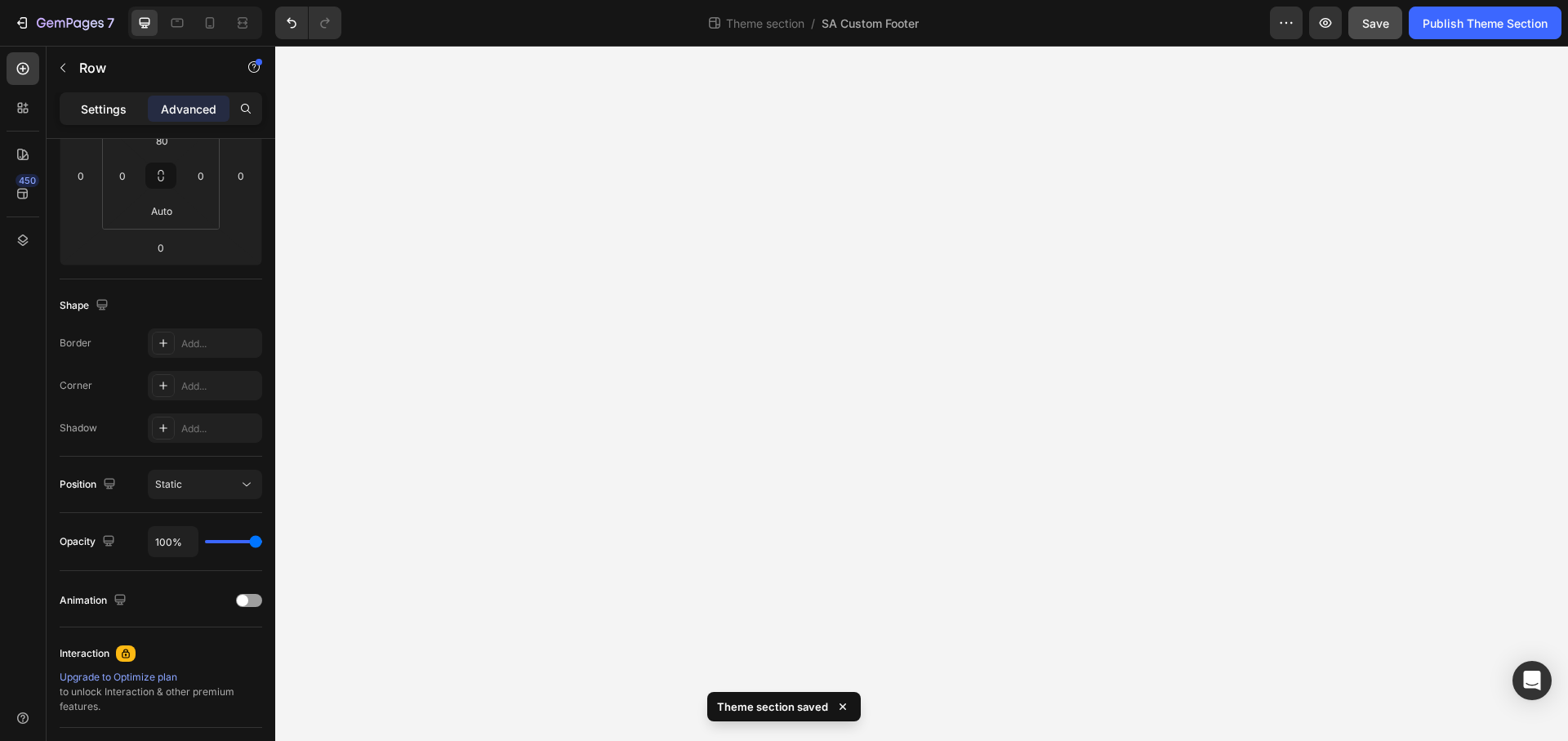
click at [114, 109] on p "Settings" at bounding box center [103, 108] width 46 height 17
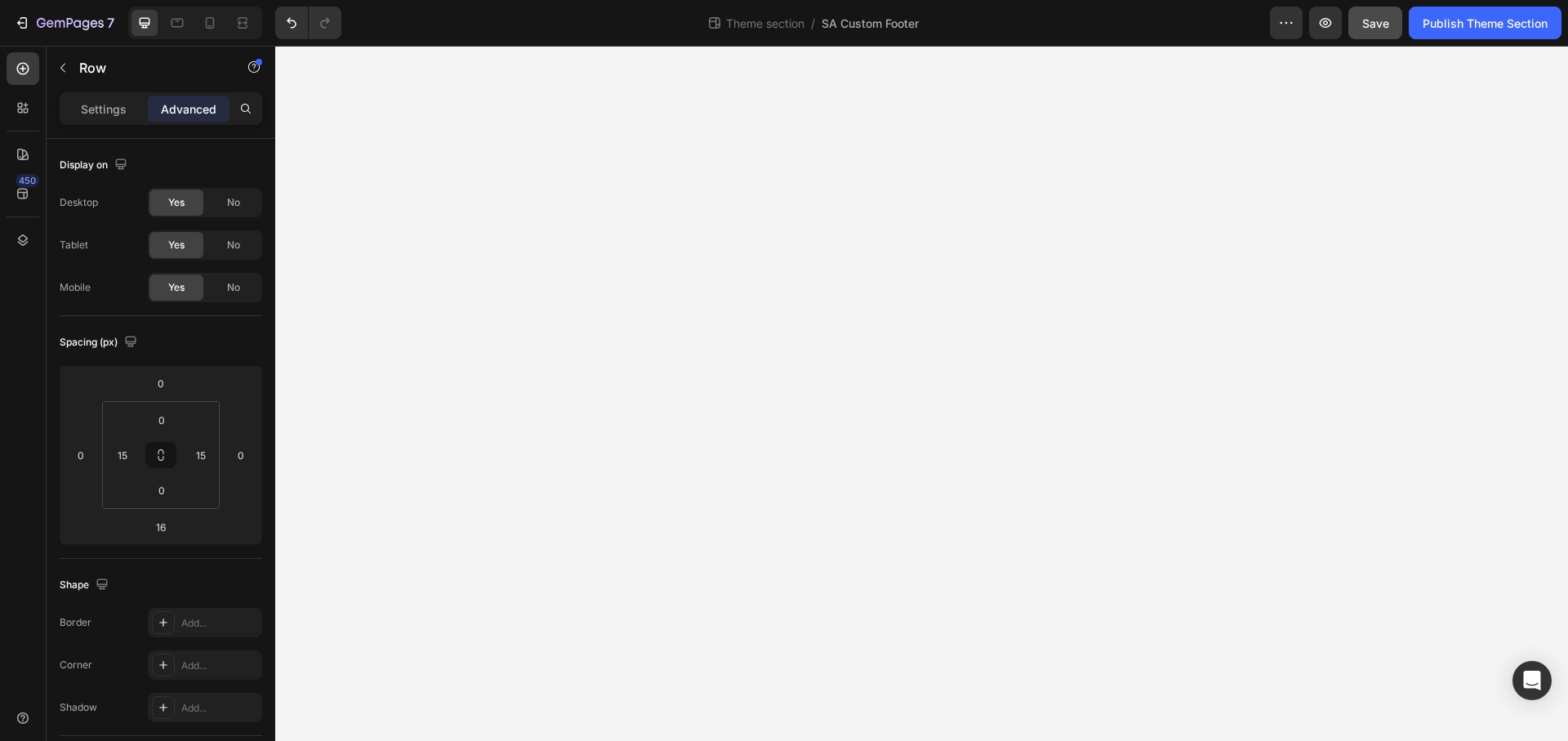
scroll to position [93, 0]
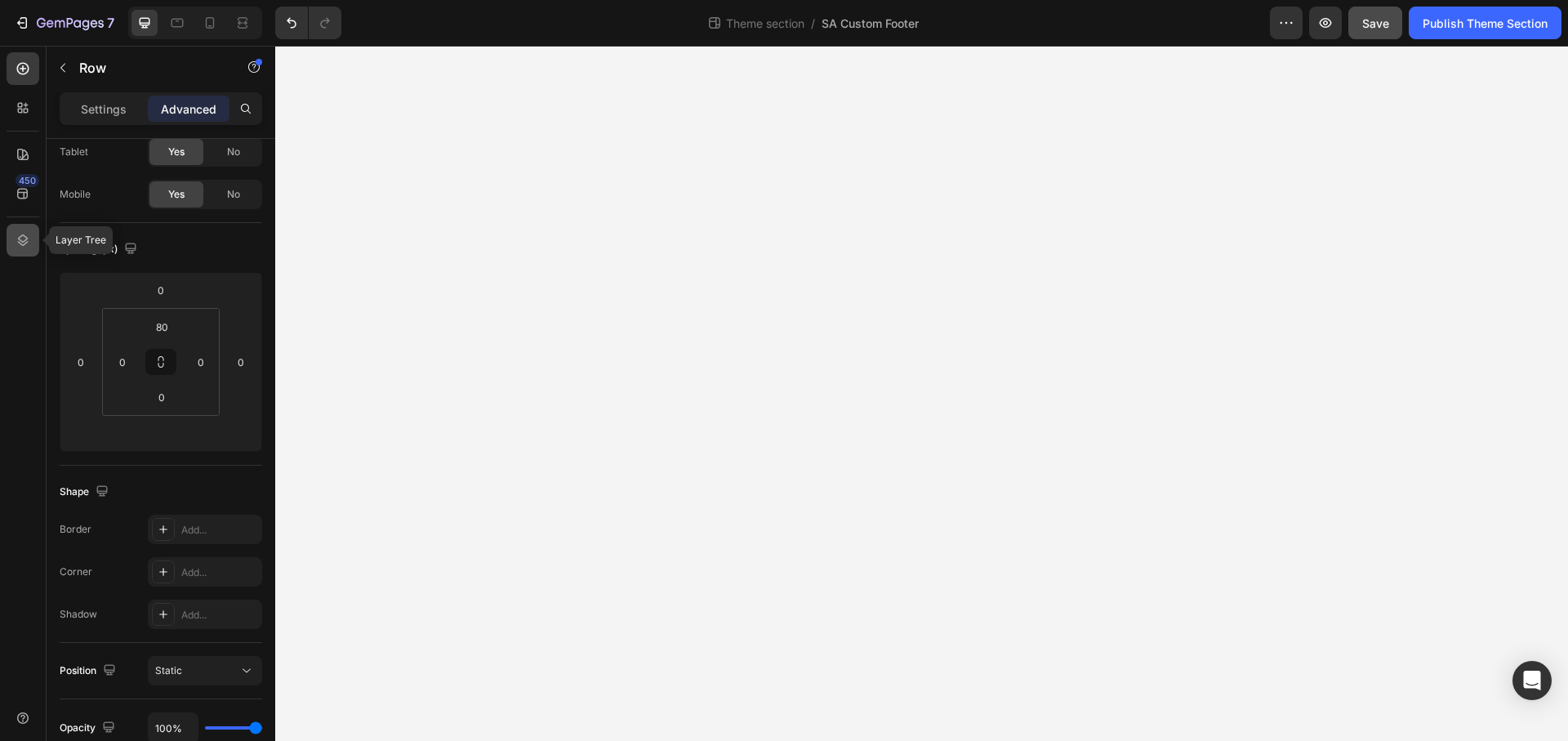
click at [25, 234] on icon at bounding box center [22, 240] width 16 height 16
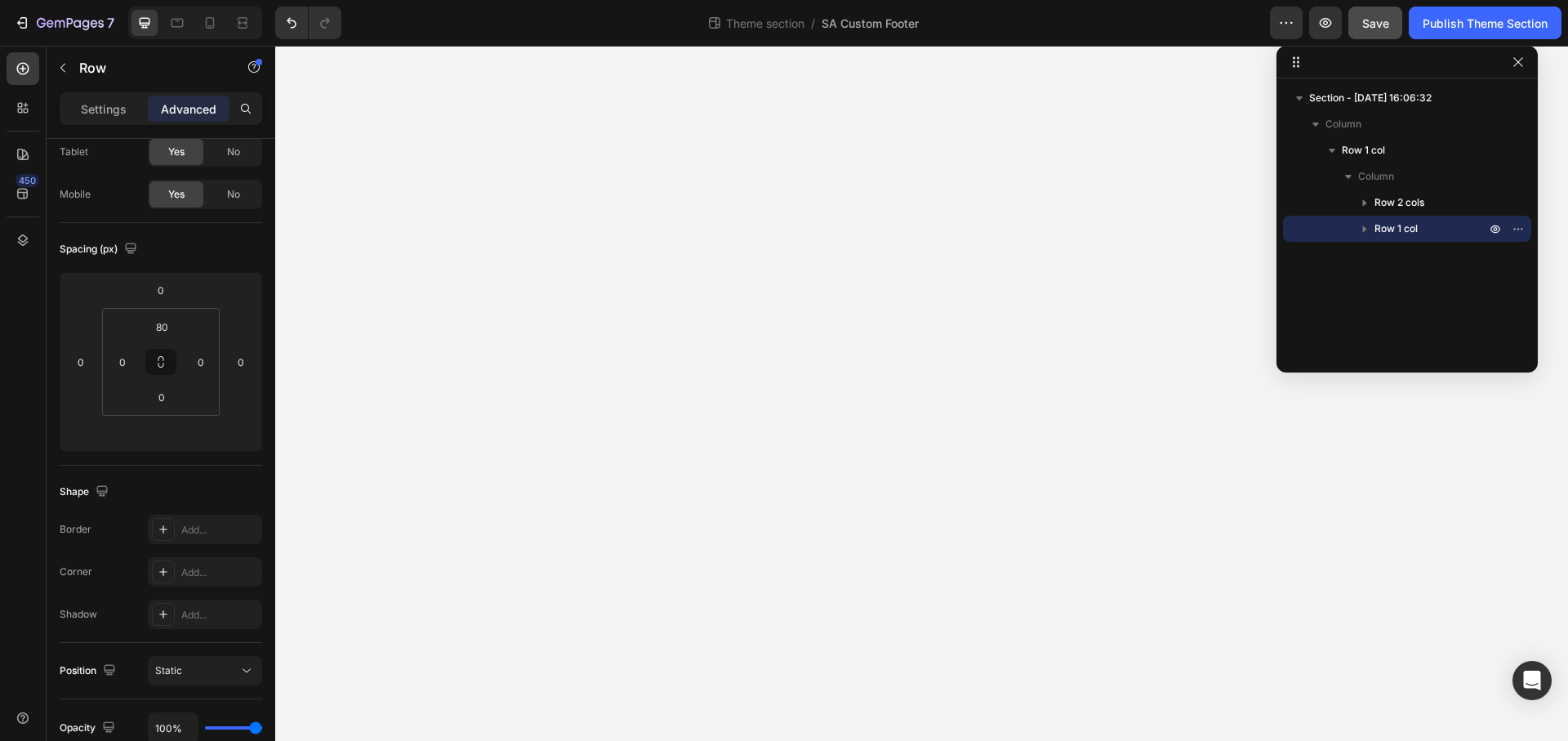
click at [1363, 232] on icon "button" at bounding box center [1365, 229] width 4 height 6
click at [1437, 335] on span "Row 1 col" at bounding box center [1428, 333] width 43 height 16
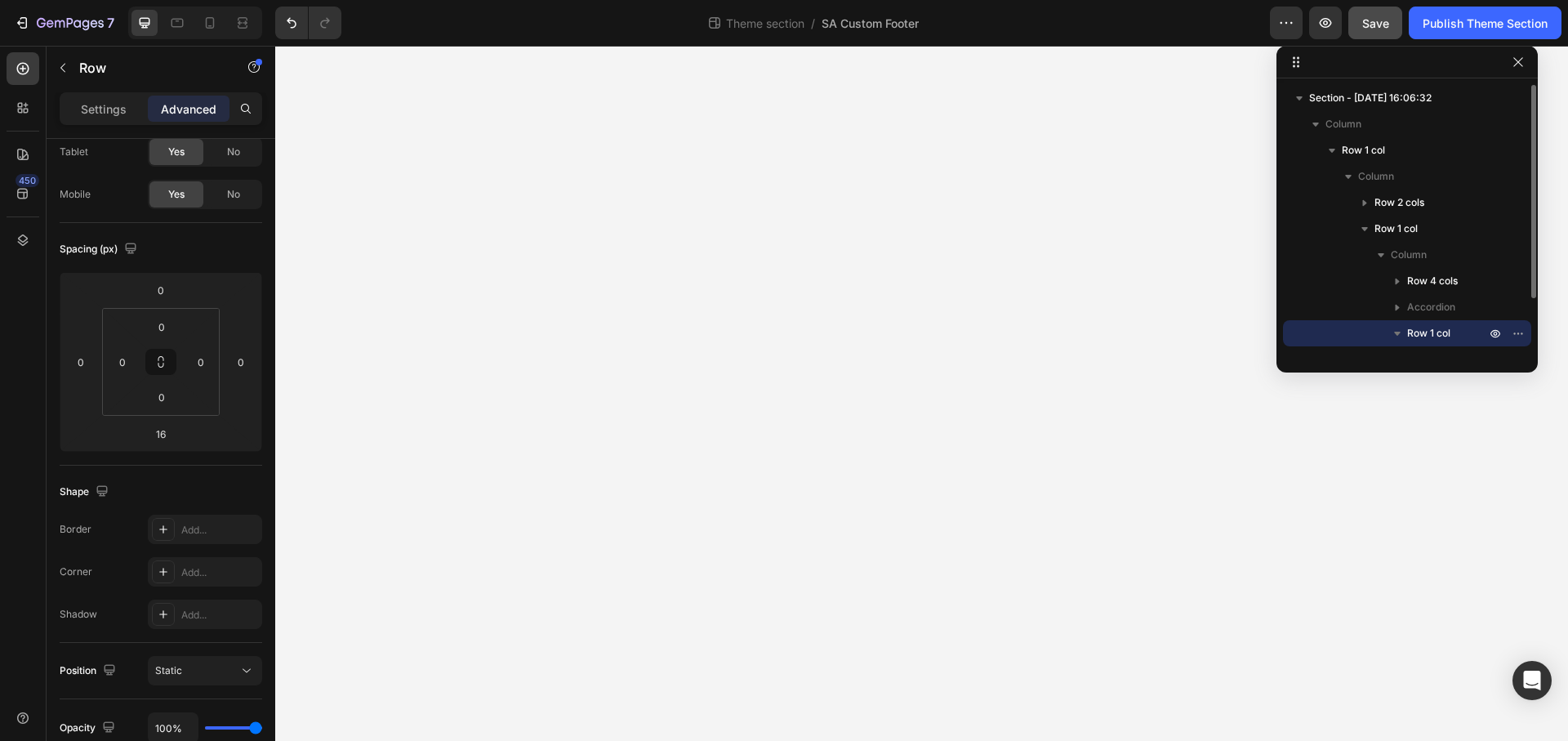
click at [1437, 334] on span "Row 1 col" at bounding box center [1428, 333] width 43 height 16
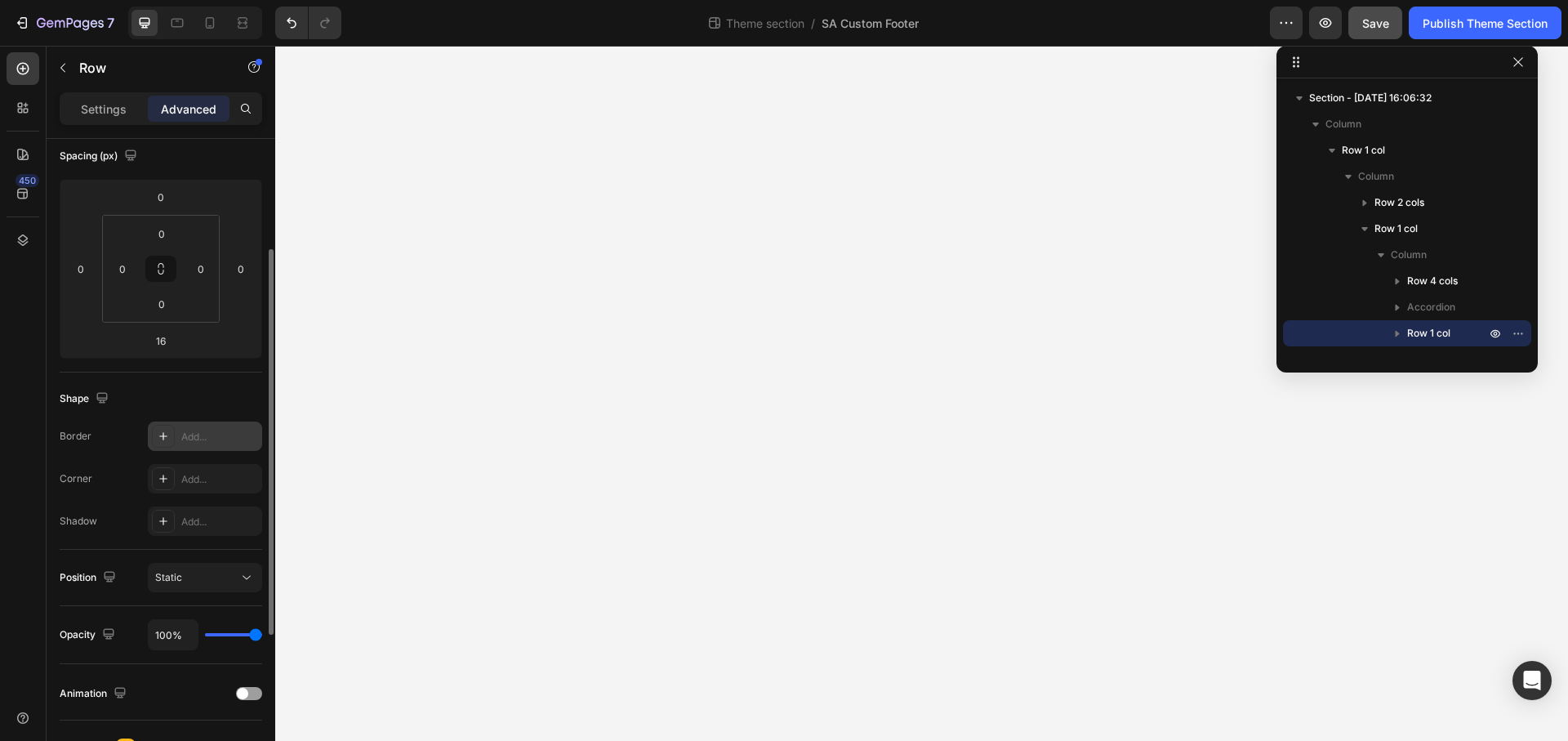
click at [199, 432] on div "Add..." at bounding box center [220, 437] width 77 height 14
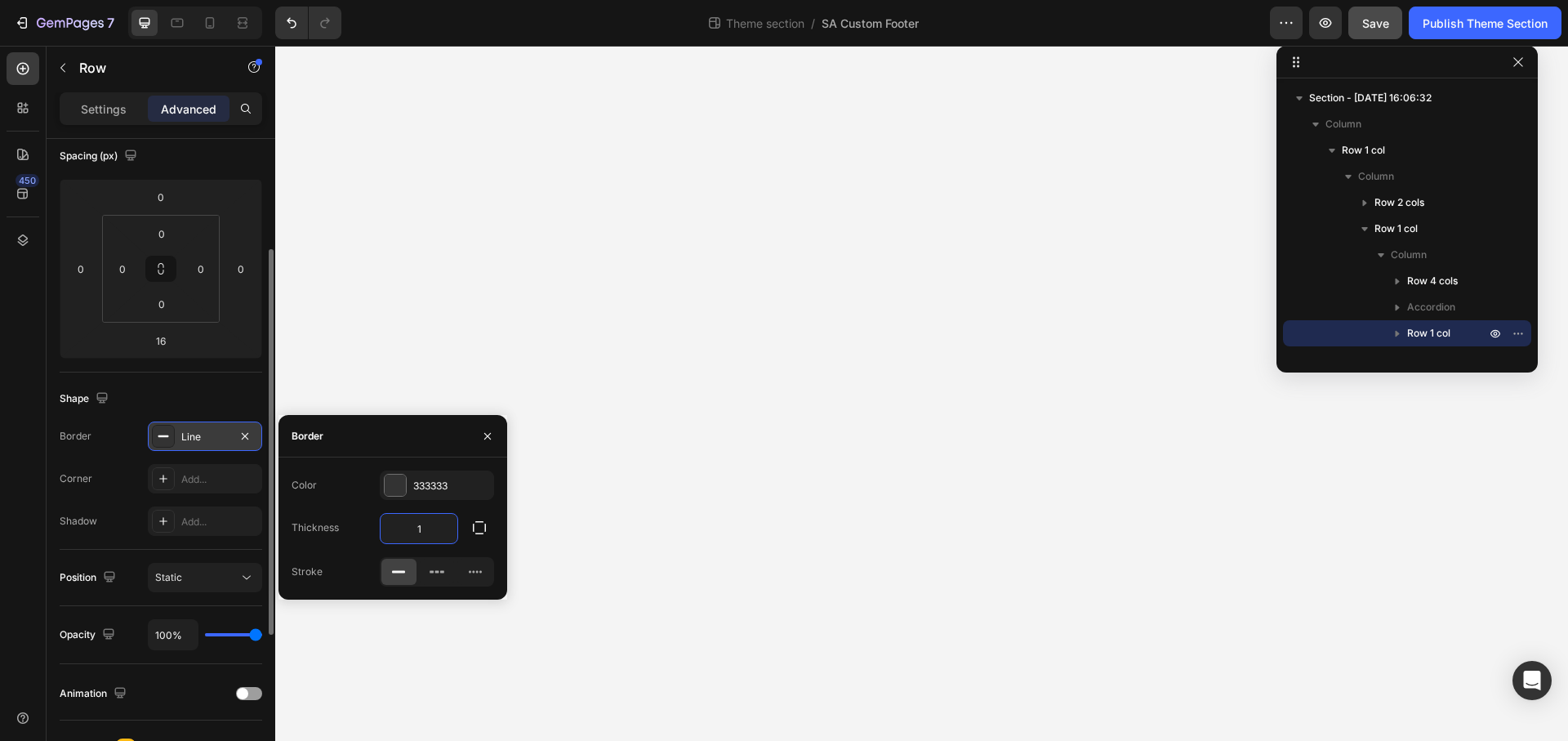
click at [443, 519] on input "1" at bounding box center [419, 528] width 77 height 30
click at [444, 477] on div "333333" at bounding box center [437, 485] width 114 height 30
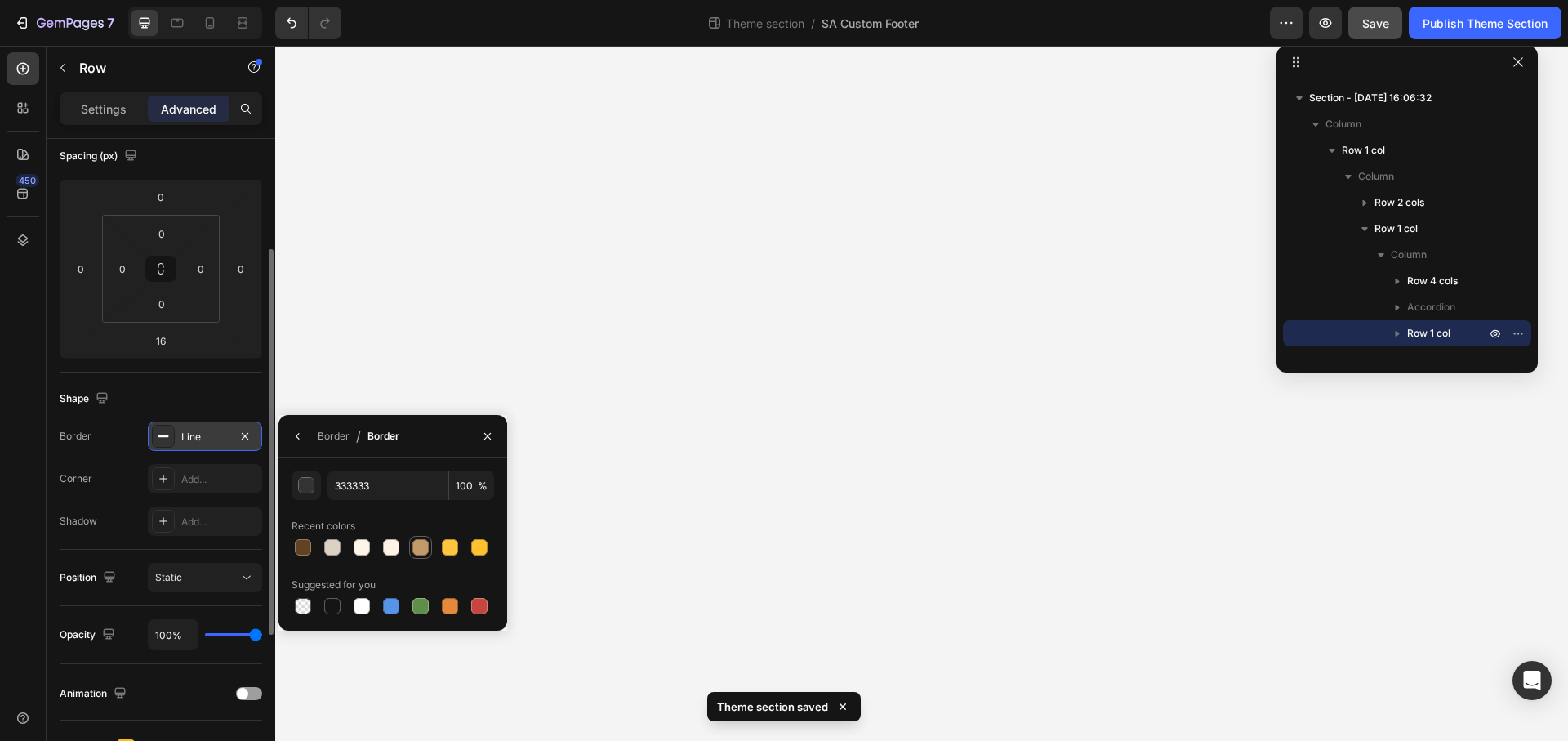
click at [418, 554] on div at bounding box center [420, 548] width 16 height 16
type input "C39A6A"
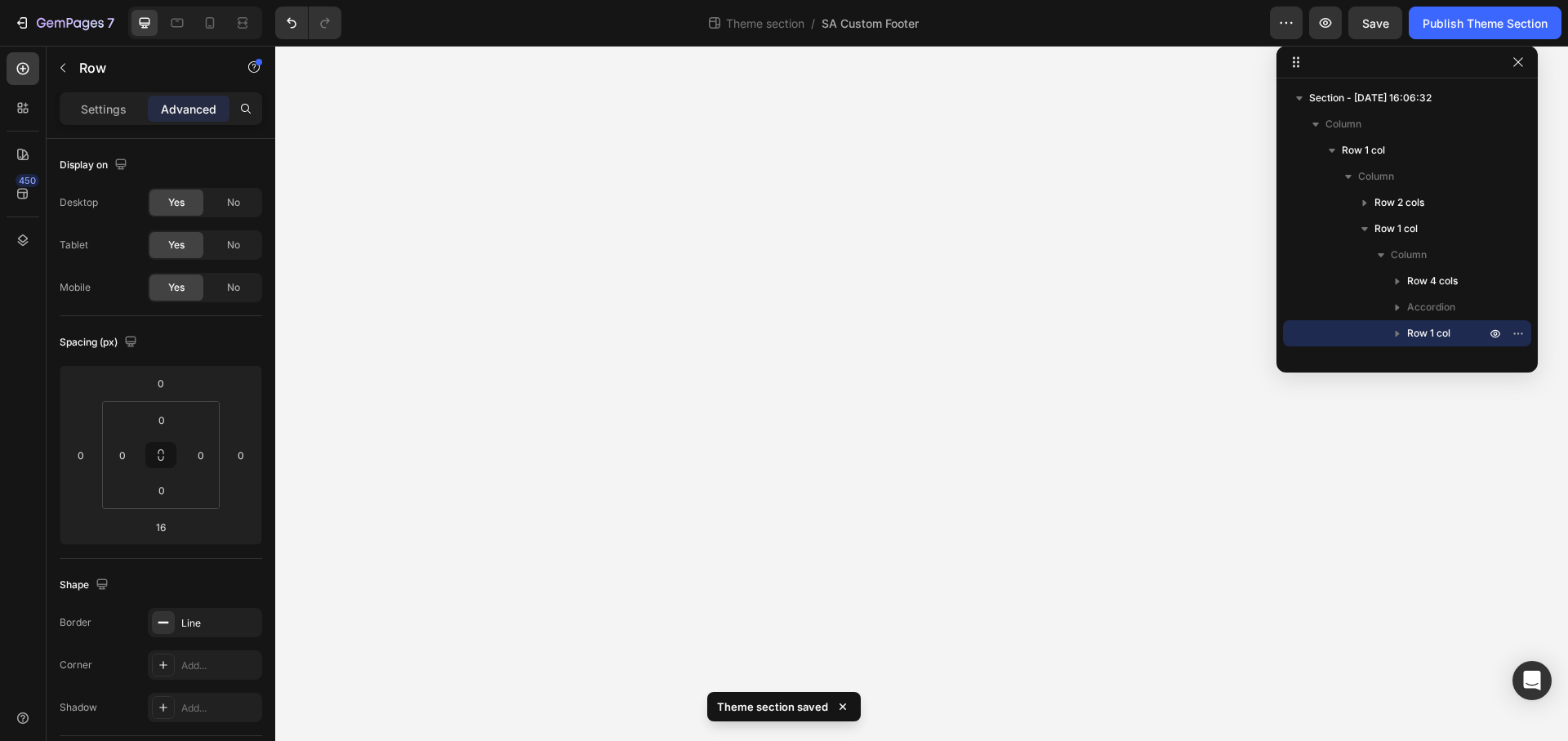
scroll to position [186, 0]
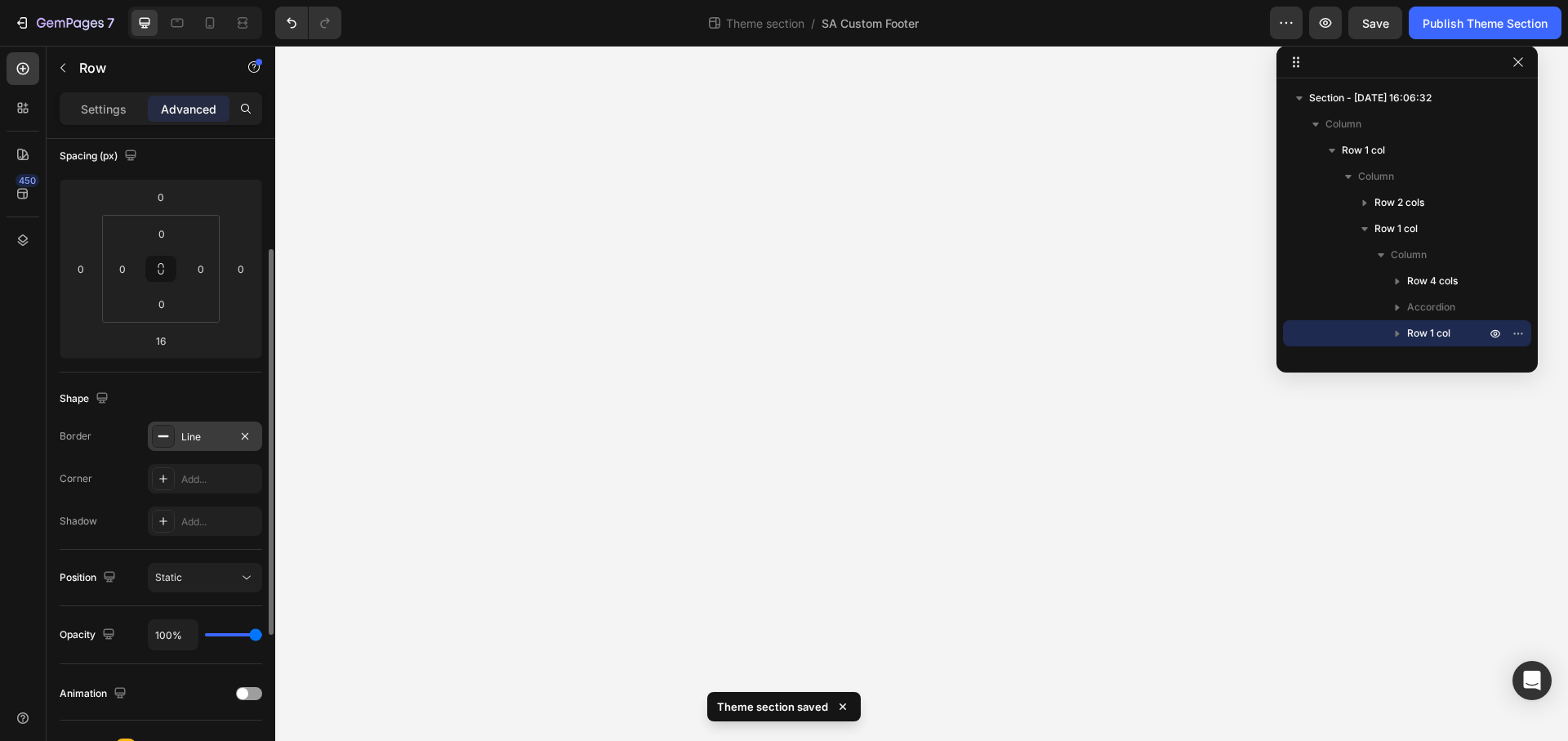
click at [229, 440] on div "Line" at bounding box center [205, 436] width 114 height 30
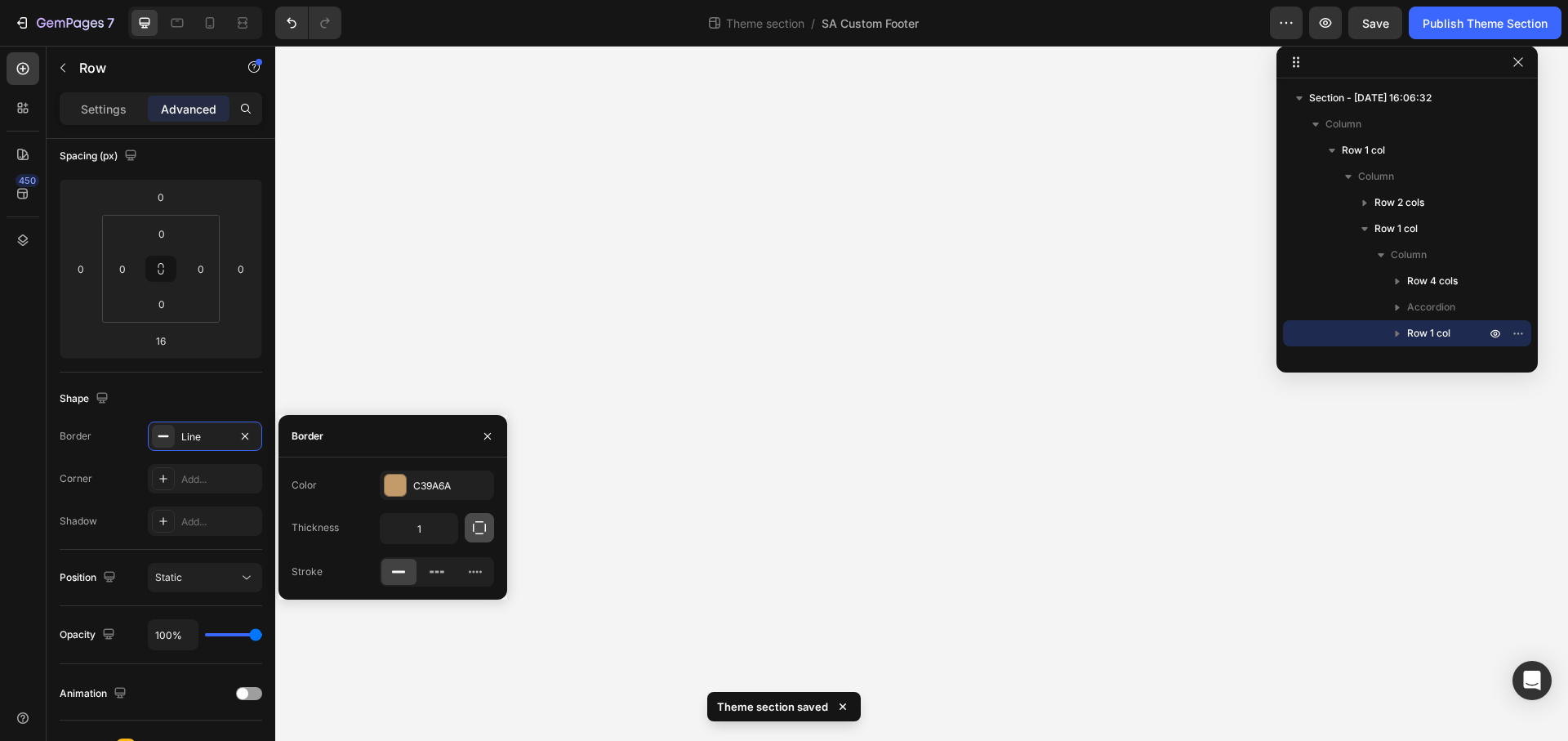
click at [483, 532] on icon "button" at bounding box center [479, 528] width 16 height 16
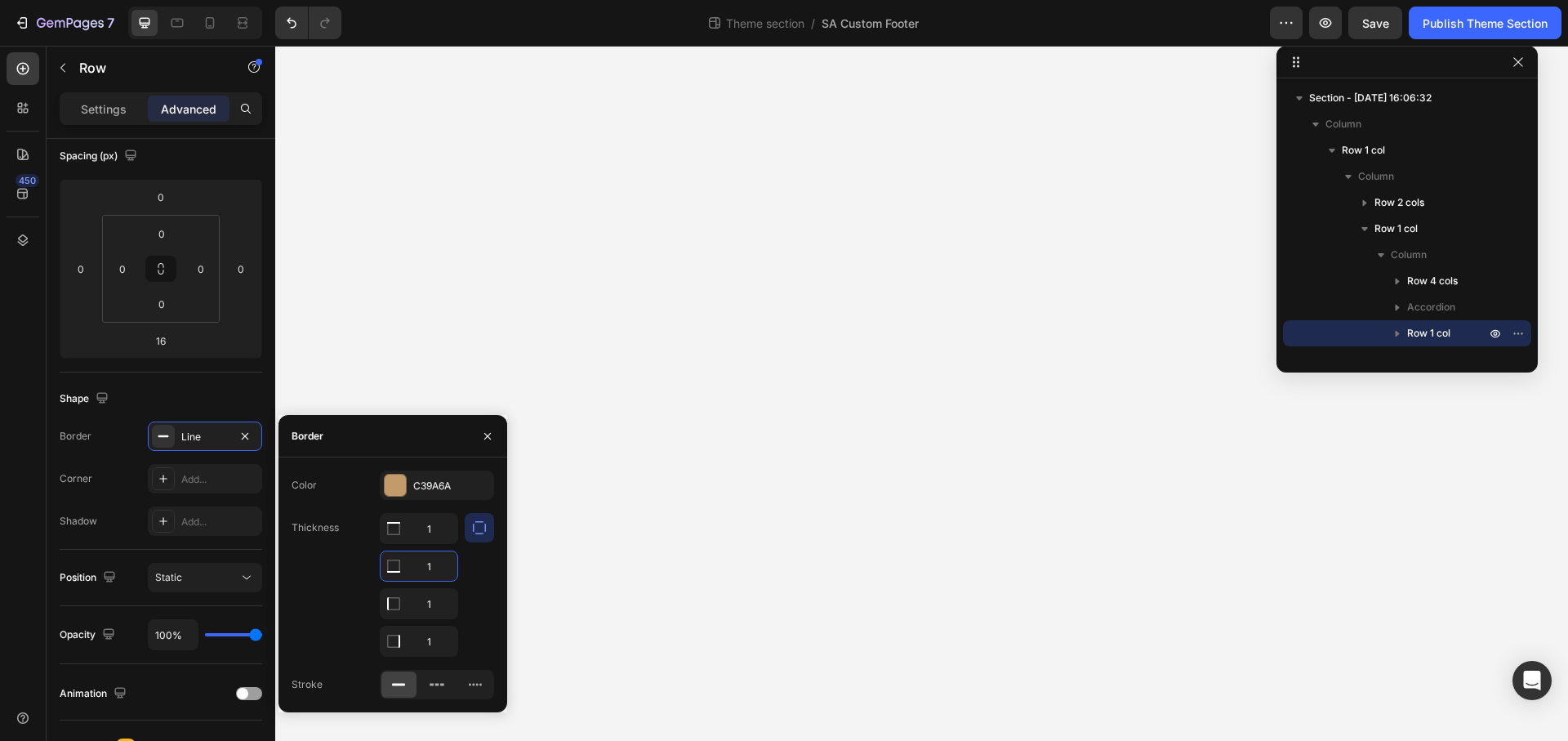
drag, startPoint x: 425, startPoint y: 560, endPoint x: 441, endPoint y: 566, distance: 17.1
click at [441, 566] on input "1" at bounding box center [419, 566] width 77 height 30
type input "0"
drag, startPoint x: 425, startPoint y: 606, endPoint x: 436, endPoint y: 617, distance: 15.6
click at [442, 610] on input "1" at bounding box center [419, 603] width 77 height 30
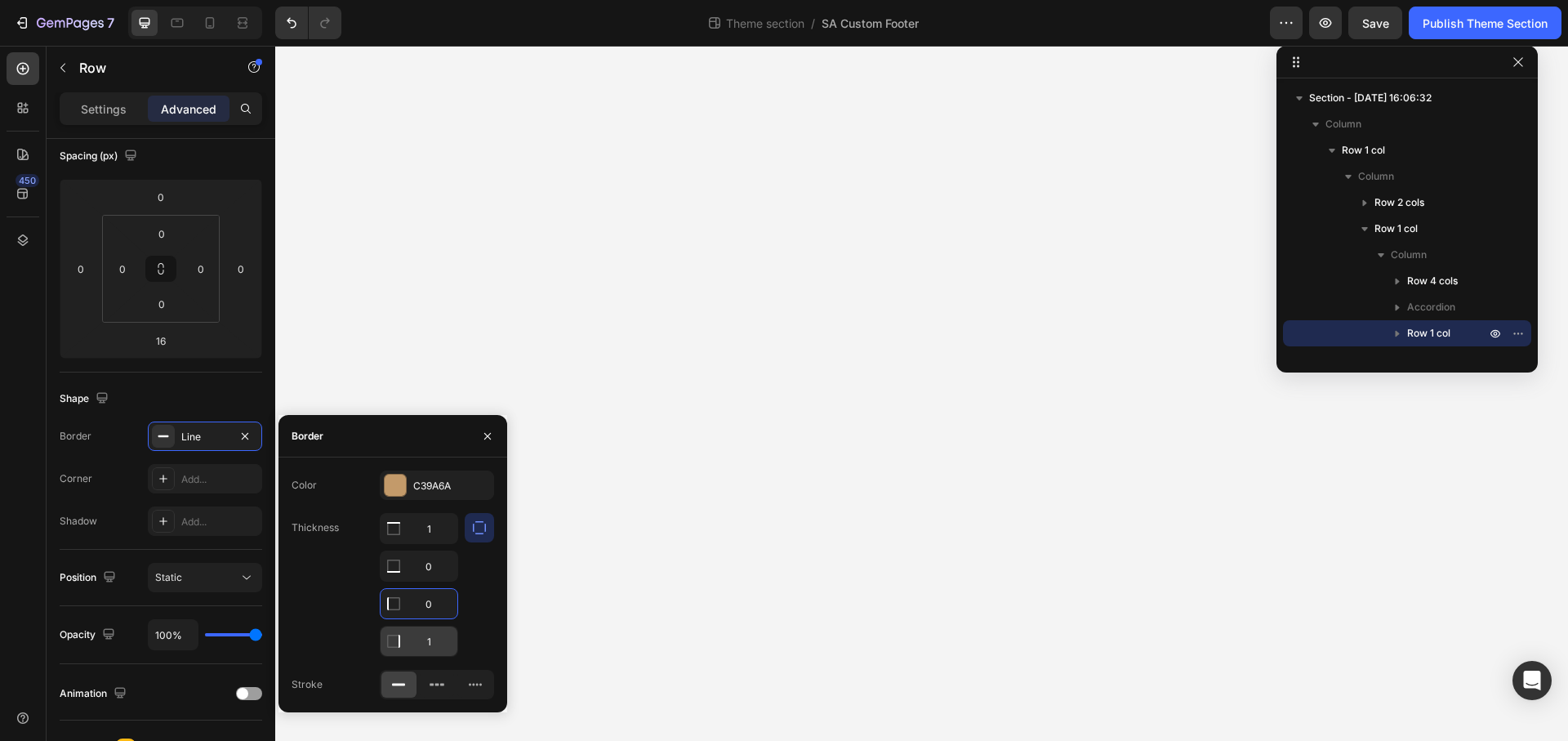
type input "0"
click at [441, 649] on input "1" at bounding box center [419, 641] width 77 height 30
type input "0"
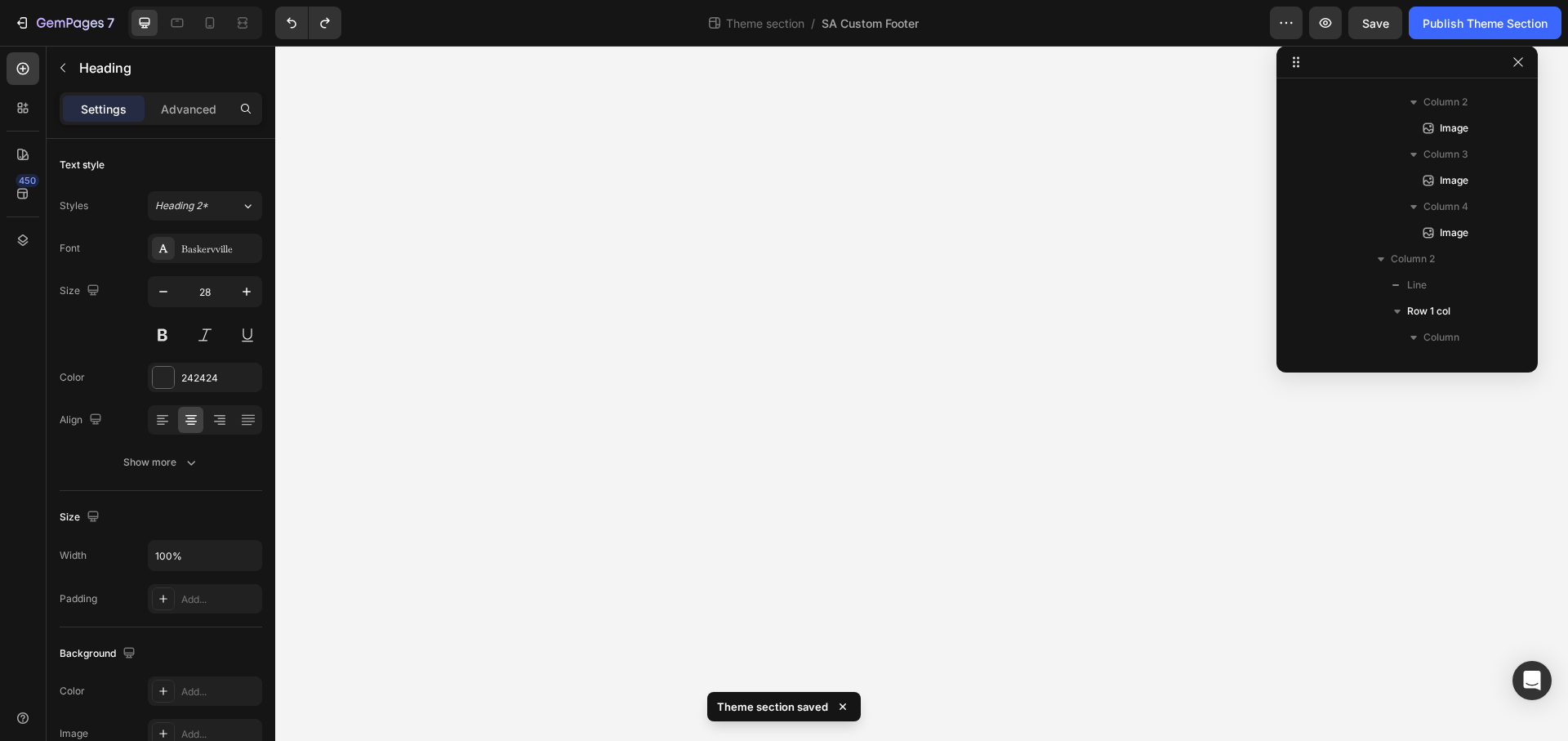
scroll to position [48, 0]
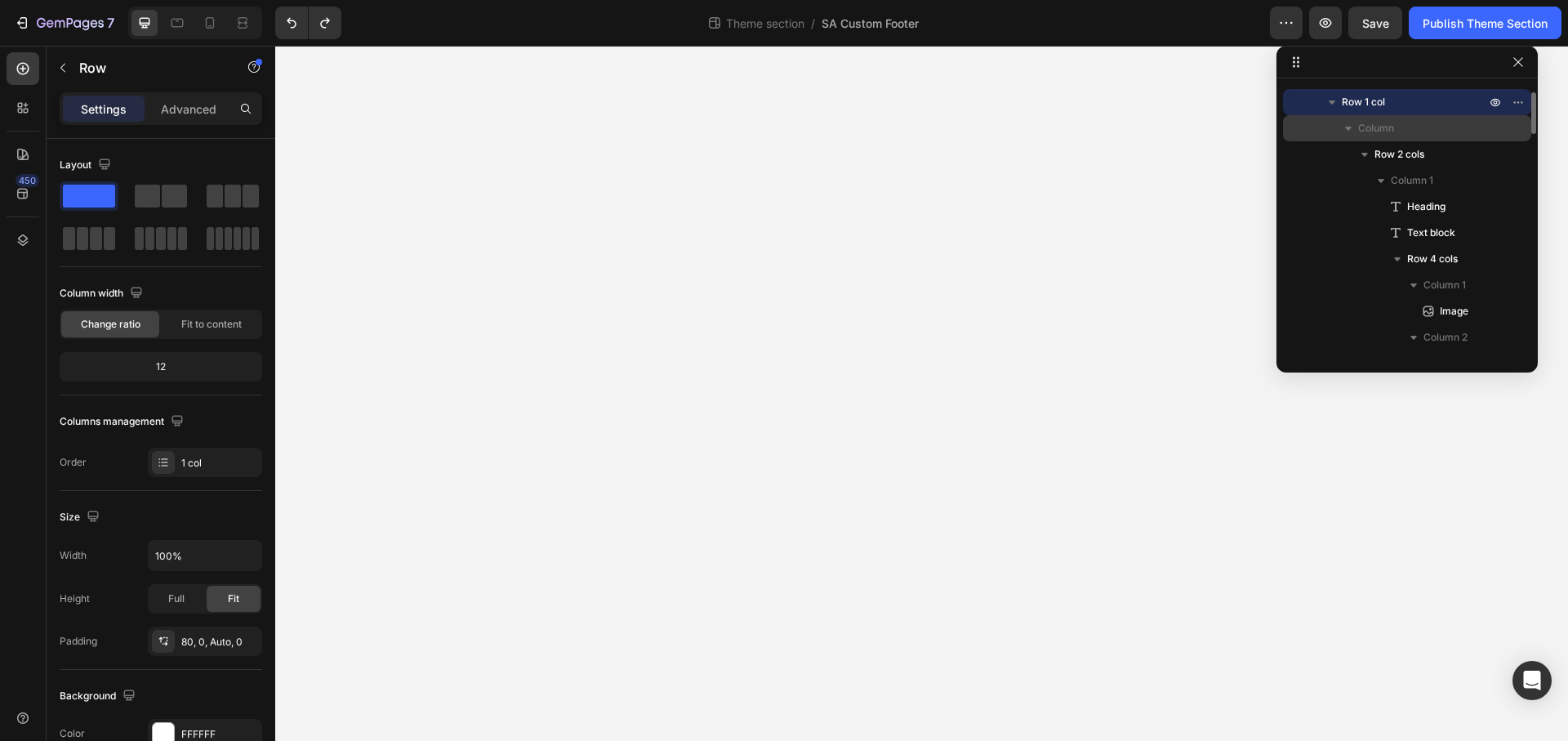
click at [1428, 127] on p "Column" at bounding box center [1423, 128] width 131 height 16
click at [1339, 133] on div "Column" at bounding box center [1407, 128] width 235 height 26
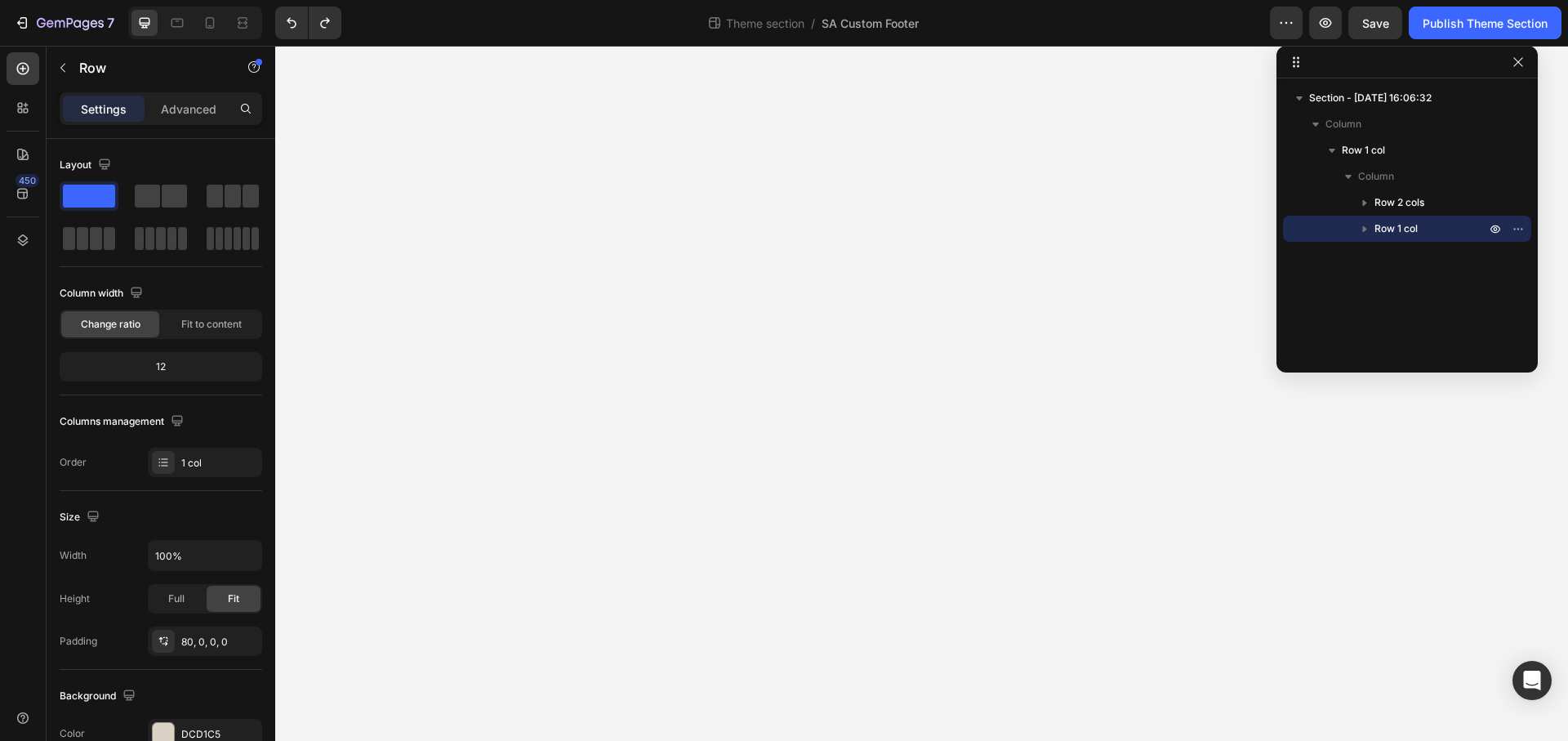
scroll to position [0, 0]
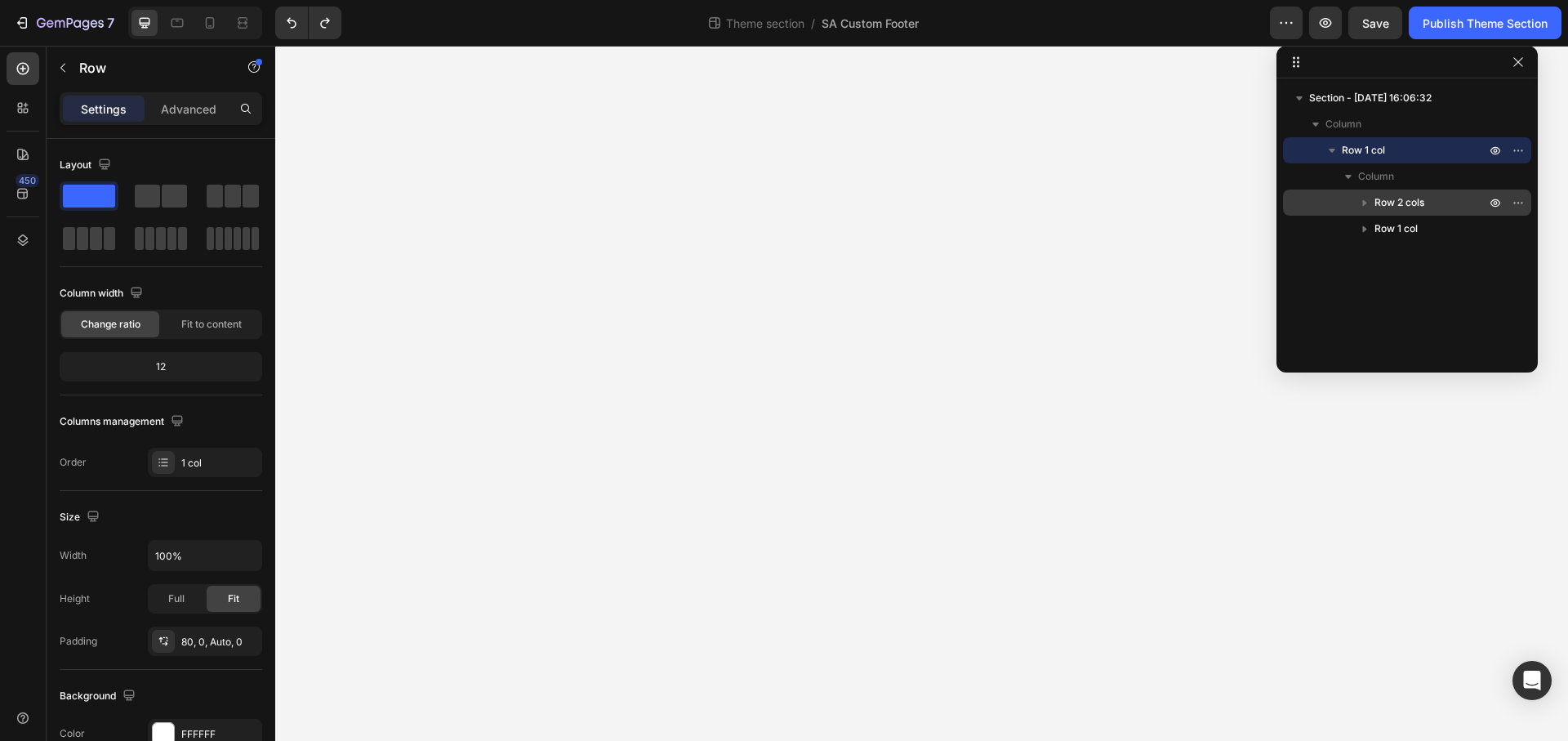
click at [1415, 193] on div "Row 2 cols" at bounding box center [1407, 202] width 235 height 26
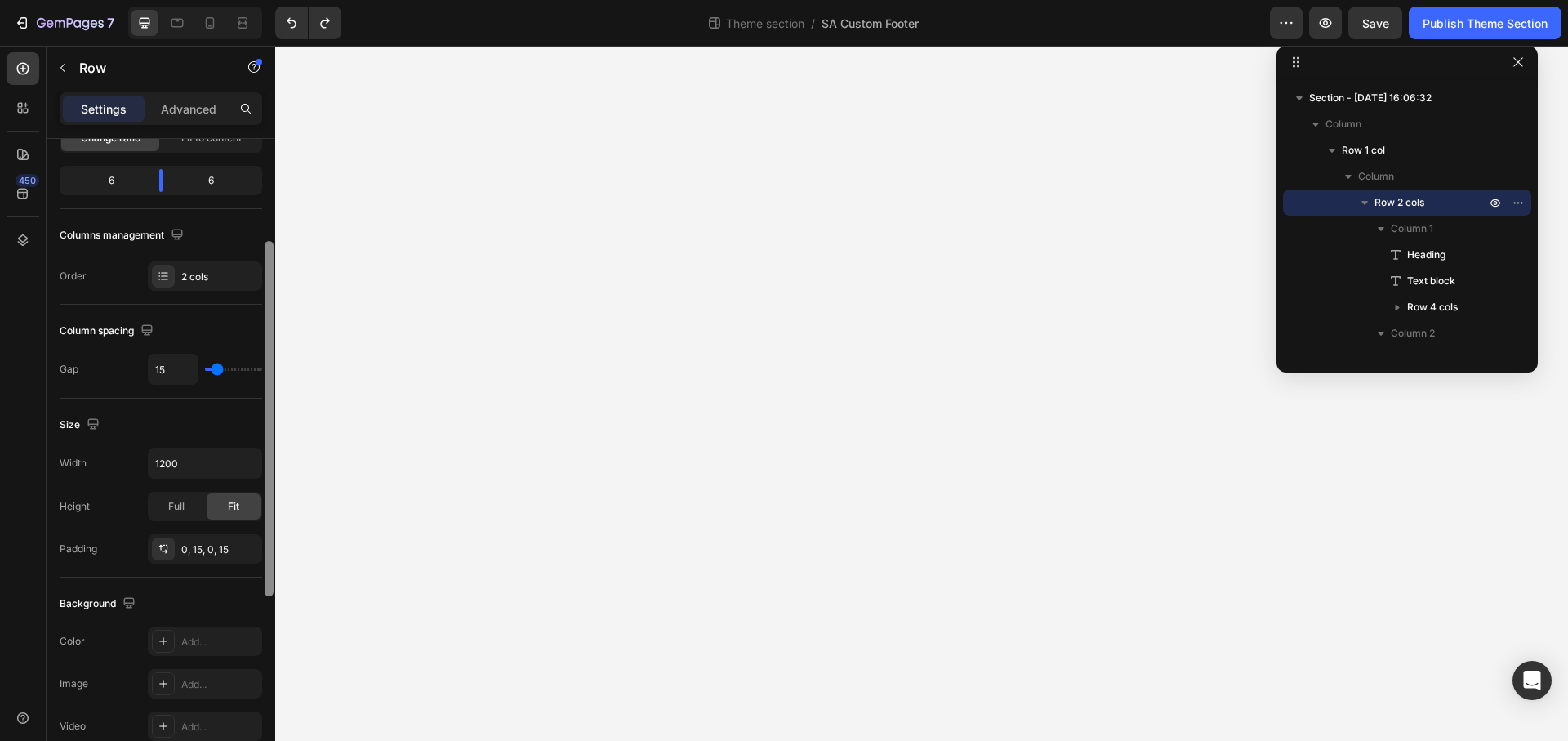
scroll to position [465, 0]
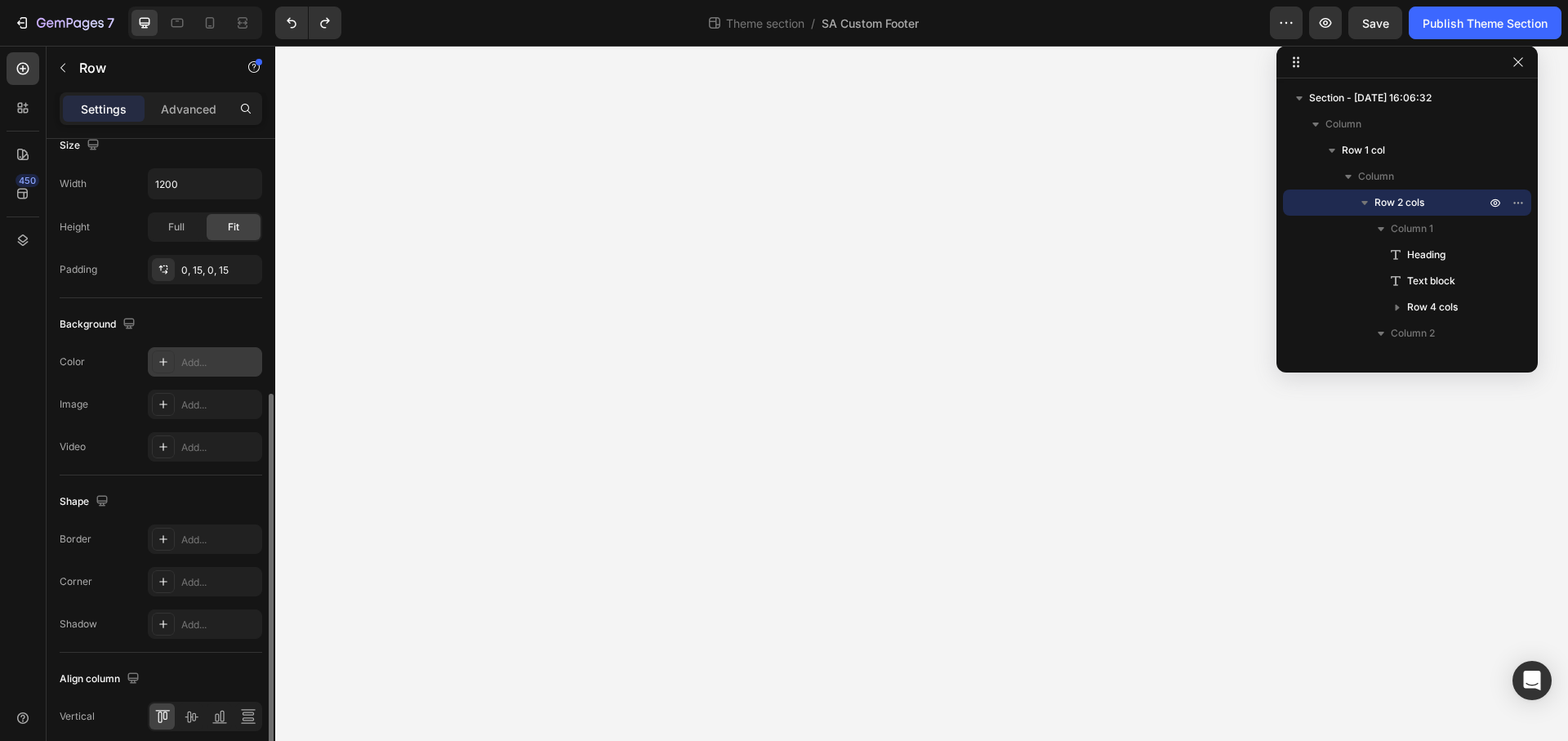
click at [214, 374] on div "Add..." at bounding box center [205, 362] width 114 height 30
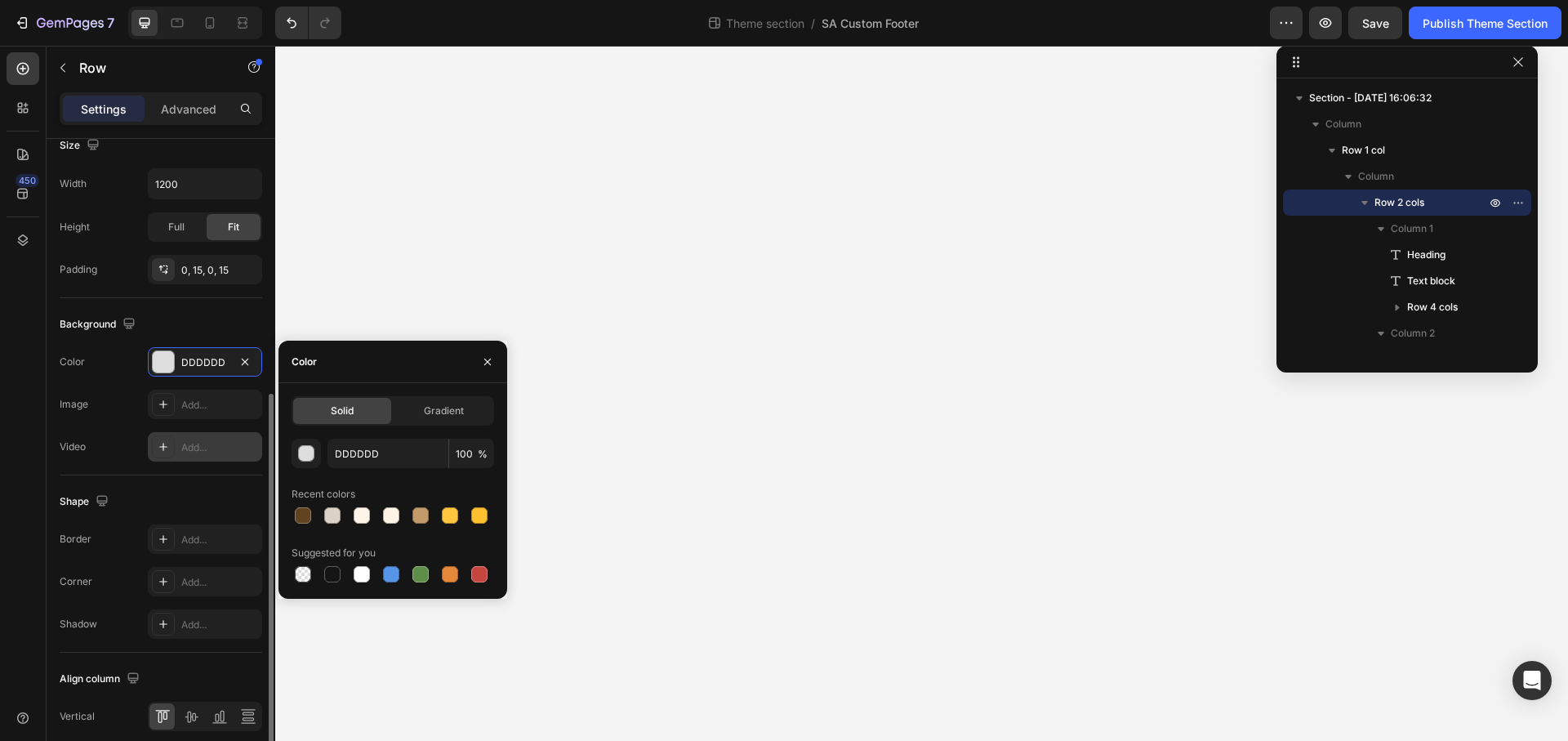
type input "000000"
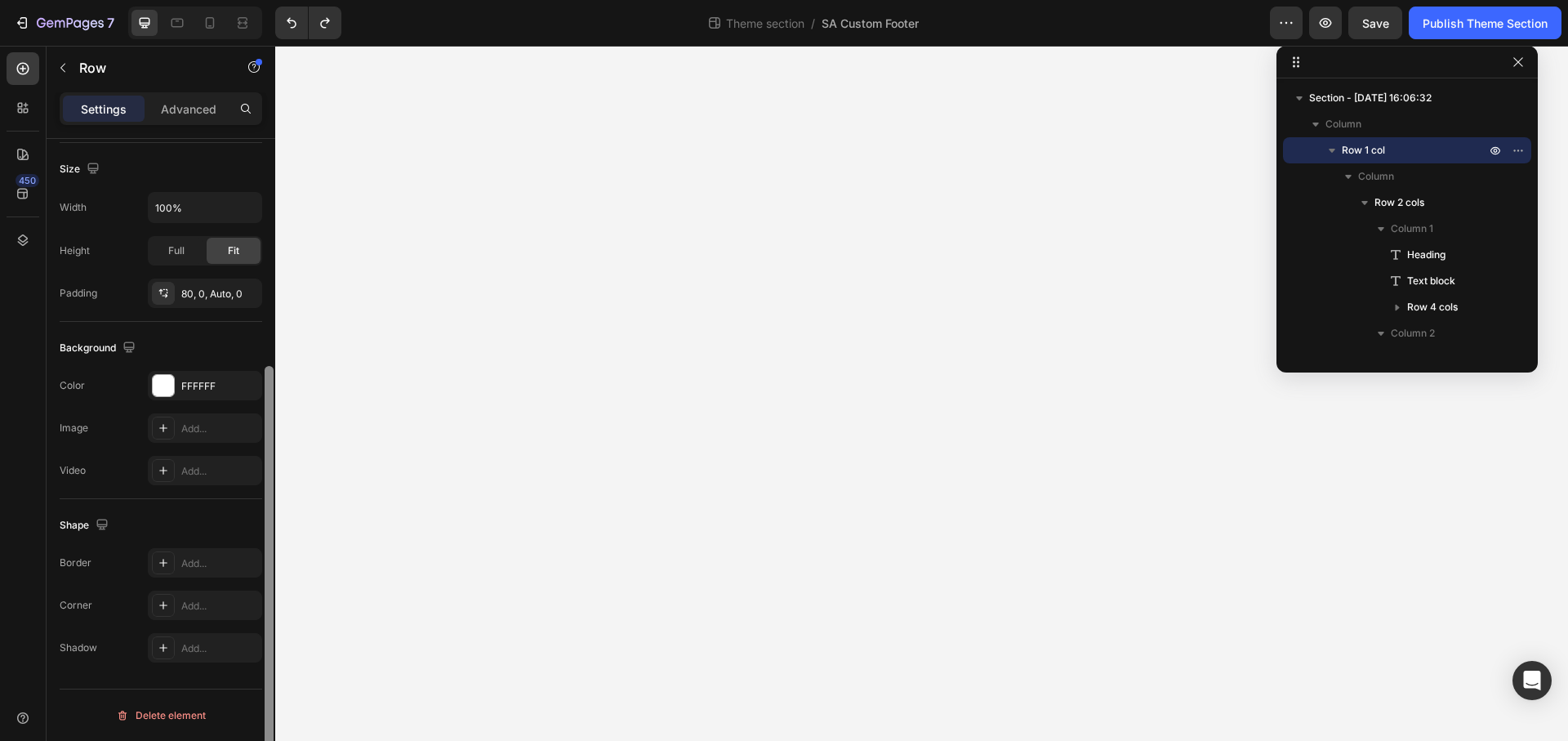
scroll to position [348, 0]
click at [202, 385] on div "FFFFFF" at bounding box center [205, 387] width 47 height 14
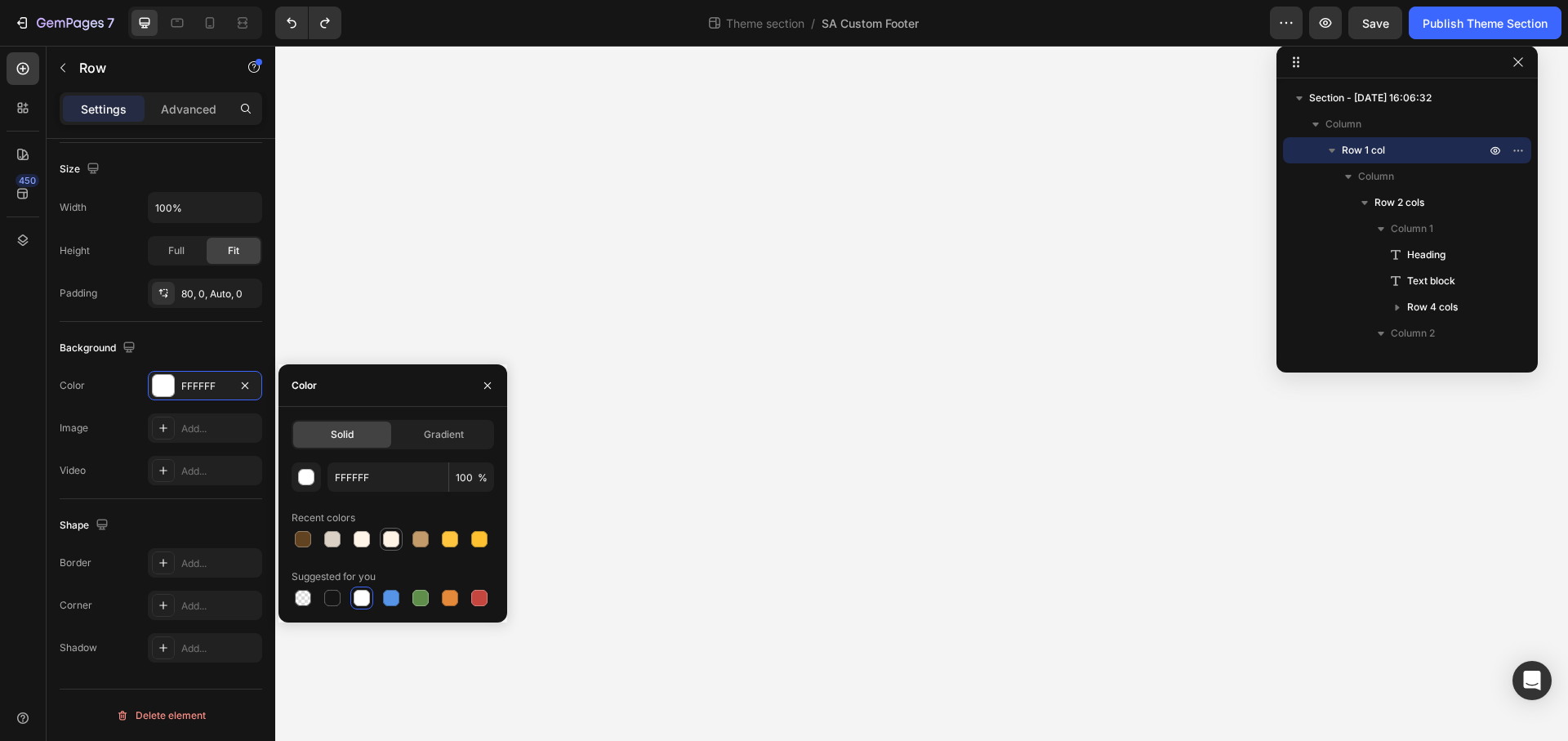
click at [384, 544] on div at bounding box center [391, 539] width 16 height 16
click at [355, 600] on div at bounding box center [361, 598] width 16 height 16
click at [361, 540] on div at bounding box center [361, 539] width 16 height 16
click at [331, 534] on div at bounding box center [332, 539] width 16 height 16
drag, startPoint x: 397, startPoint y: 482, endPoint x: 248, endPoint y: 439, distance: 155.1
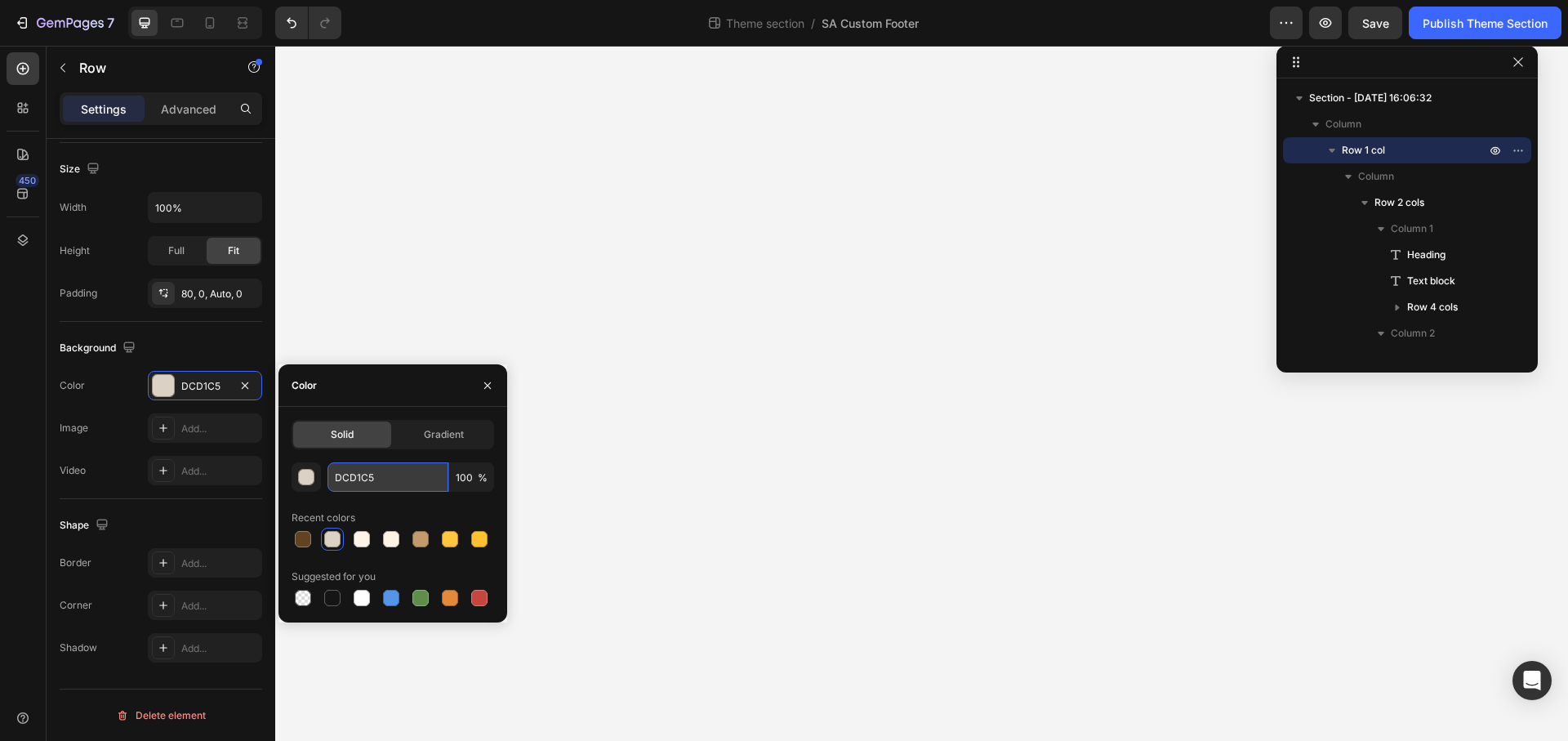
click at [327, 463] on input "DCD1C5" at bounding box center [387, 477] width 121 height 30
click at [452, 489] on input "100" at bounding box center [471, 477] width 45 height 30
drag, startPoint x: 432, startPoint y: 481, endPoint x: 207, endPoint y: 474, distance: 225.1
click at [327, 474] on input "DCD1C5" at bounding box center [387, 477] width 121 height 30
paste input "#fffbf7"
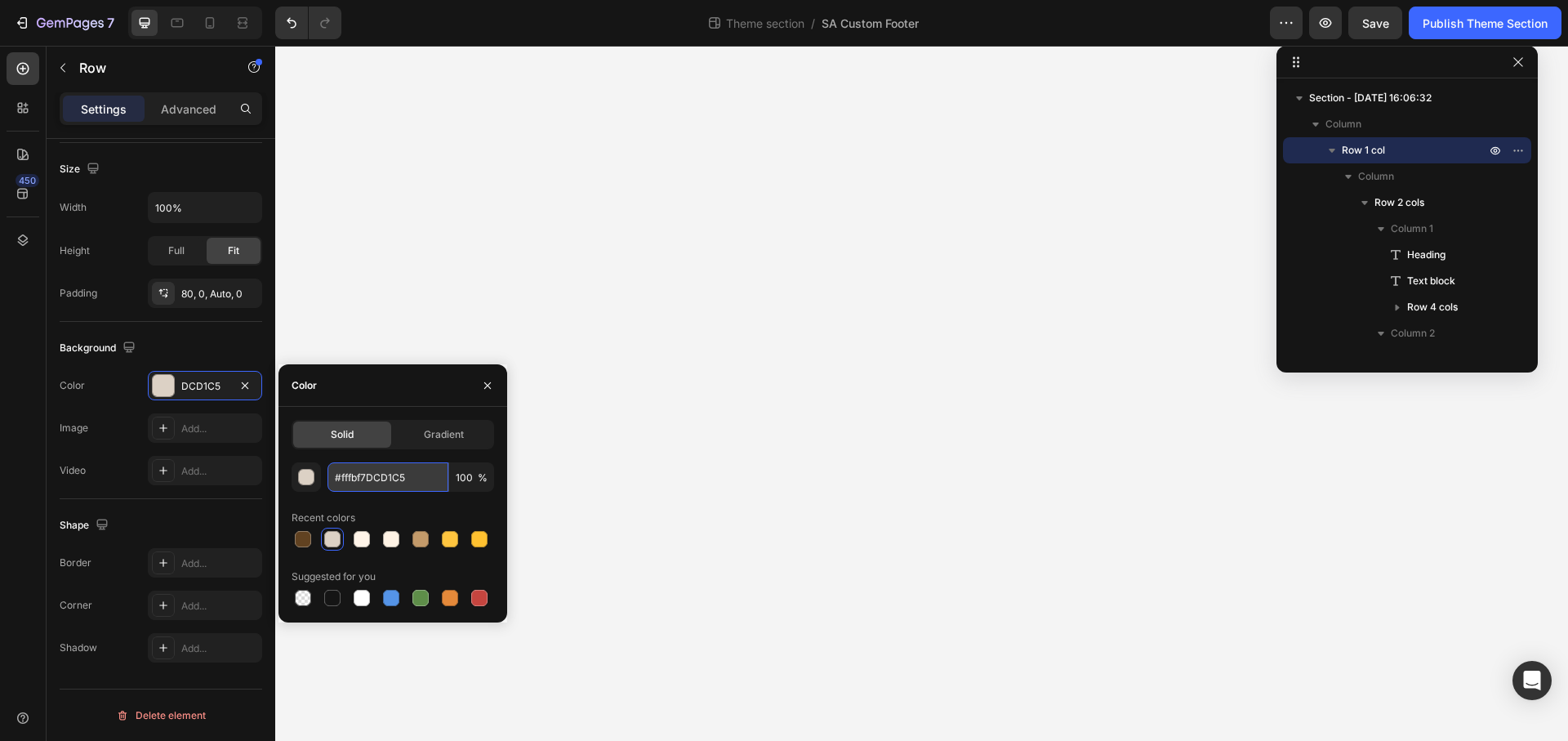
drag, startPoint x: 370, startPoint y: 484, endPoint x: 432, endPoint y: 500, distance: 64.0
click at [432, 492] on input "#fffbf7DCD1C5" at bounding box center [387, 477] width 121 height 30
click at [341, 483] on input "#fffbf7" at bounding box center [387, 477] width 121 height 30
type input "fffbf7"
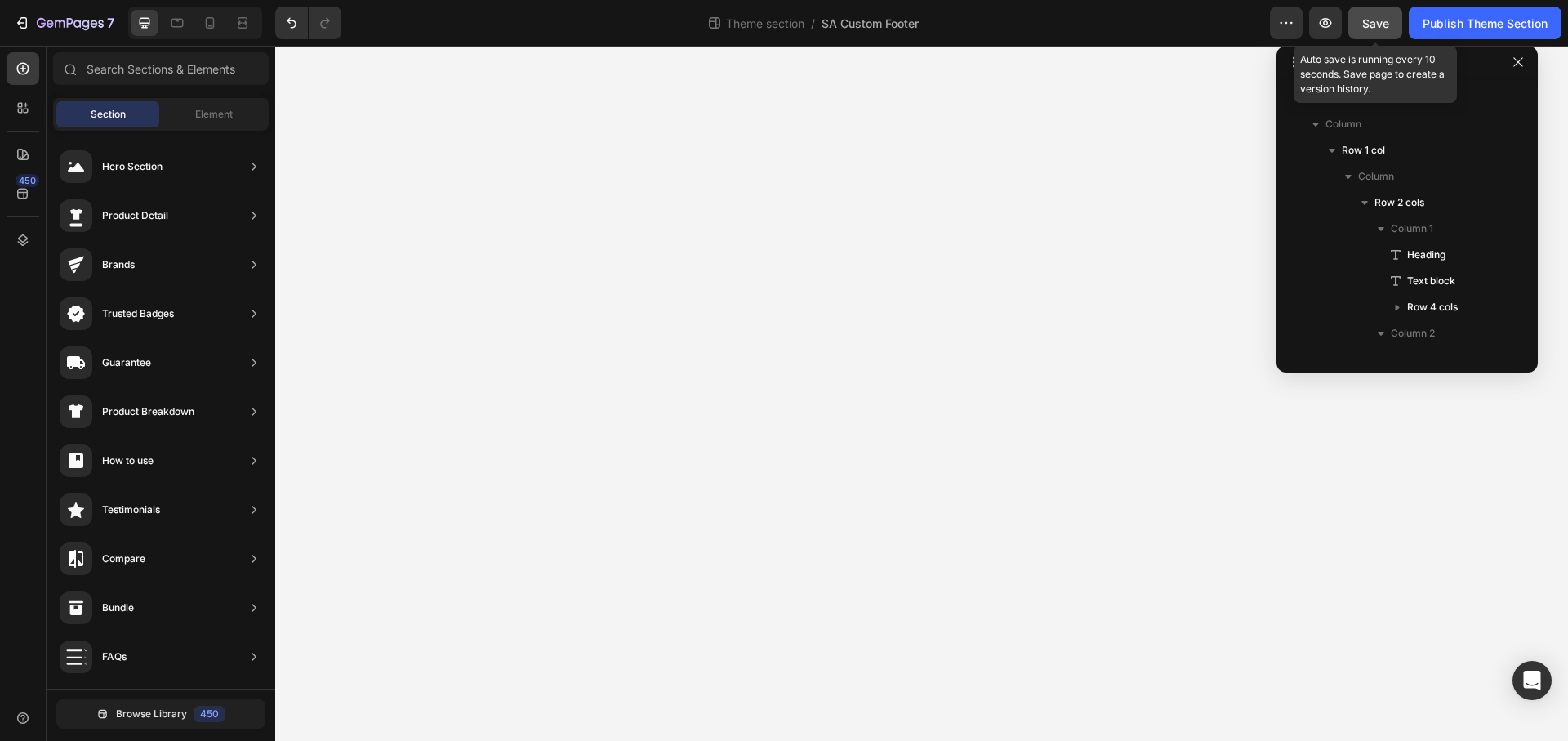
click at [1397, 10] on button "Save" at bounding box center [1375, 22] width 54 height 33
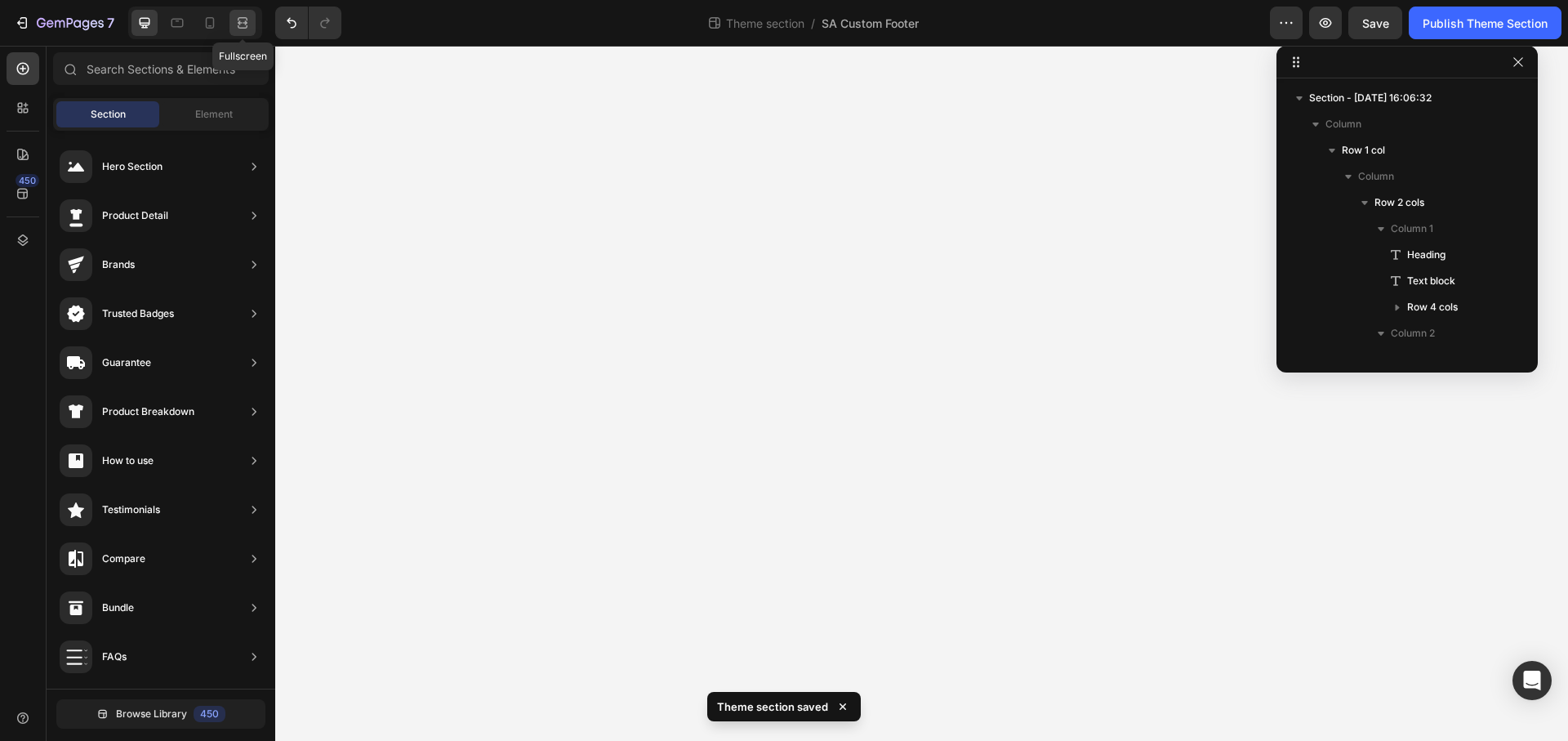
click at [235, 26] on icon at bounding box center [242, 22] width 16 height 16
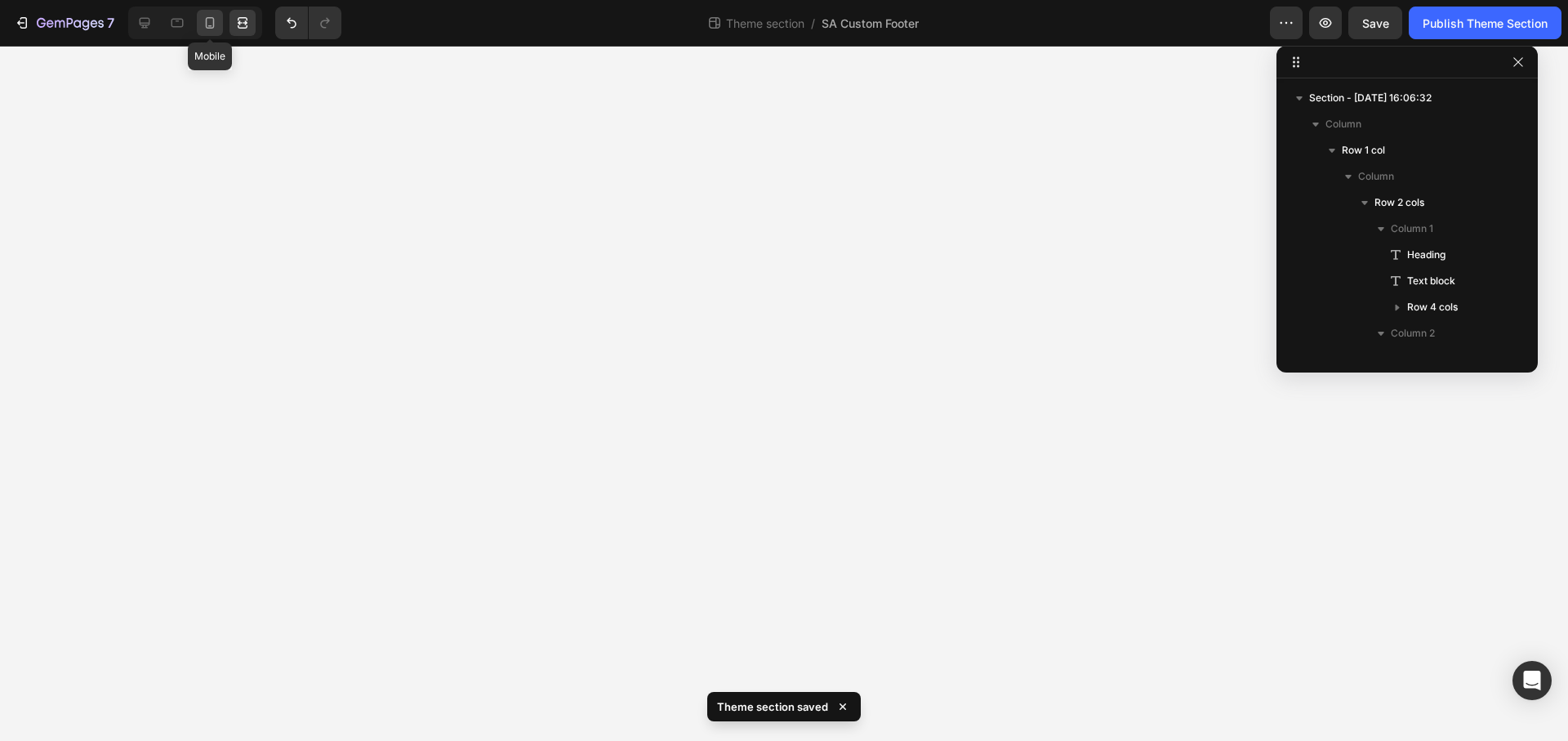
click at [218, 17] on icon at bounding box center [210, 22] width 16 height 16
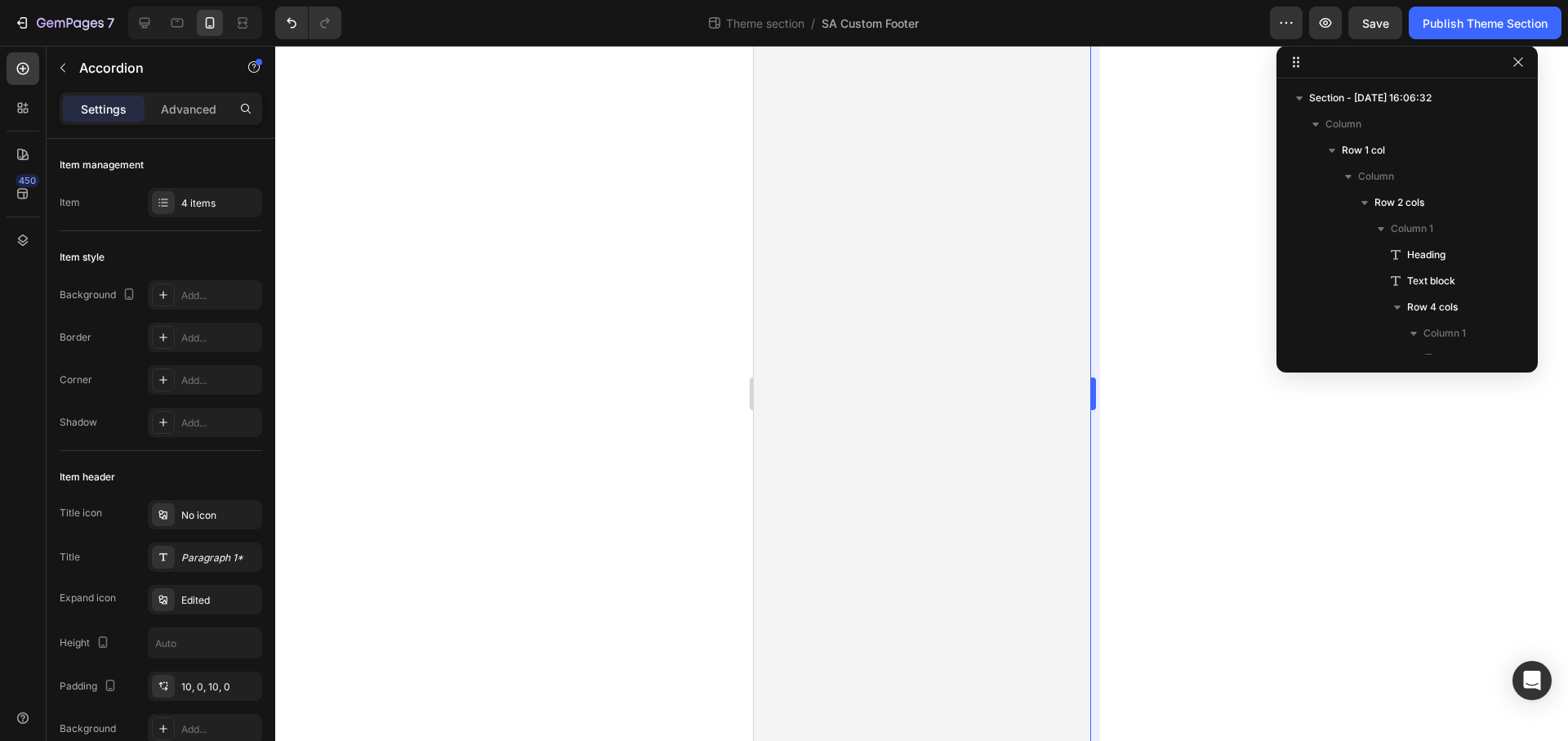
scroll to position [541, 0]
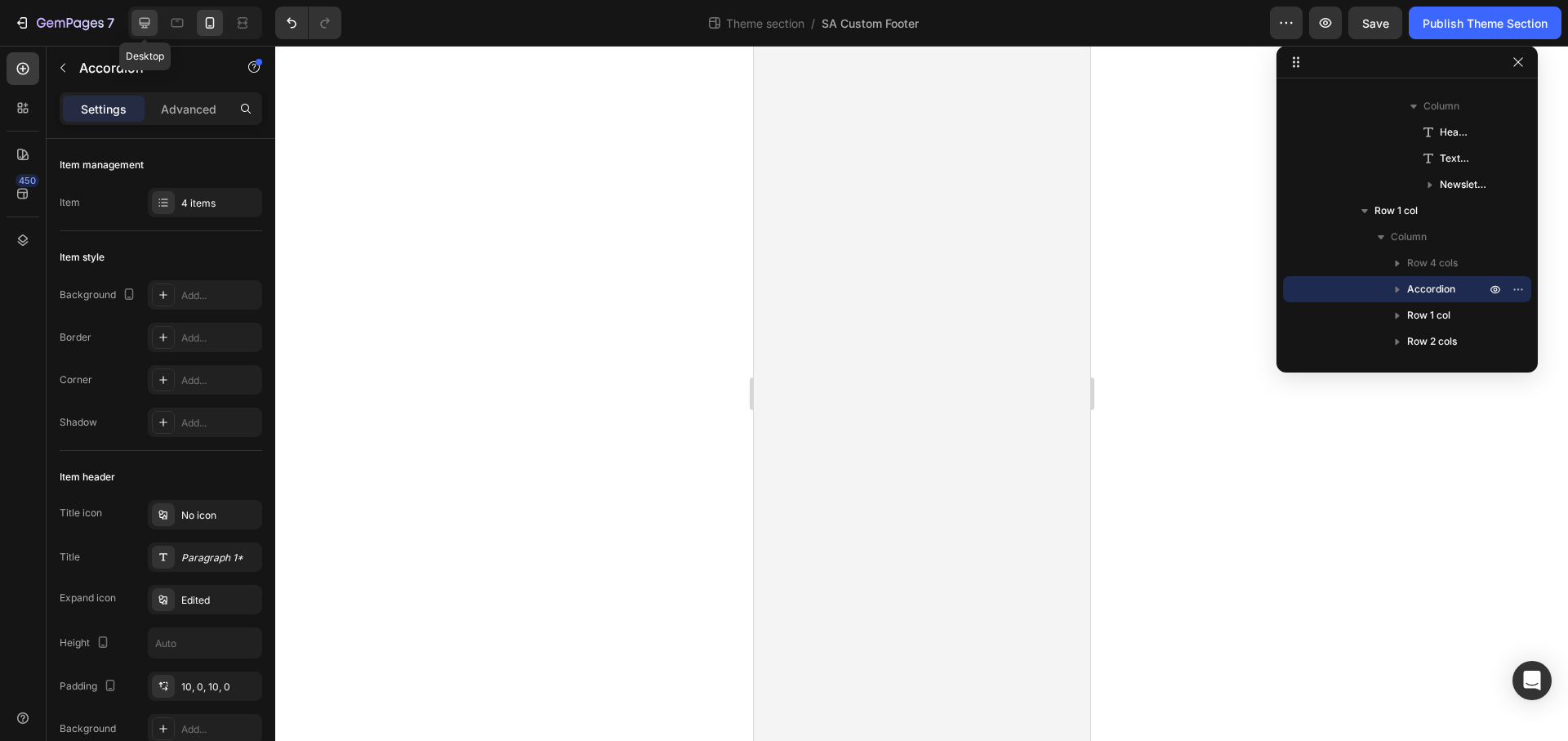
click at [145, 33] on div at bounding box center [144, 22] width 26 height 26
type input "0"
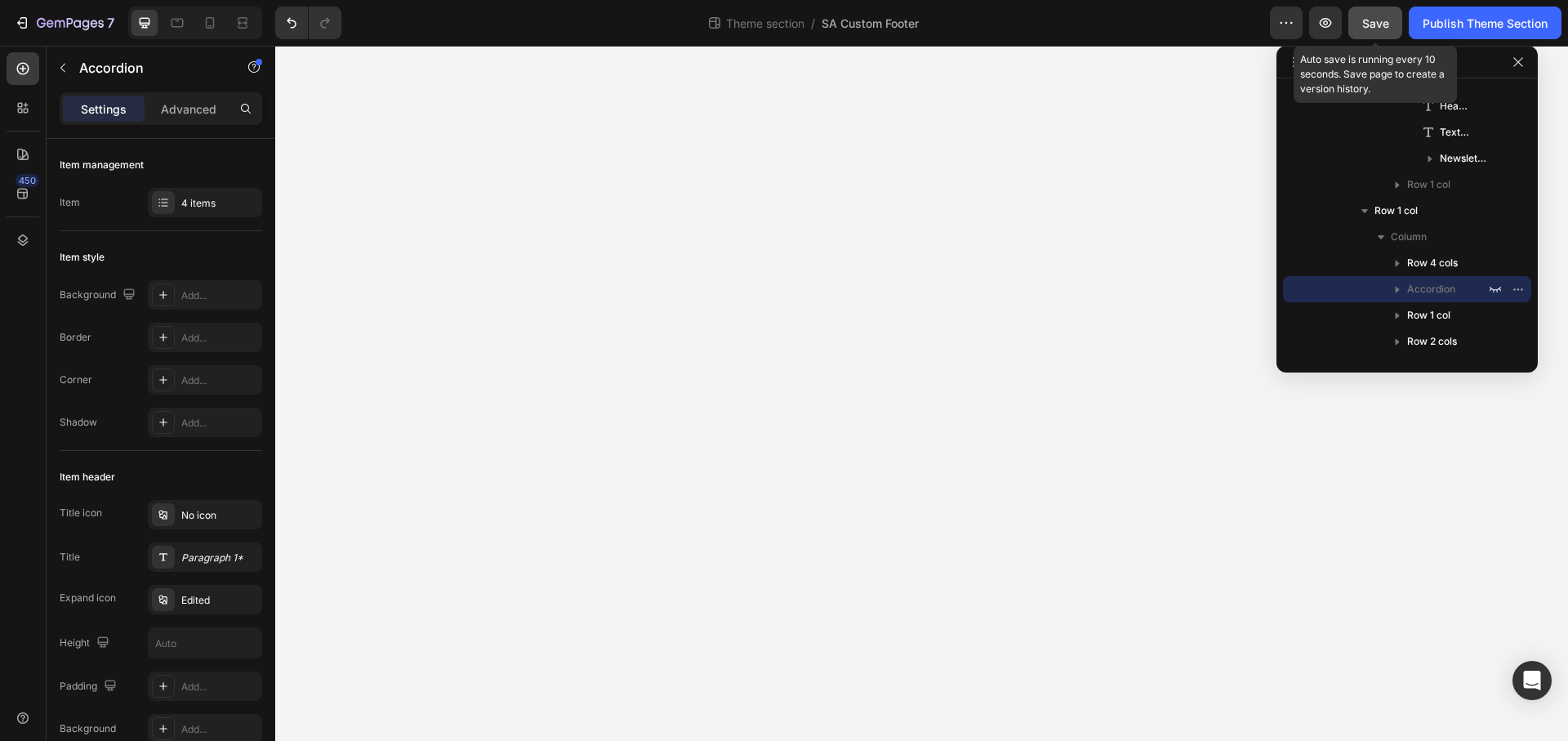
click at [1387, 21] on span "Save" at bounding box center [1376, 23] width 27 height 14
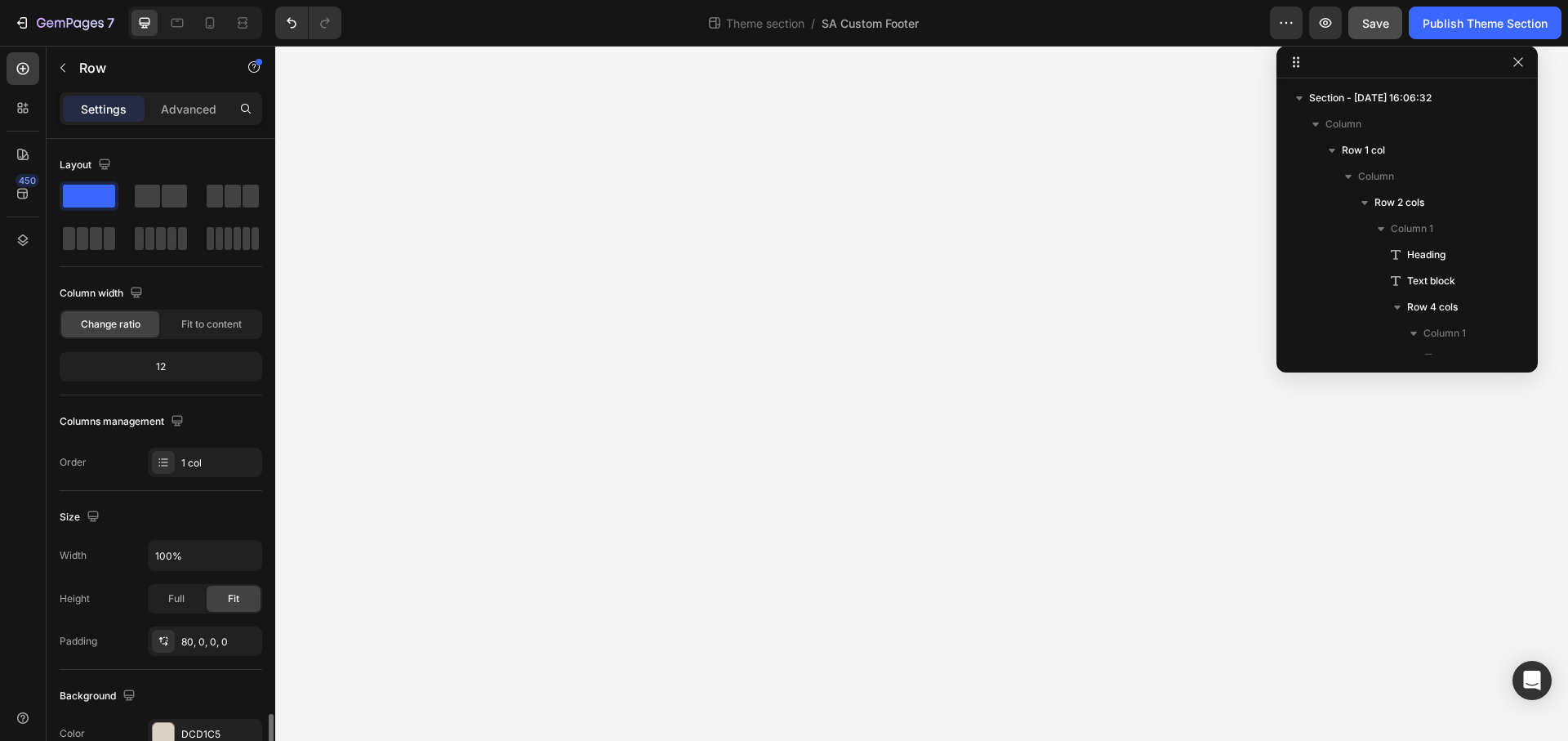
scroll to position [541, 0]
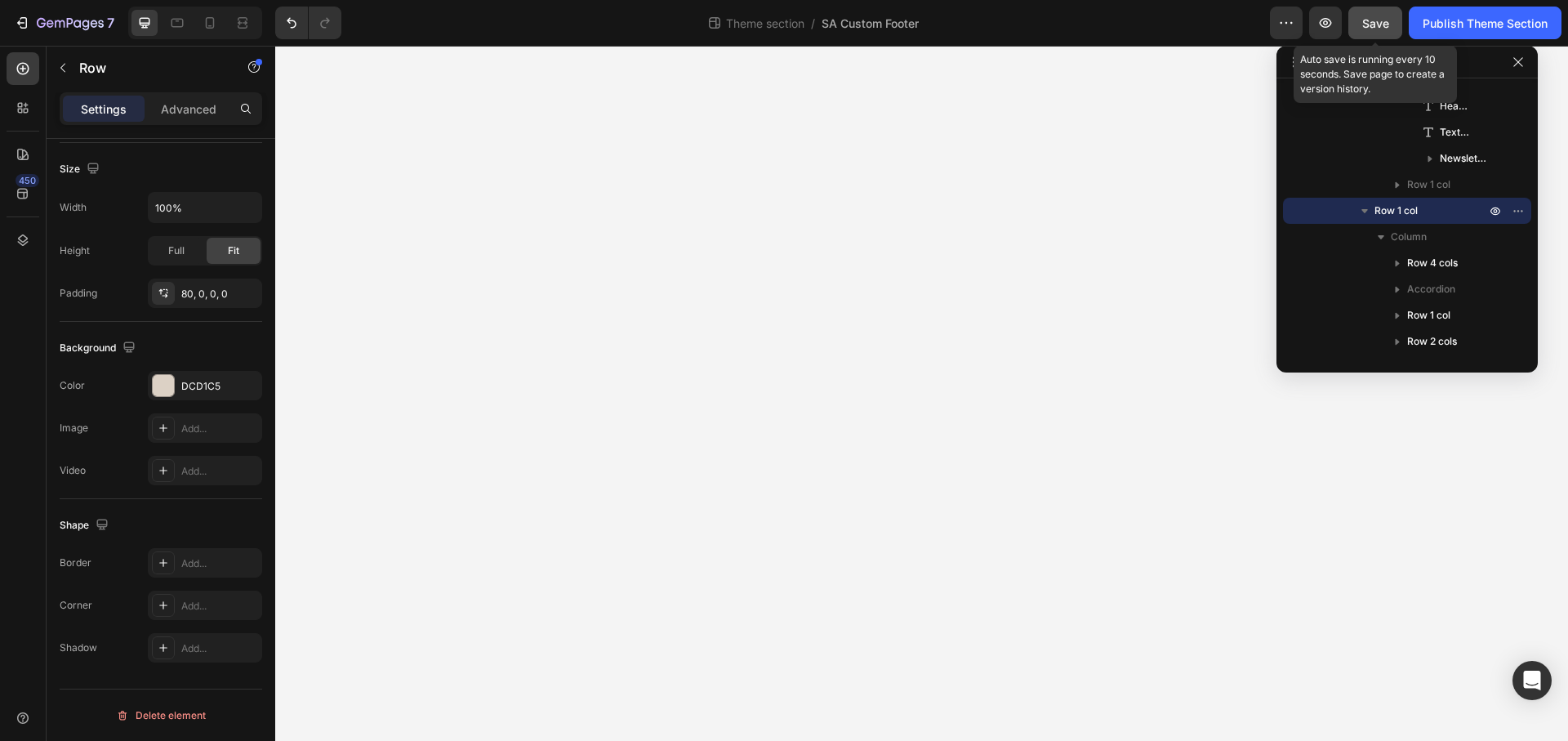
click at [1369, 20] on div "Save" at bounding box center [1376, 22] width 27 height 17
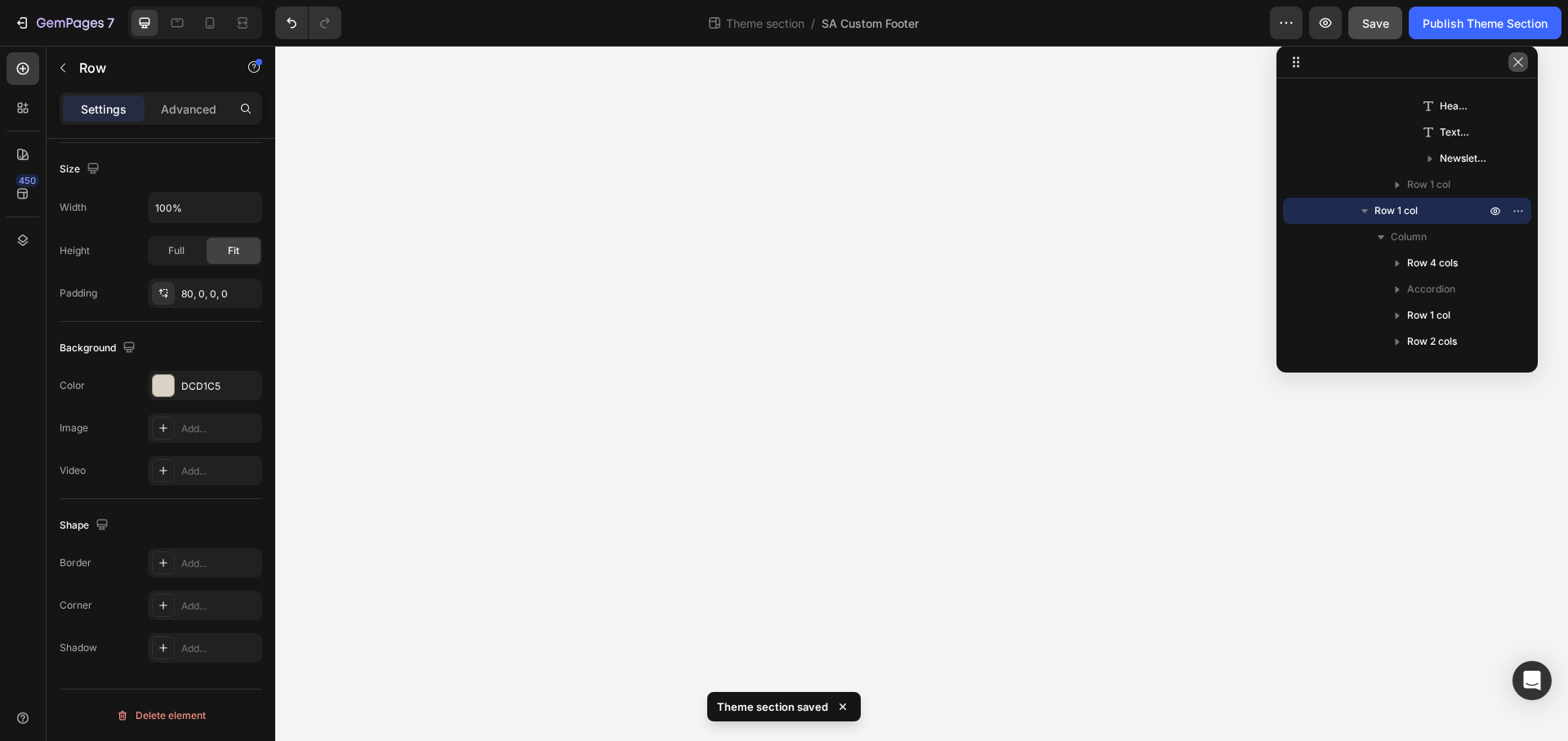
click at [1523, 61] on icon "button" at bounding box center [1518, 62] width 13 height 13
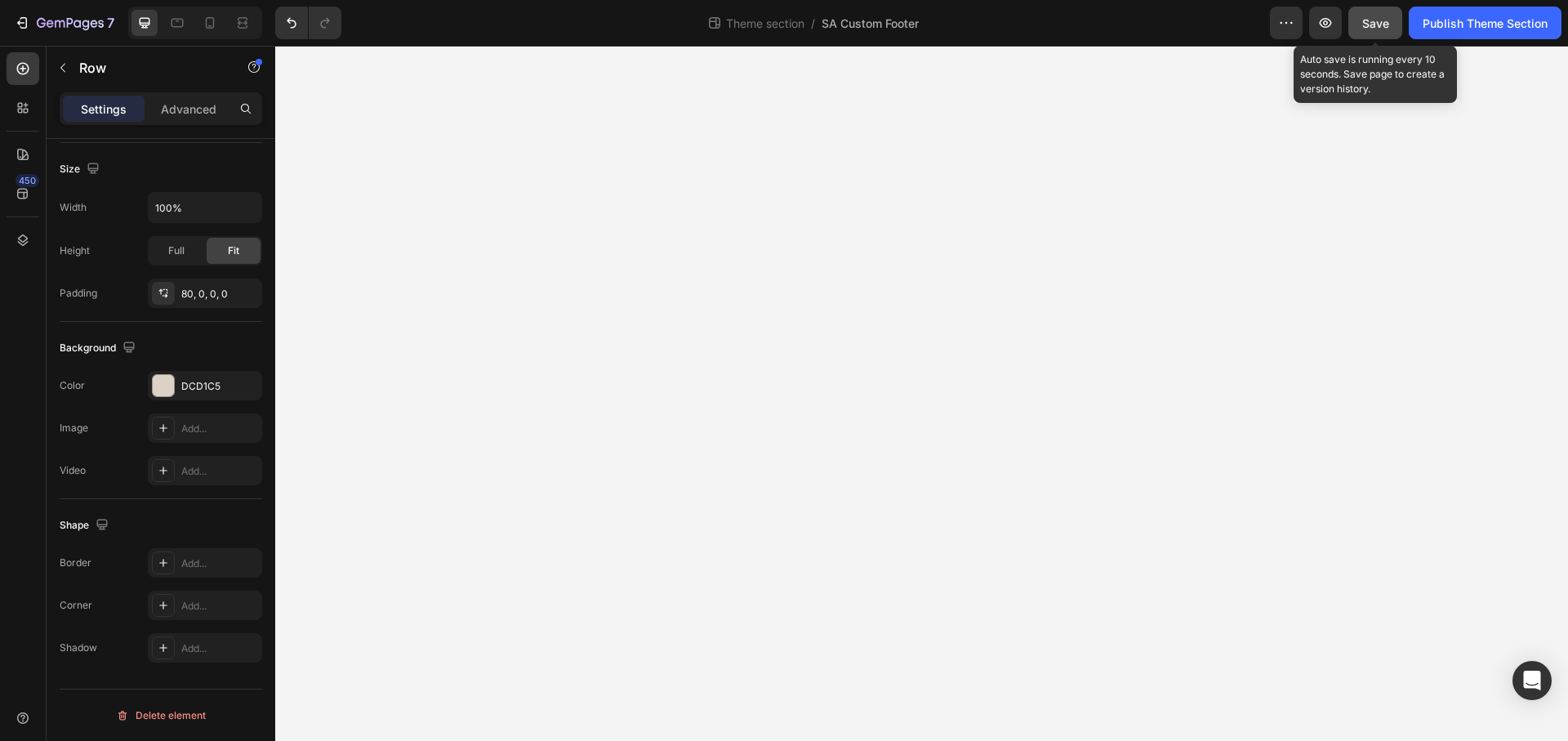
click at [1369, 26] on span "Save" at bounding box center [1376, 23] width 27 height 14
